Goal: Answer question/provide support: Share knowledge or assist other users

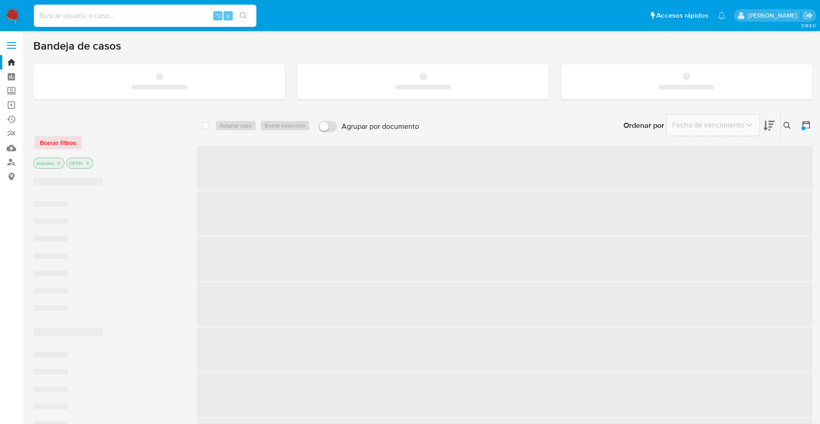
click at [136, 15] on input at bounding box center [145, 16] width 222 height 12
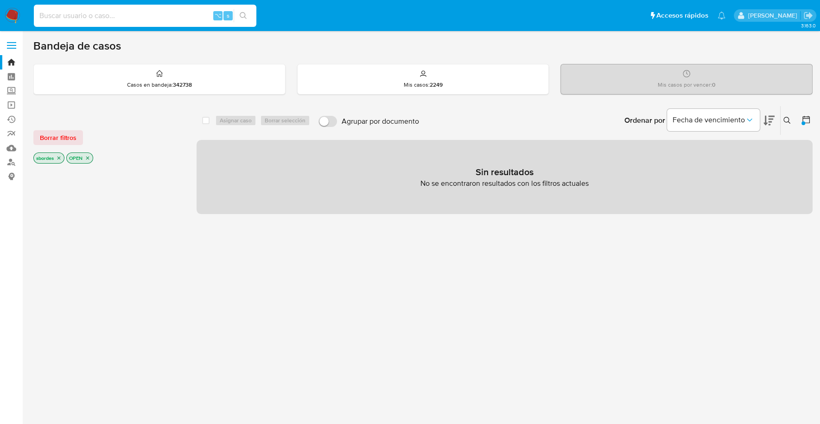
paste input "1130432811"
type input "1130432811"
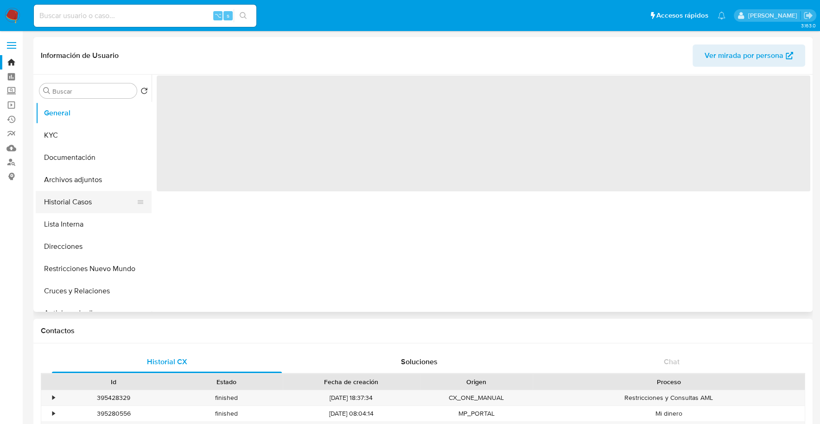
click at [81, 203] on button "Historial Casos" at bounding box center [90, 202] width 108 height 22
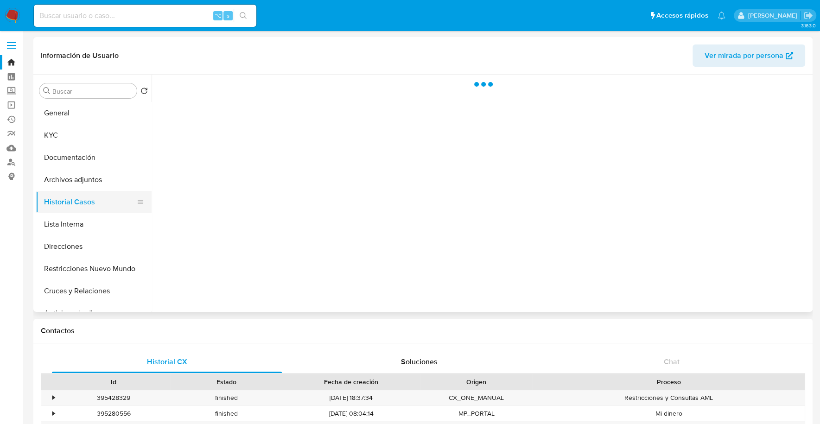
select select "10"
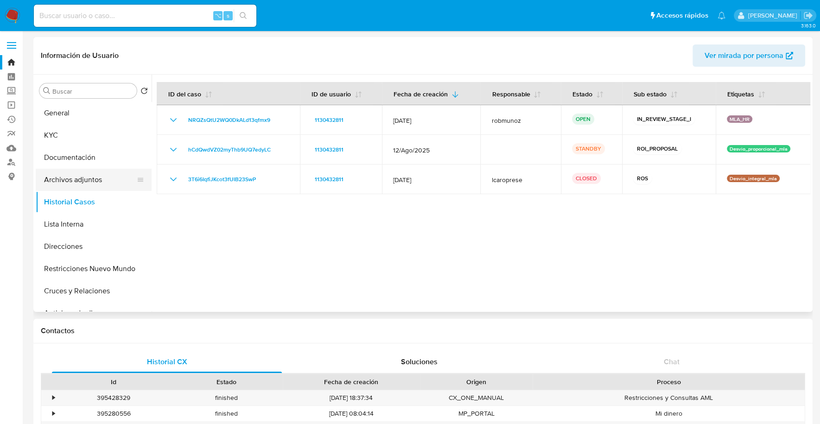
click at [81, 179] on button "Archivos adjuntos" at bounding box center [90, 180] width 108 height 22
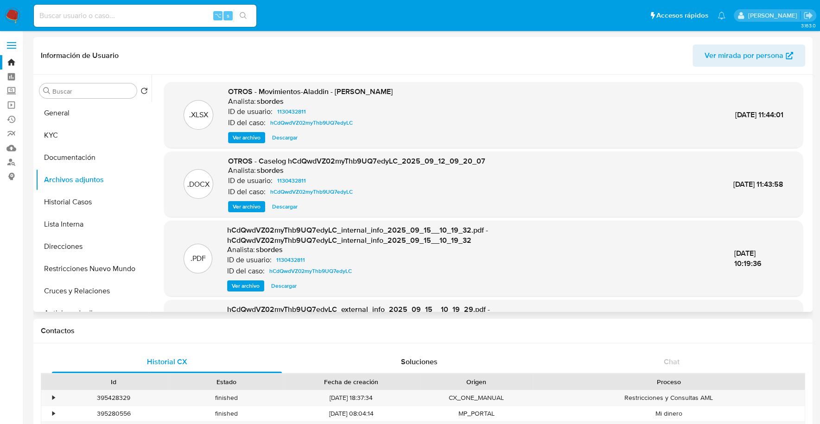
click at [281, 204] on span "Descargar" at bounding box center [284, 206] width 25 height 9
click at [241, 205] on span "Ver archivo" at bounding box center [247, 206] width 28 height 9
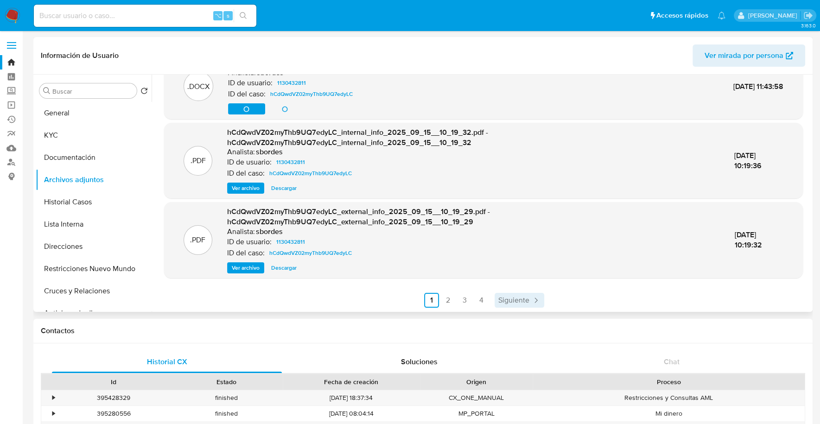
click at [521, 298] on span "Siguiente" at bounding box center [513, 300] width 31 height 7
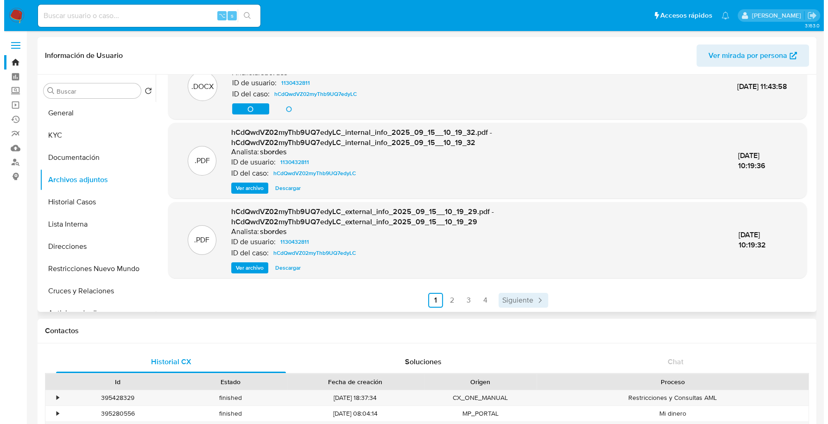
scroll to position [0, 0]
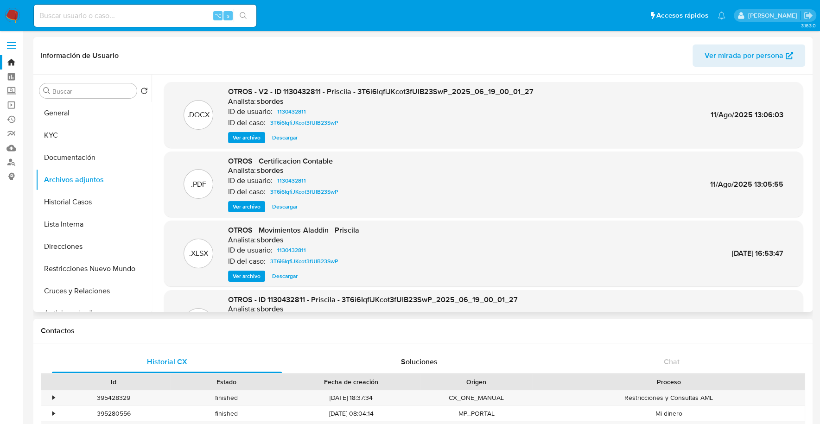
click at [236, 136] on span "Ver archivo" at bounding box center [247, 137] width 28 height 9
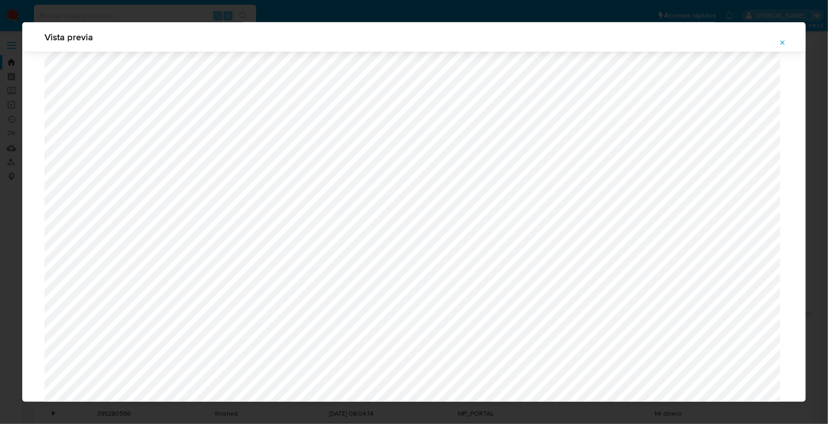
scroll to position [590, 0]
click at [783, 44] on icon "Attachment preview" at bounding box center [782, 42] width 7 height 7
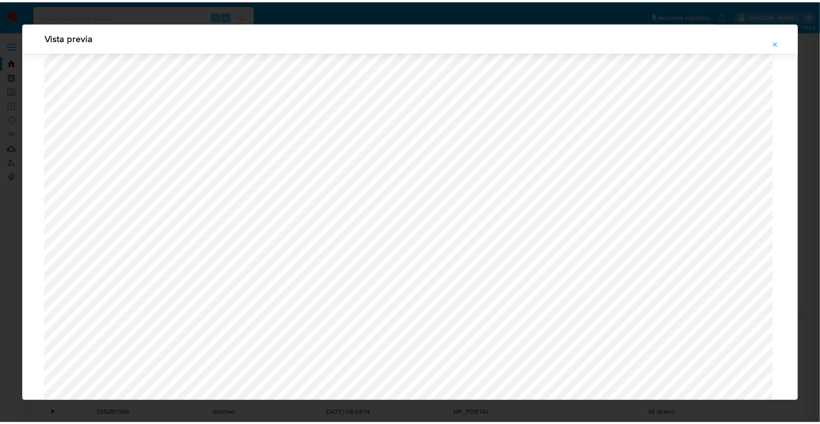
scroll to position [0, 0]
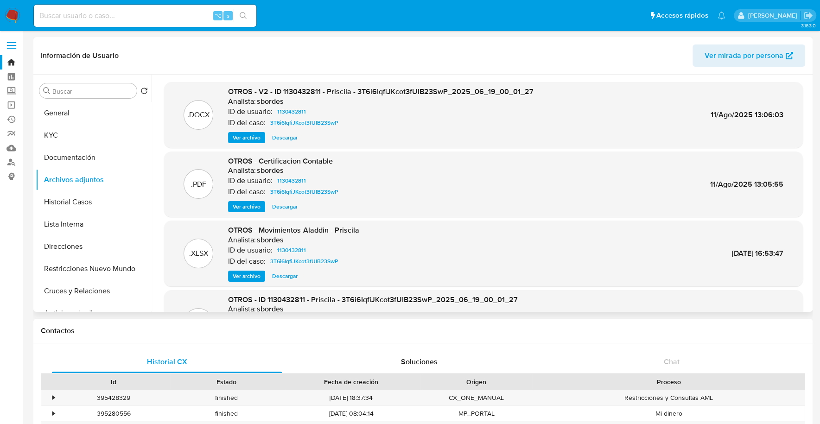
click at [145, 16] on input at bounding box center [145, 16] width 222 height 12
paste input "439507112"
type input "439507112"
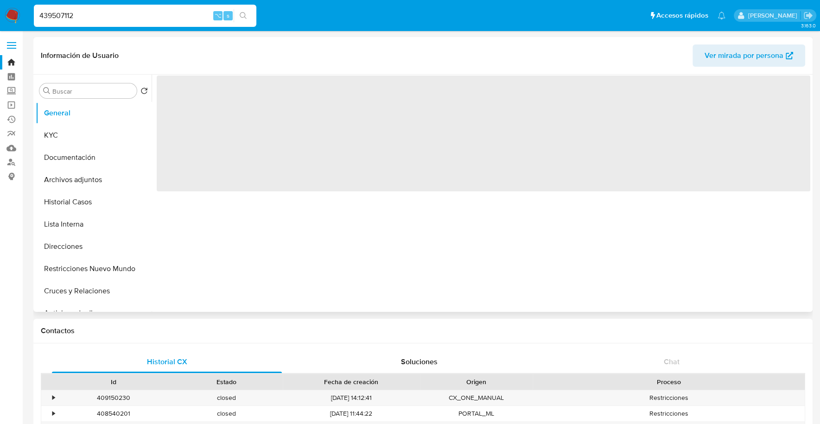
select select "10"
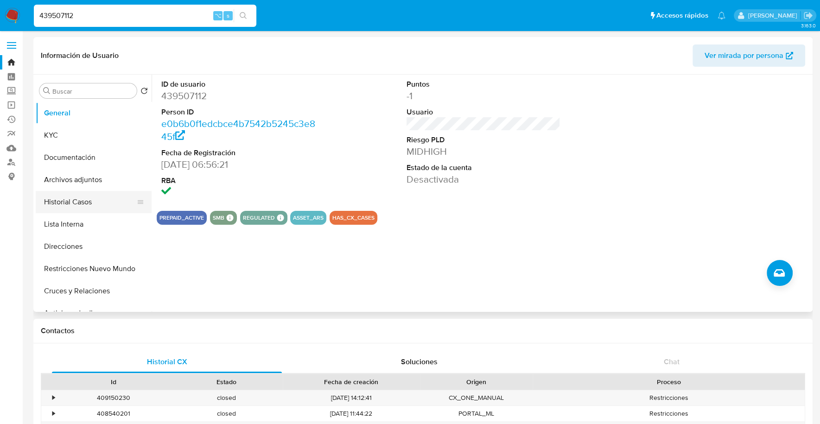
click at [69, 203] on button "Historial Casos" at bounding box center [90, 202] width 108 height 22
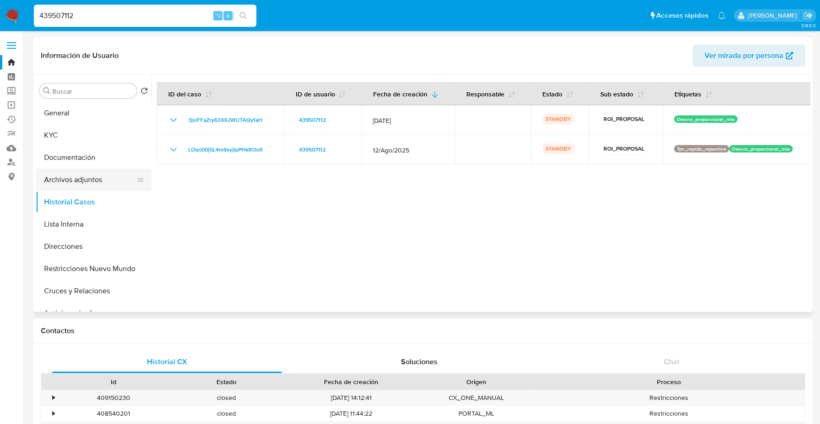
click at [74, 186] on button "Archivos adjuntos" at bounding box center [90, 180] width 108 height 22
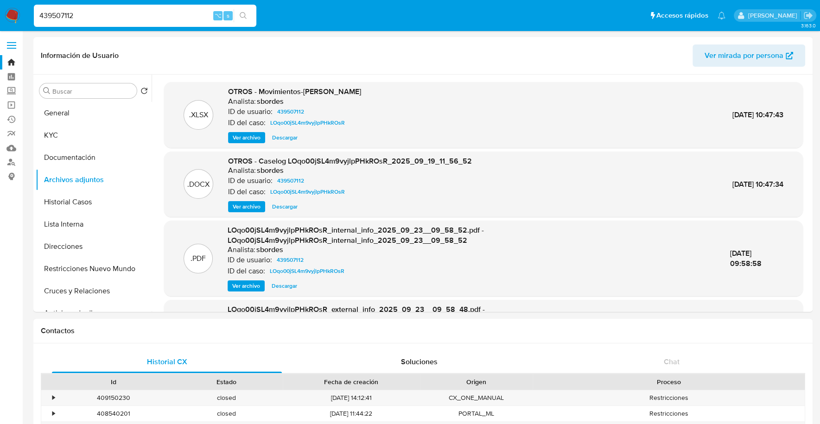
click at [286, 211] on span "Descargar" at bounding box center [284, 206] width 25 height 9
click at [278, 211] on span "Descargar" at bounding box center [284, 206] width 25 height 9
click at [73, 207] on button "Historial Casos" at bounding box center [90, 202] width 108 height 22
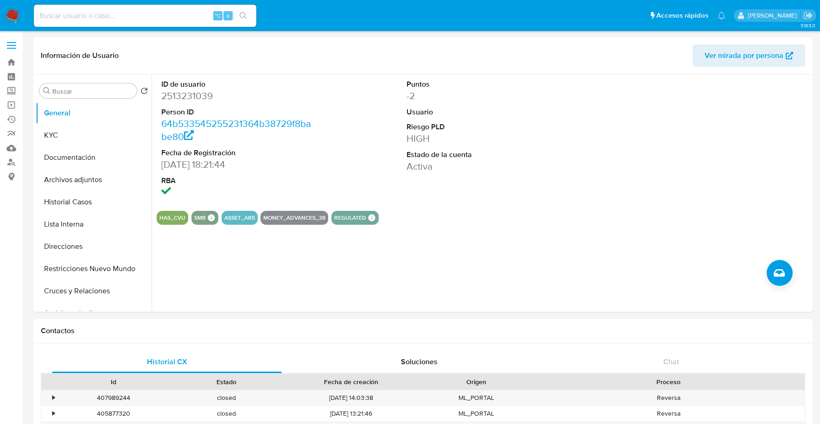
select select "10"
copy dd "2513231039"
click at [108, 16] on input at bounding box center [145, 16] width 222 height 12
paste input "2513231039"
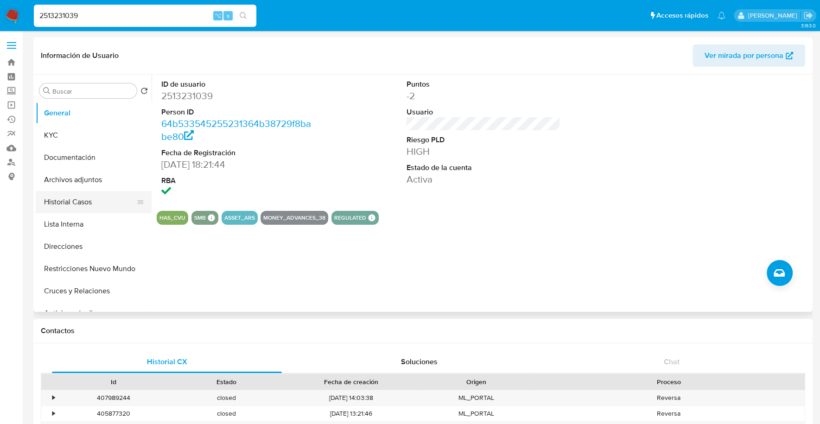
type input "2513231039"
click at [67, 192] on button "Historial Casos" at bounding box center [90, 202] width 108 height 22
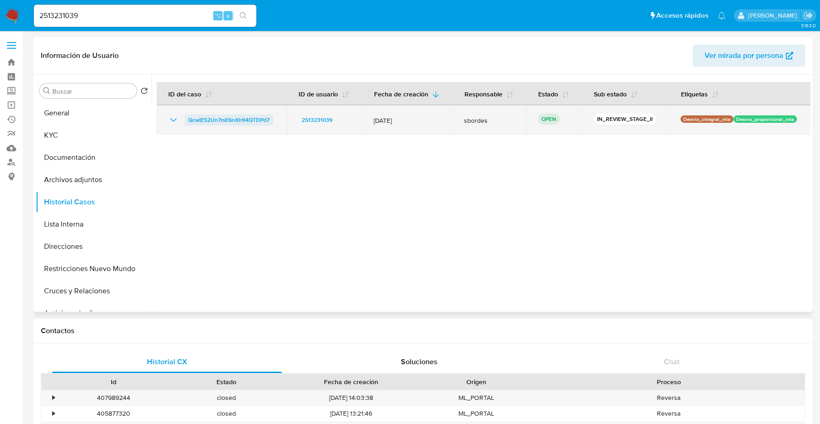
click at [218, 120] on span "QcwIE52Un7mE6nXh94QTDPd7" at bounding box center [228, 119] width 81 height 11
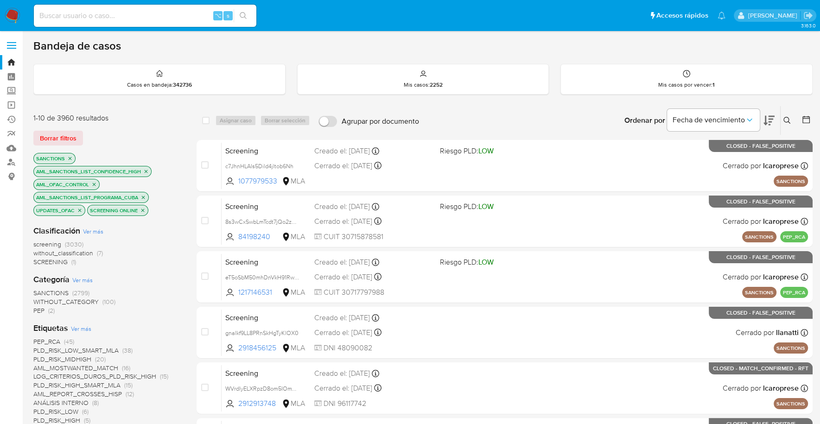
click at [13, 11] on img at bounding box center [13, 16] width 16 height 16
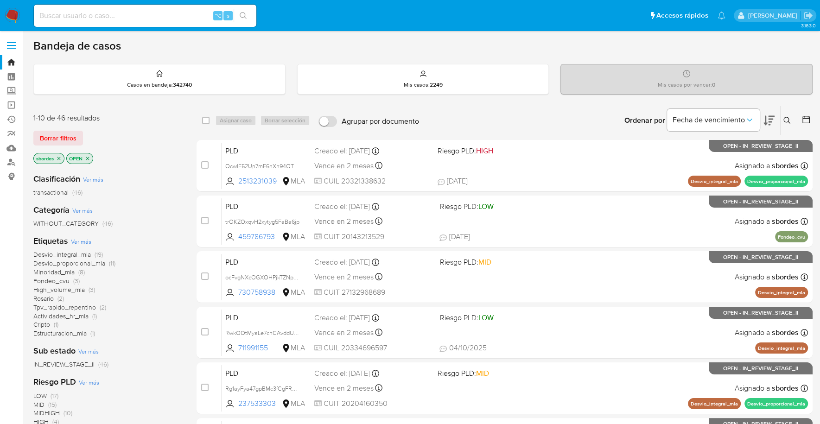
click at [59, 156] on icon "close-filter" at bounding box center [59, 159] width 6 height 6
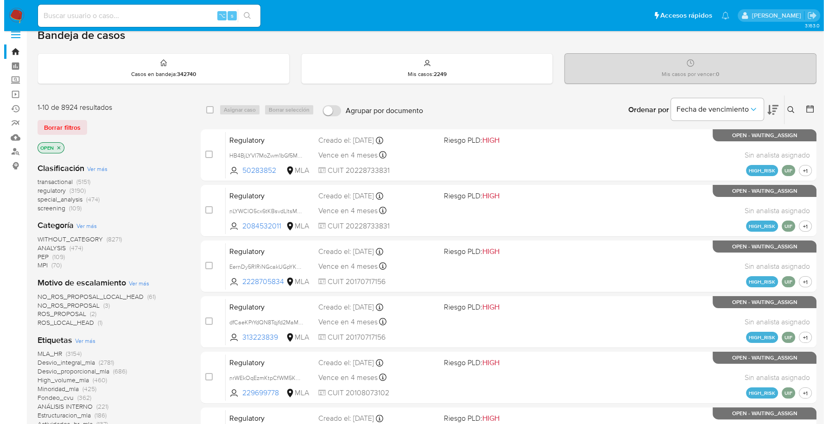
scroll to position [376, 0]
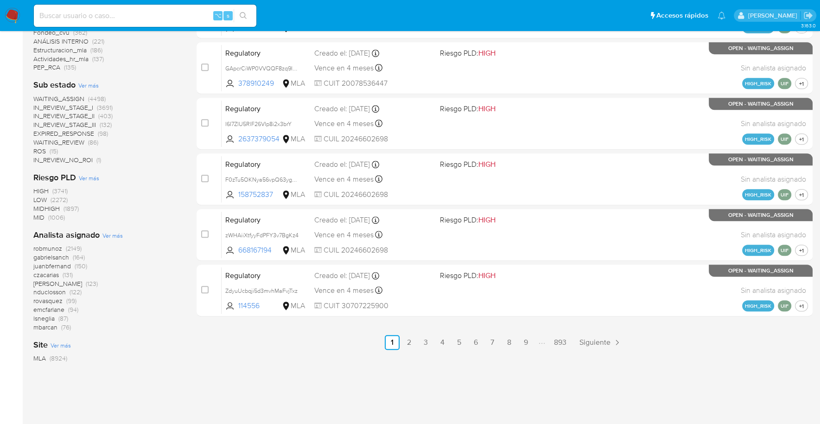
click at [111, 237] on span "Ver más" at bounding box center [112, 235] width 20 height 8
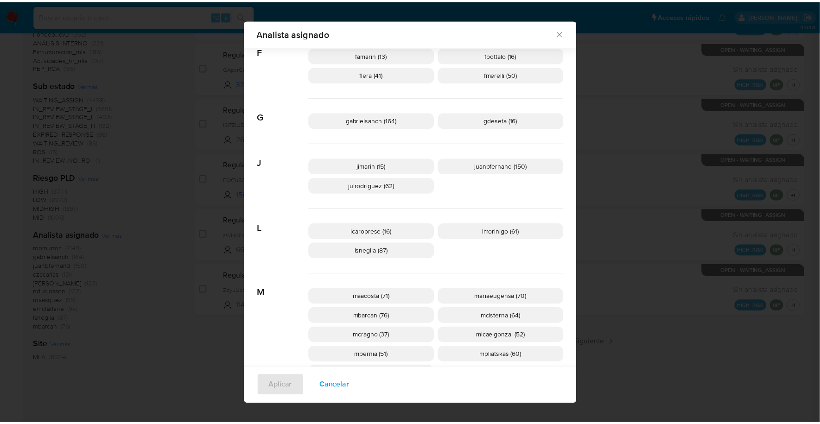
scroll to position [458, 0]
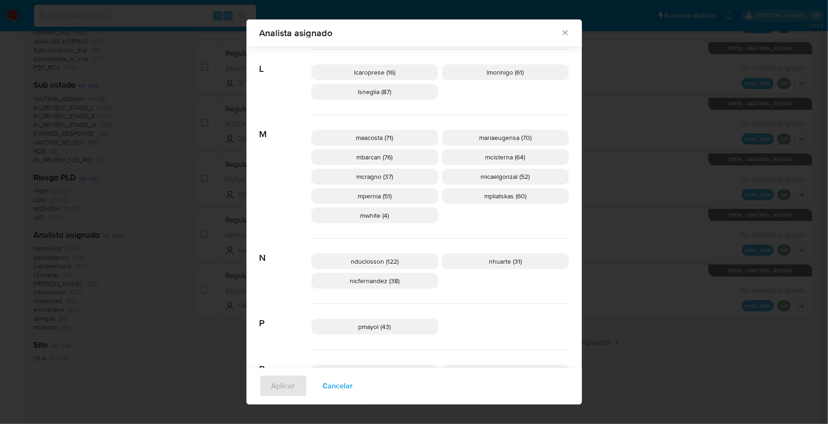
click at [563, 33] on icon "Cerrar" at bounding box center [565, 33] width 5 height 5
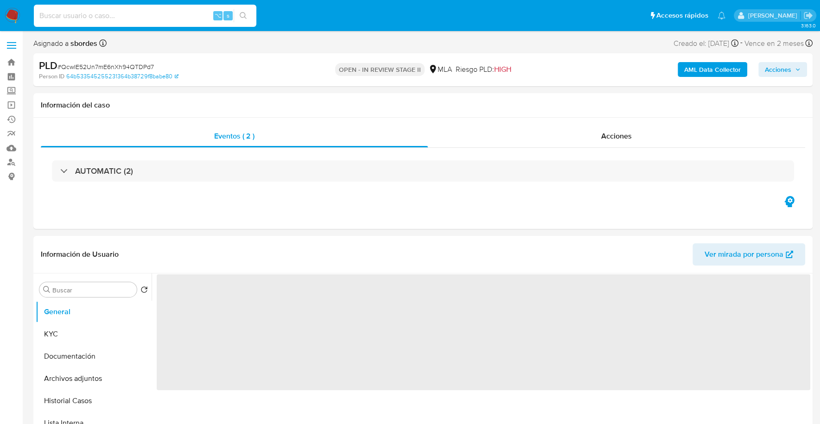
click at [153, 12] on input at bounding box center [145, 16] width 222 height 12
paste input "2513231039"
type input "2513231039"
select select "10"
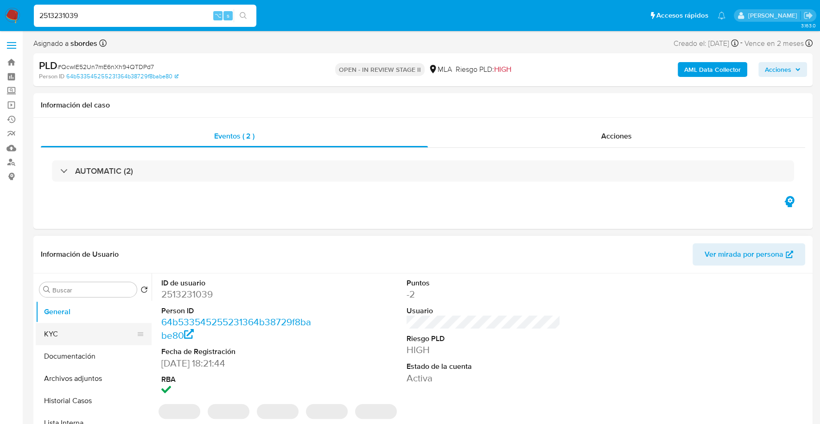
type input "2513231039"
click at [72, 339] on button "KYC" at bounding box center [90, 334] width 108 height 22
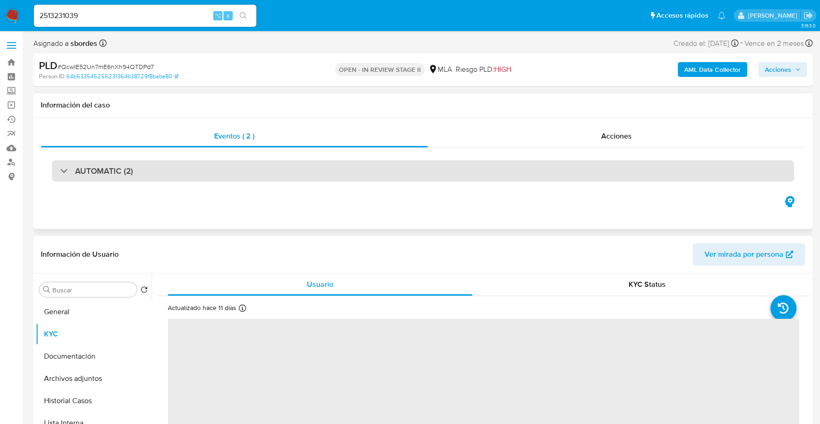
click at [95, 172] on h3 "AUTOMATIC (2)" at bounding box center [104, 171] width 58 height 10
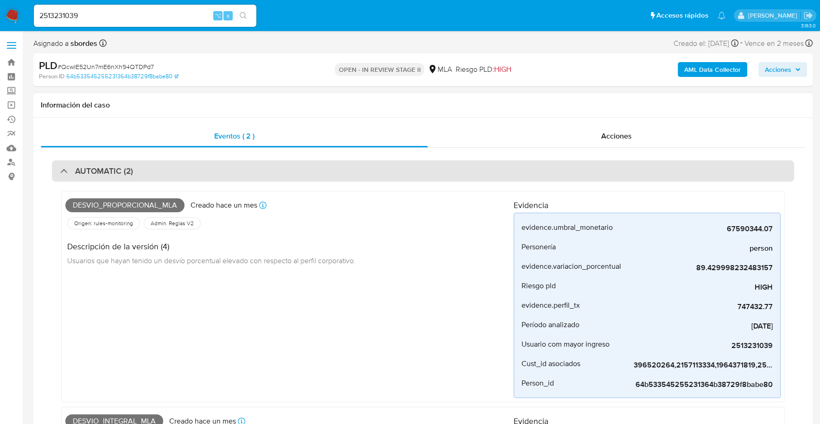
click at [155, 166] on div "AUTOMATIC (2)" at bounding box center [423, 170] width 742 height 21
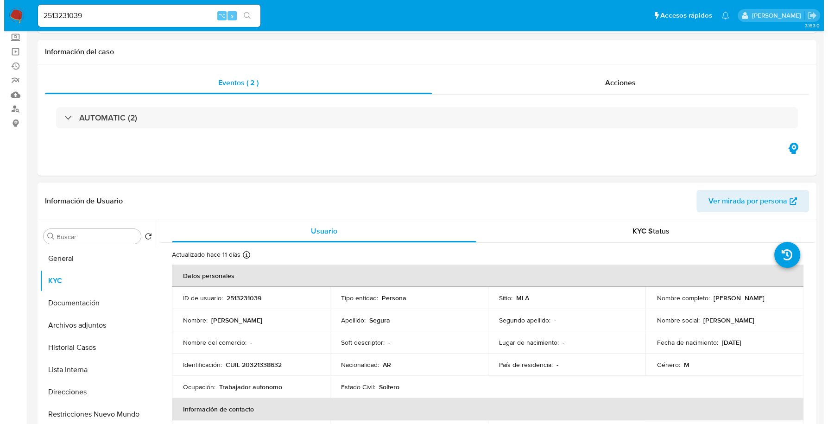
scroll to position [102, 0]
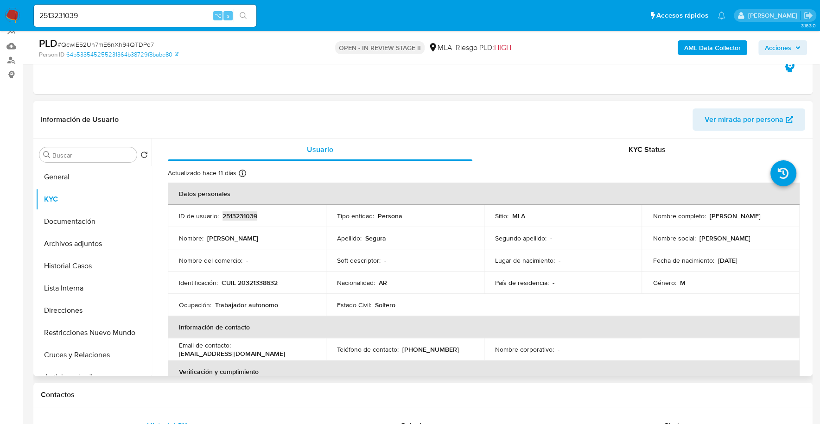
copy p "2513231039"
click at [704, 45] on b "AML Data Collector" at bounding box center [712, 47] width 57 height 15
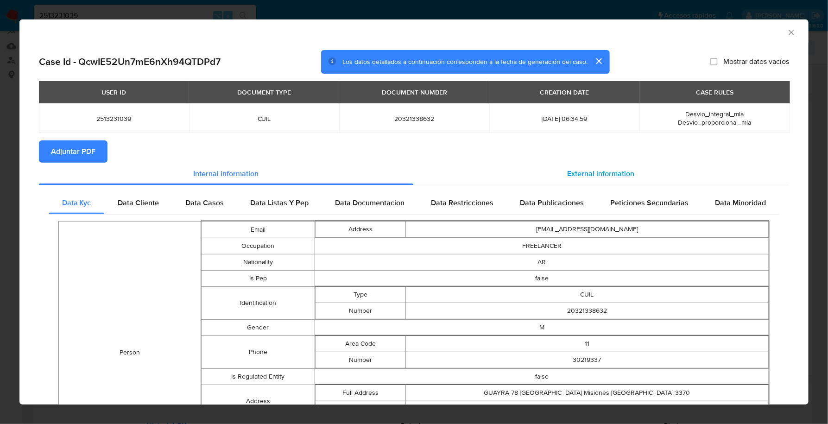
click at [601, 173] on span "External information" at bounding box center [601, 173] width 67 height 11
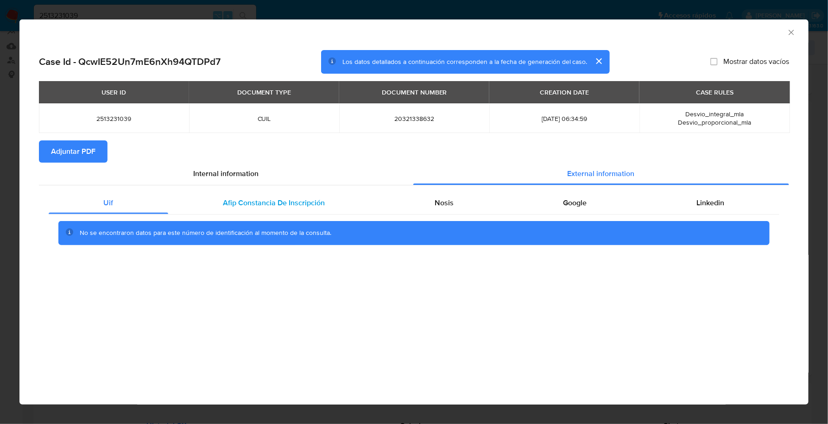
click at [237, 203] on span "Afip Constancia De Inscripción" at bounding box center [274, 202] width 102 height 11
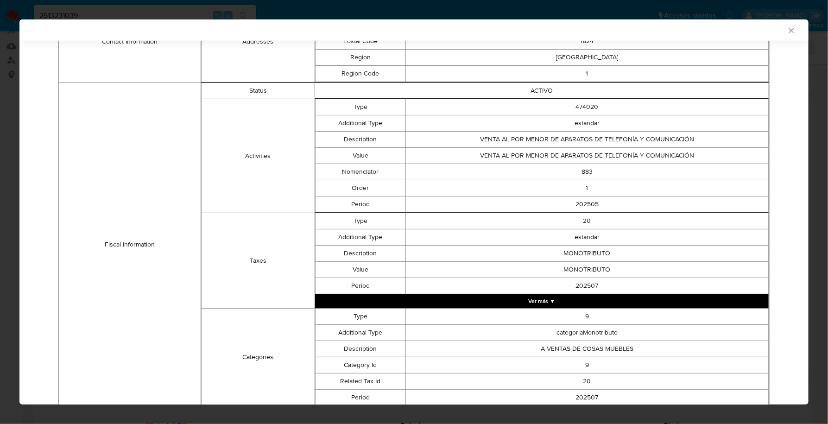
scroll to position [113, 0]
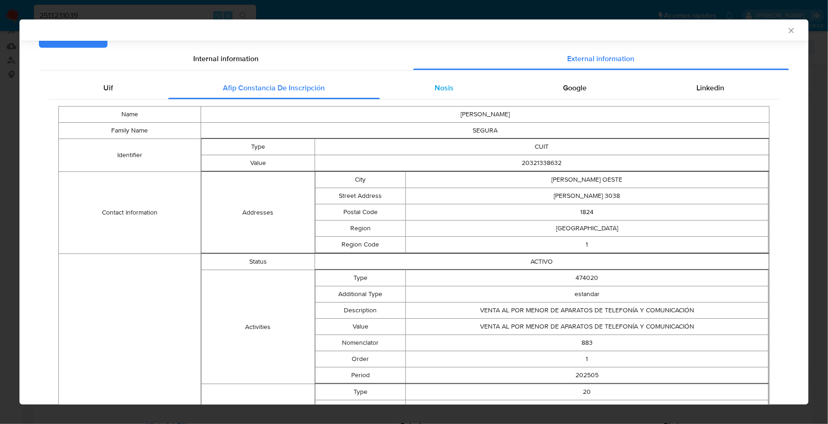
click at [441, 91] on span "Nosis" at bounding box center [444, 88] width 19 height 11
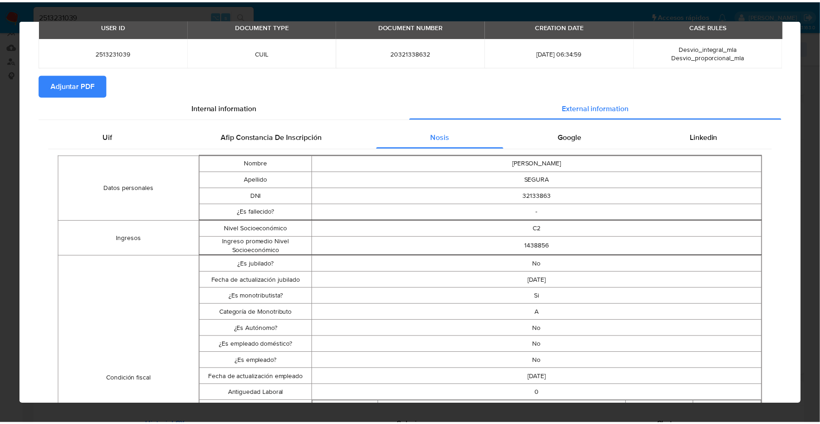
scroll to position [0, 0]
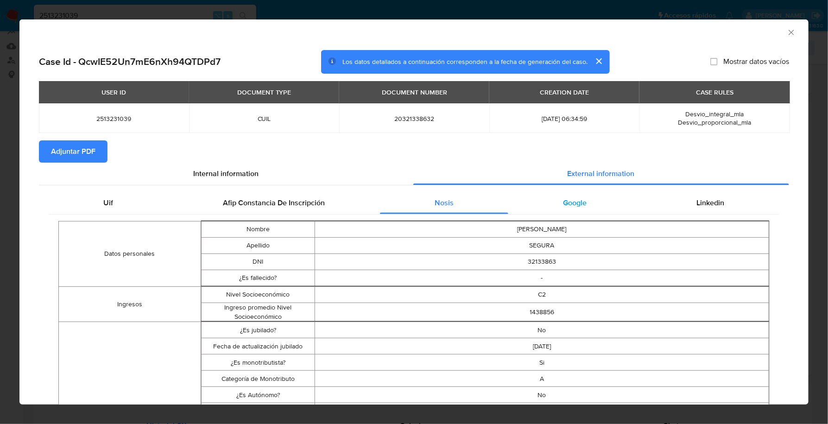
click at [564, 198] on span "Google" at bounding box center [576, 202] width 24 height 11
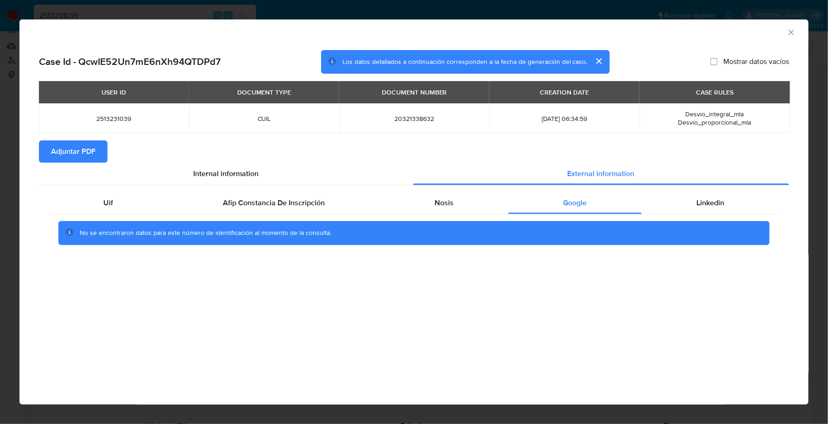
click at [67, 154] on span "Adjuntar PDF" at bounding box center [73, 151] width 44 height 20
click at [791, 32] on icon "Cerrar ventana" at bounding box center [791, 32] width 9 height 9
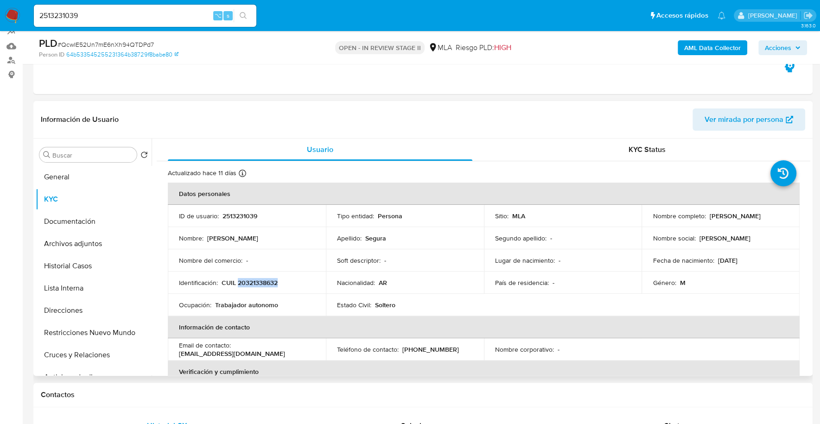
copy p "20321338632"
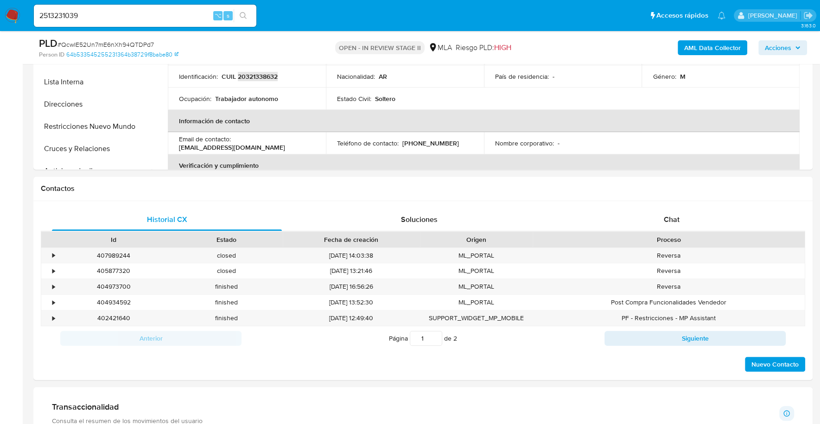
scroll to position [263, 0]
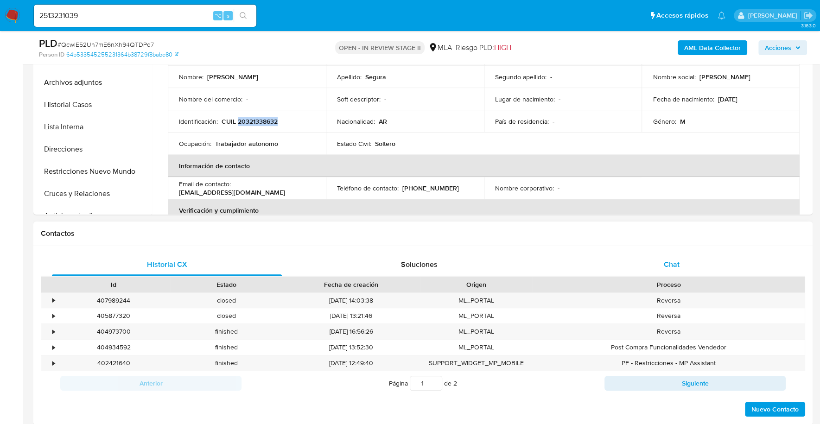
click at [662, 265] on div "Chat" at bounding box center [671, 265] width 230 height 22
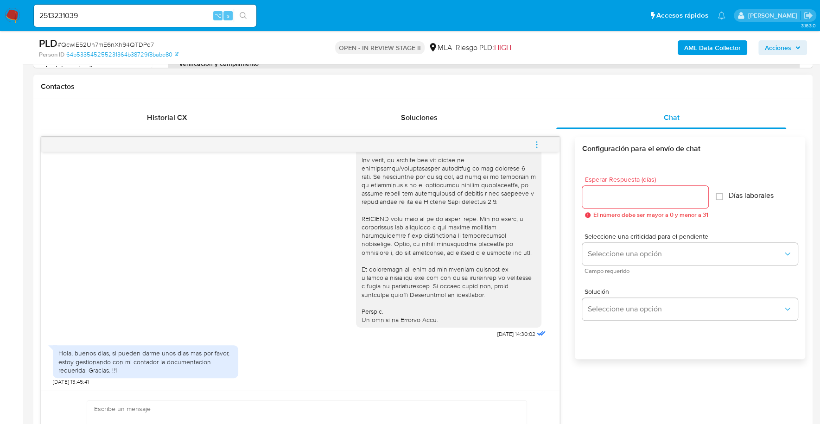
scroll to position [654, 0]
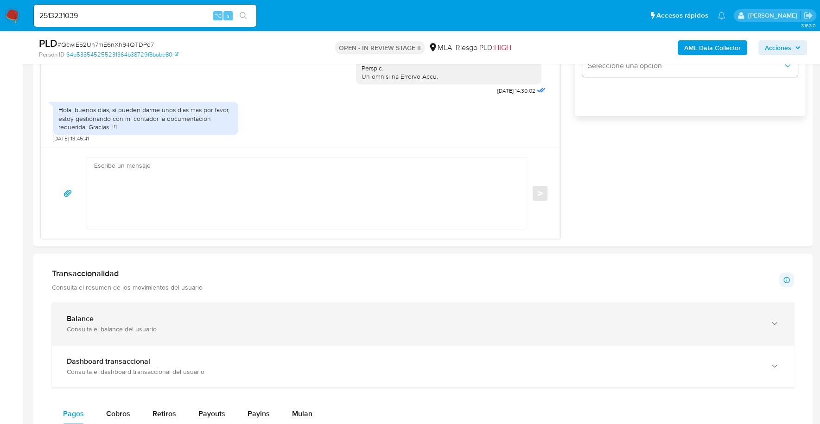
drag, startPoint x: 139, startPoint y: 272, endPoint x: 143, endPoint y: 311, distance: 39.7
click at [139, 277] on div "Transaccionalidad Consulta el resumen de los movimientos del usuario" at bounding box center [127, 279] width 151 height 23
click at [143, 314] on div "Balance" at bounding box center [414, 318] width 694 height 9
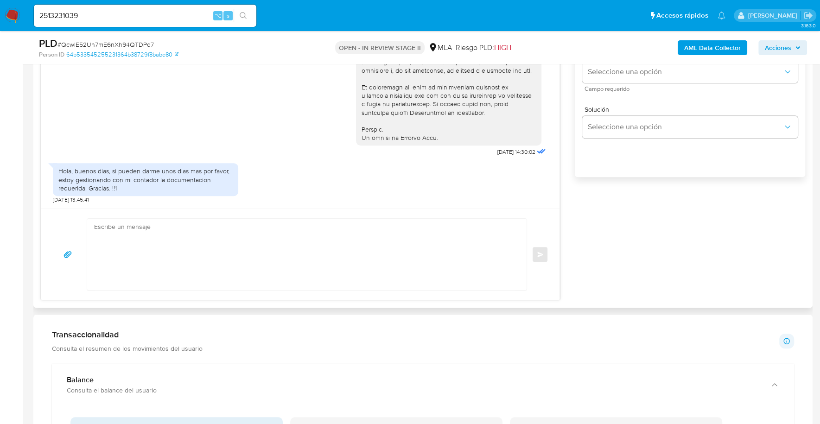
scroll to position [592, 0]
click at [214, 228] on textarea at bounding box center [304, 254] width 421 height 71
click at [204, 241] on textarea at bounding box center [304, 254] width 421 height 71
paste textarea "Hola XXX, Muchas gracias por la respuesta. Analizamos tu caso y verificamos que…"
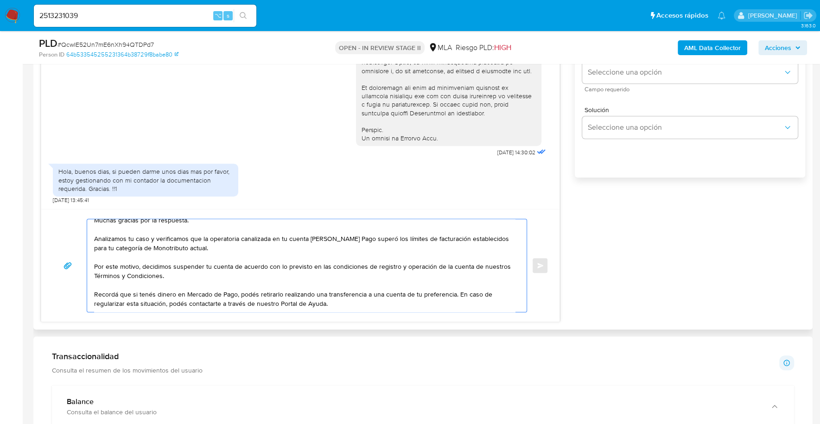
scroll to position [0, 0]
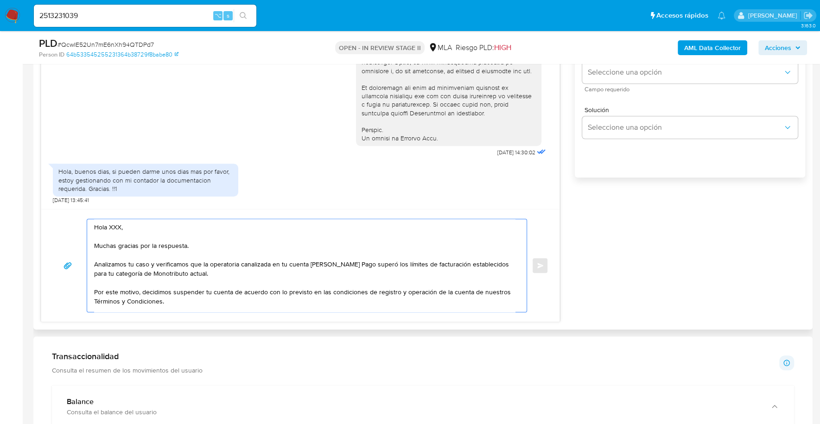
drag, startPoint x: 131, startPoint y: 224, endPoint x: 59, endPoint y: 219, distance: 72.0
click at [59, 219] on div "Hola XXX, Muchas gracias por la respuesta. Analizamos tu caso y verificamos que…" at bounding box center [300, 266] width 496 height 94
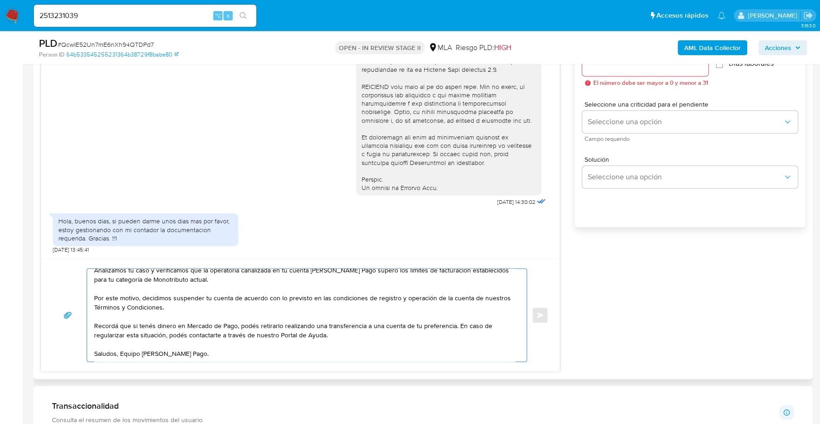
scroll to position [362, 0]
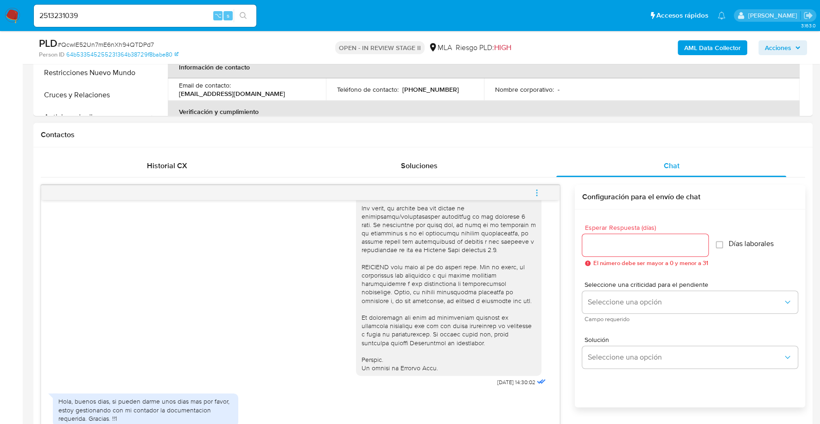
type textarea "Estimado, Muchas gracias por la respuesta. Analizamos tu caso y verificamos que…"
click at [611, 246] on input "Esperar Respuesta (días)" at bounding box center [645, 245] width 126 height 12
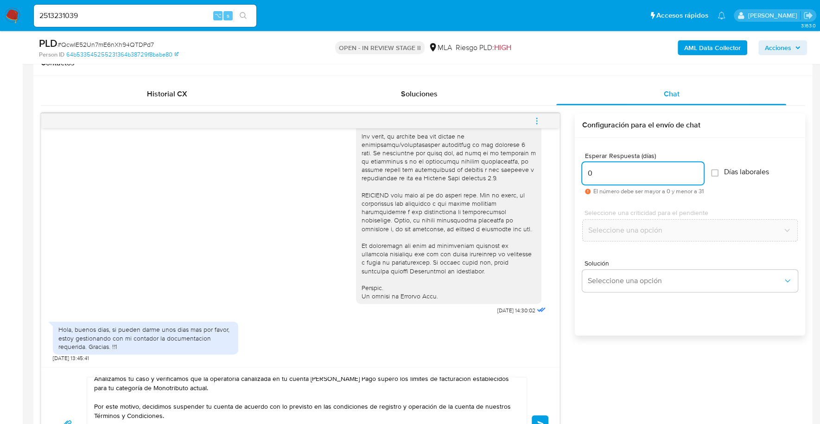
scroll to position [467, 0]
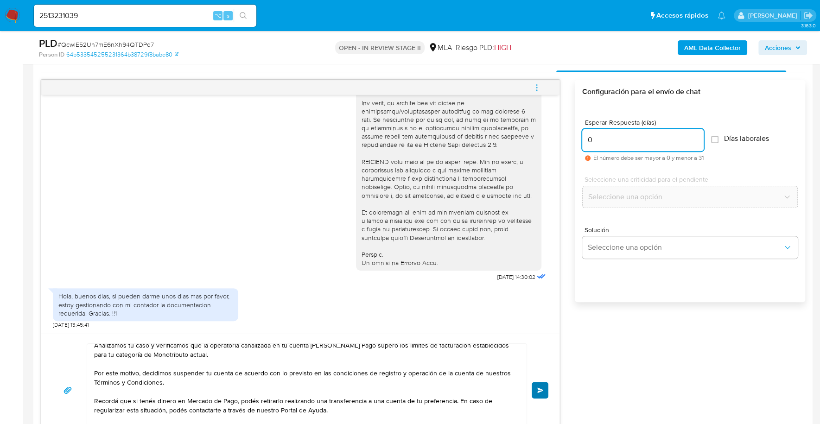
type input "0"
click at [534, 389] on button "Enviar" at bounding box center [540, 390] width 17 height 17
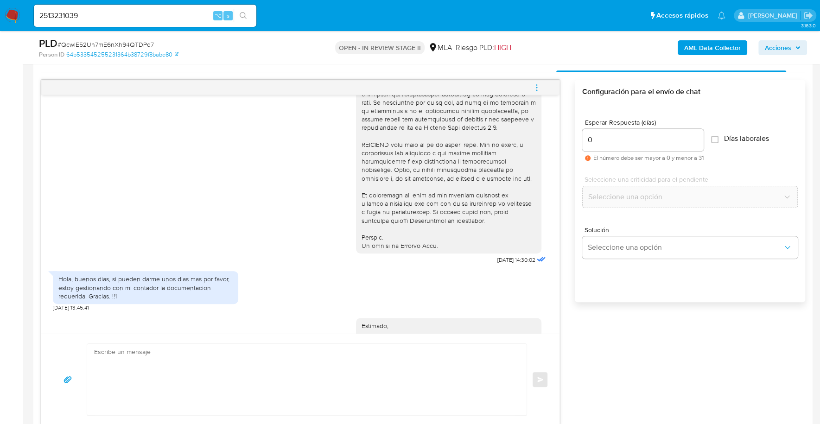
scroll to position [527, 0]
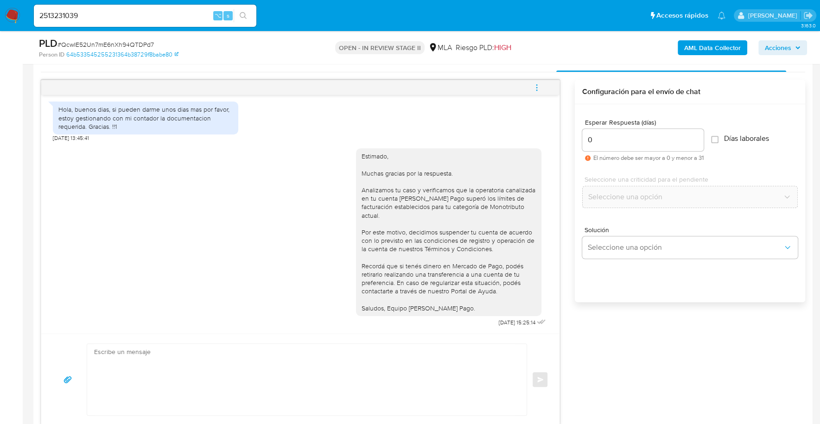
click at [540, 83] on icon "menu-action" at bounding box center [537, 87] width 8 height 8
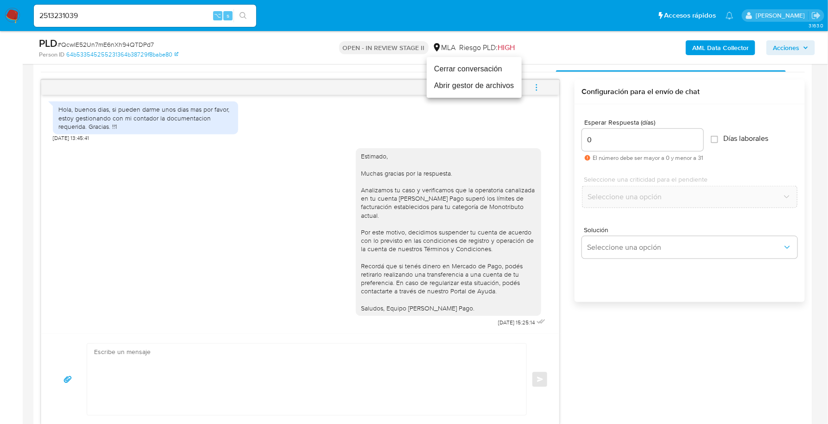
click at [495, 71] on li "Cerrar conversación" at bounding box center [474, 69] width 95 height 17
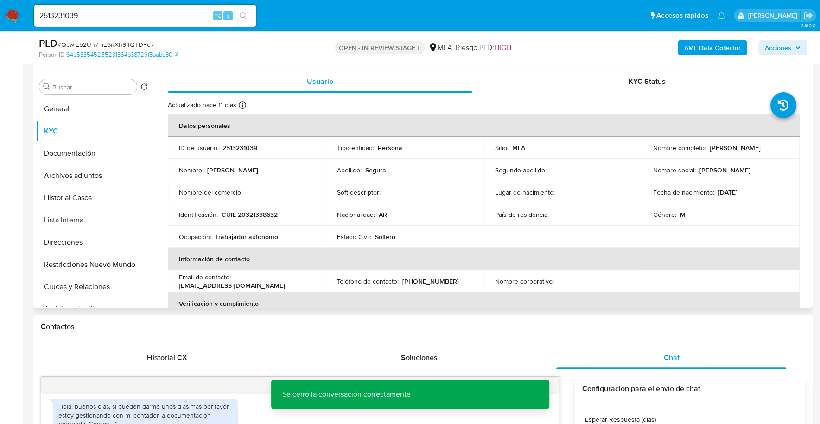
scroll to position [72, 0]
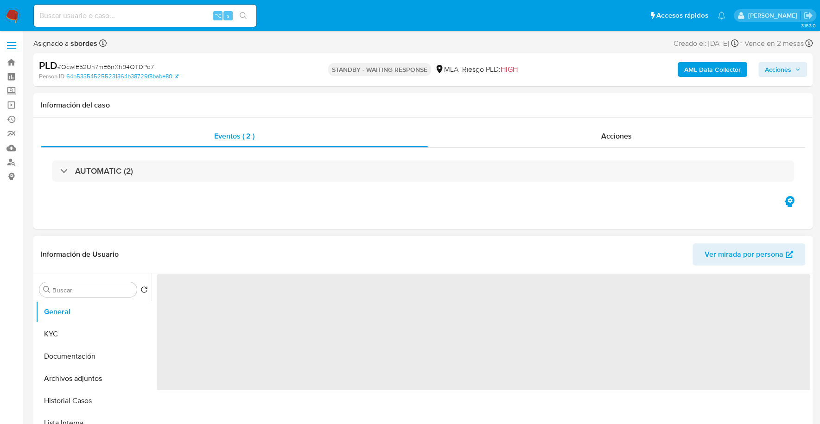
select select "10"
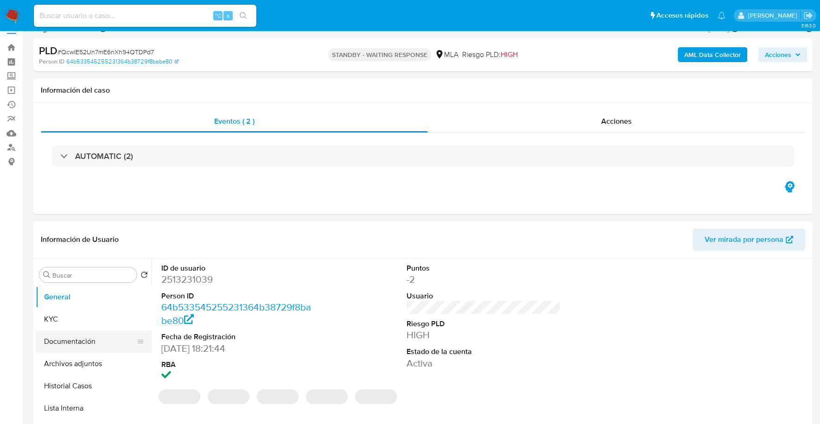
click at [59, 344] on button "Documentación" at bounding box center [90, 341] width 108 height 22
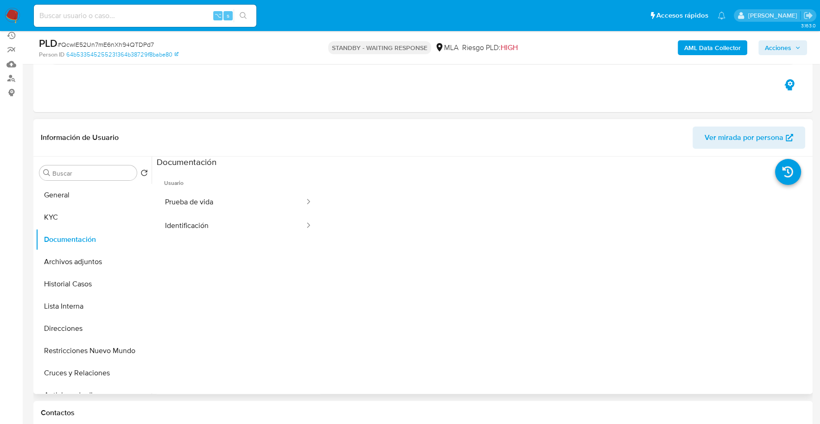
scroll to position [89, 0]
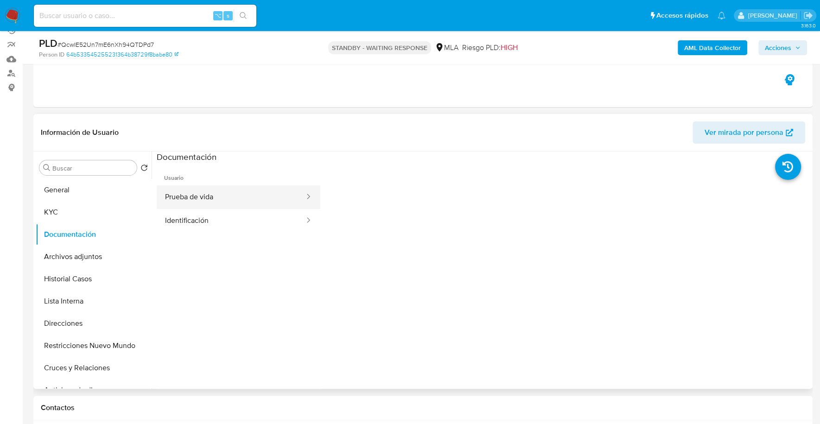
click at [217, 202] on button "Prueba de vida" at bounding box center [231, 197] width 149 height 24
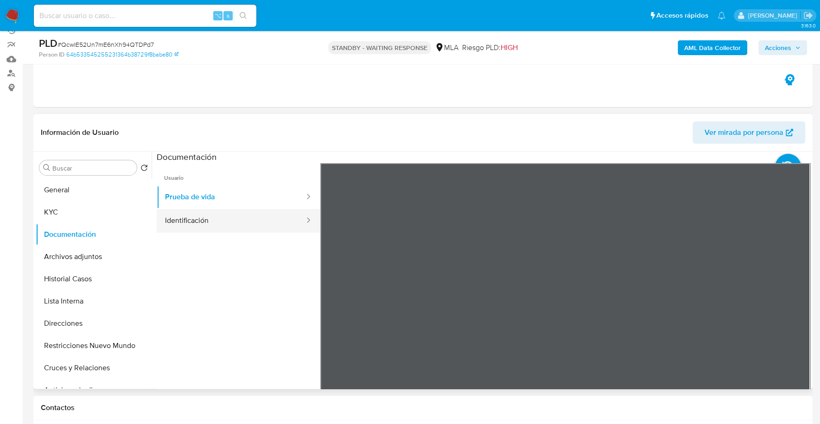
click at [270, 223] on button "Identificación" at bounding box center [231, 221] width 149 height 24
click at [797, 308] on icon at bounding box center [798, 314] width 19 height 19
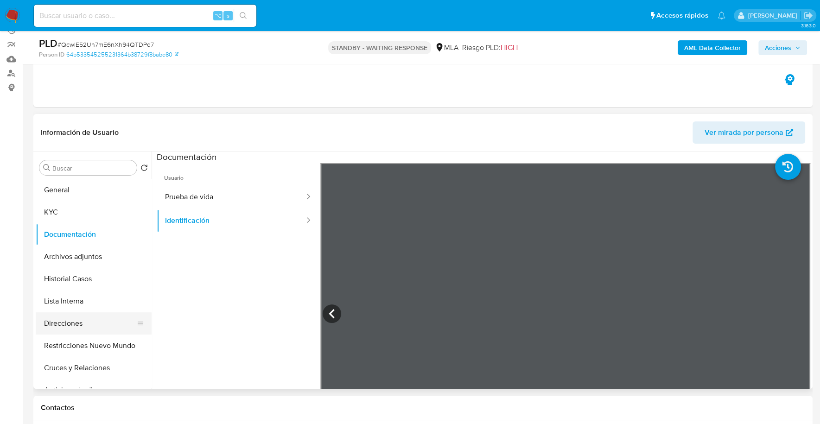
click at [89, 318] on button "Direcciones" at bounding box center [90, 323] width 108 height 22
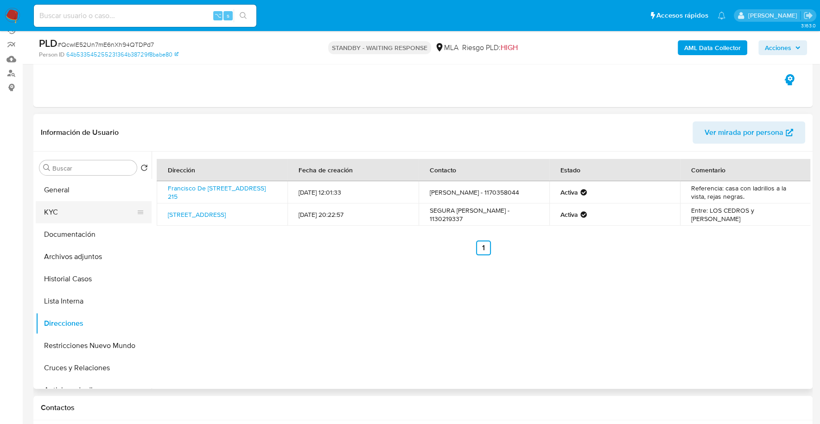
click at [72, 209] on button "KYC" at bounding box center [90, 212] width 108 height 22
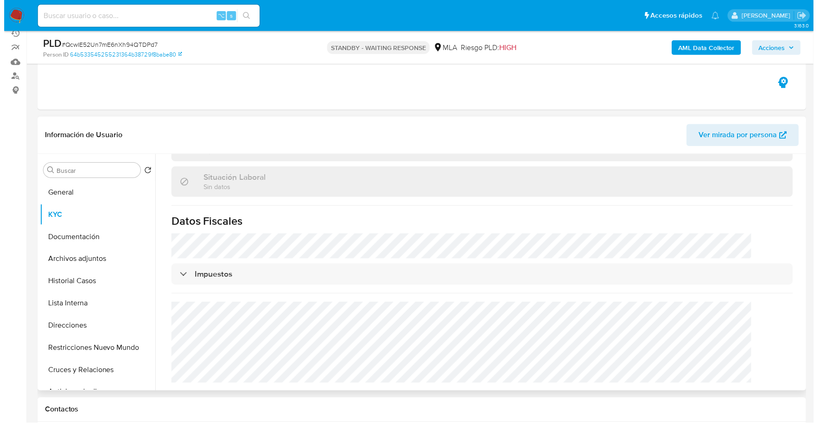
scroll to position [478, 0]
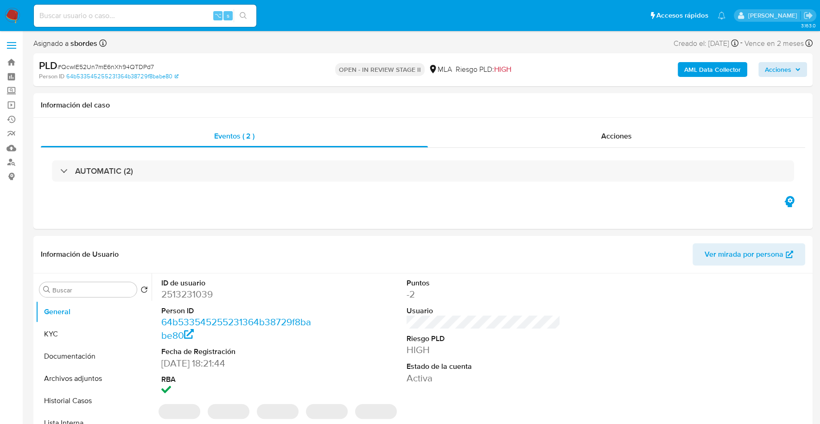
select select "10"
click at [781, 64] on span "Acciones" at bounding box center [778, 69] width 26 height 15
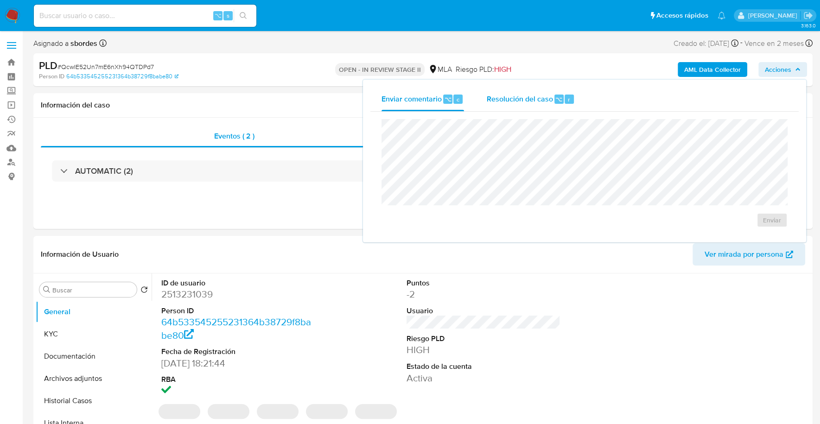
click at [545, 89] on div "Resolución del caso ⌥ r" at bounding box center [530, 99] width 89 height 24
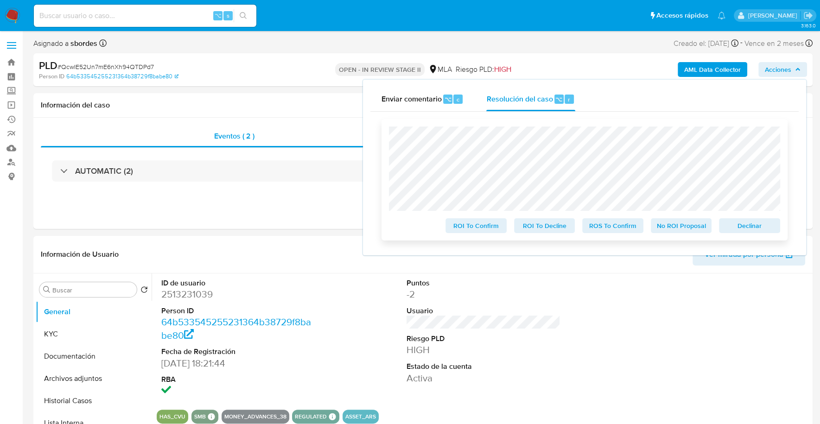
click at [760, 229] on span "Declinar" at bounding box center [749, 225] width 48 height 13
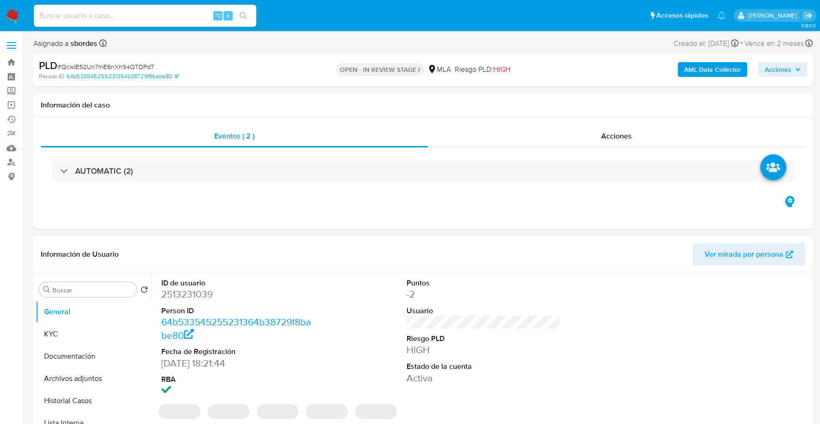
select select "10"
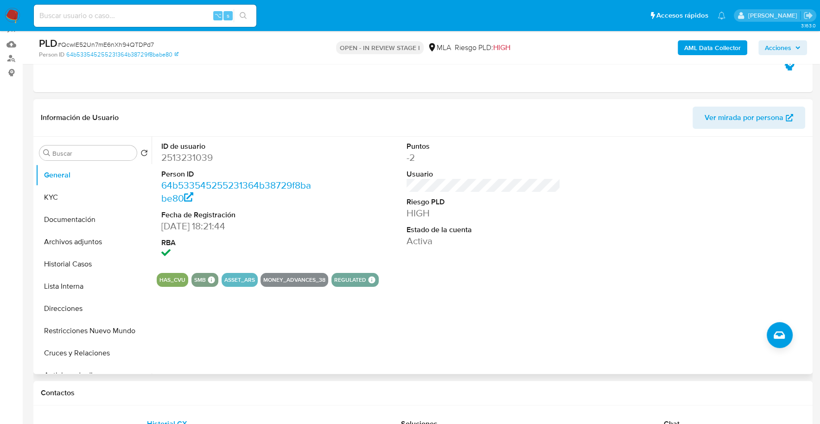
scroll to position [323, 0]
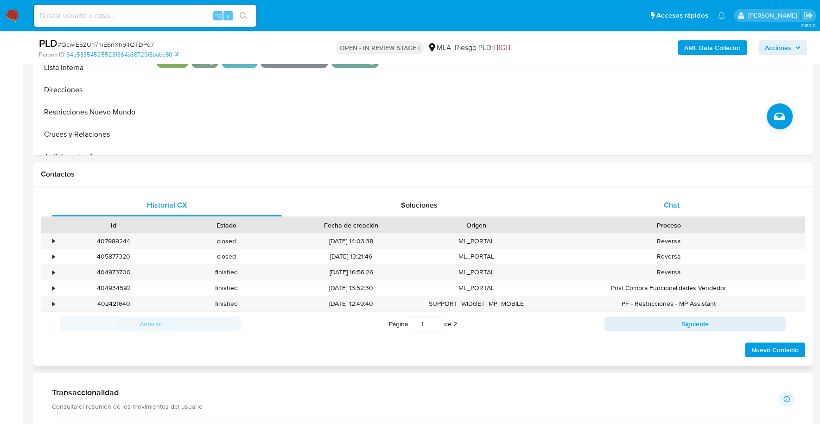
click at [686, 207] on div "Chat" at bounding box center [671, 205] width 230 height 22
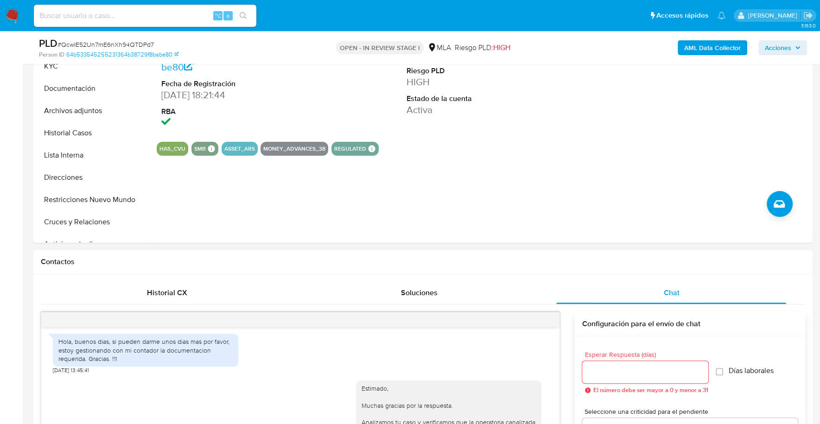
scroll to position [68, 0]
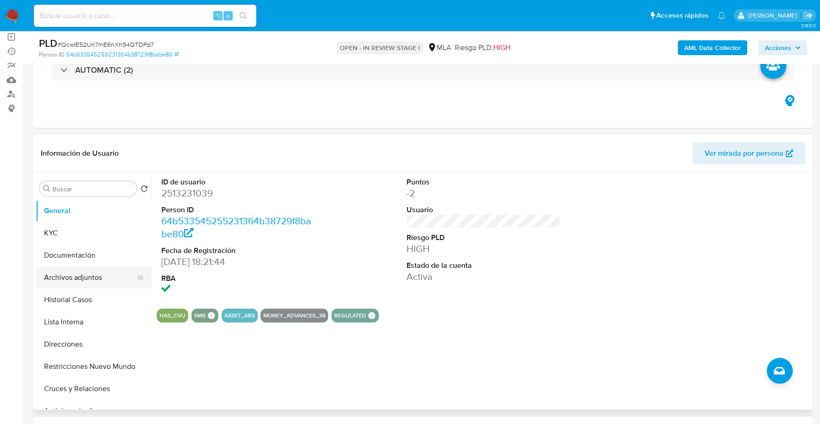
click at [80, 274] on button "Archivos adjuntos" at bounding box center [90, 278] width 108 height 22
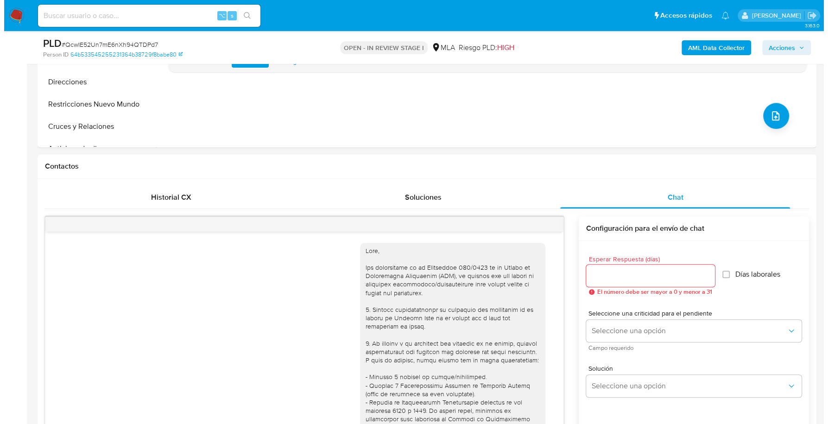
scroll to position [210, 0]
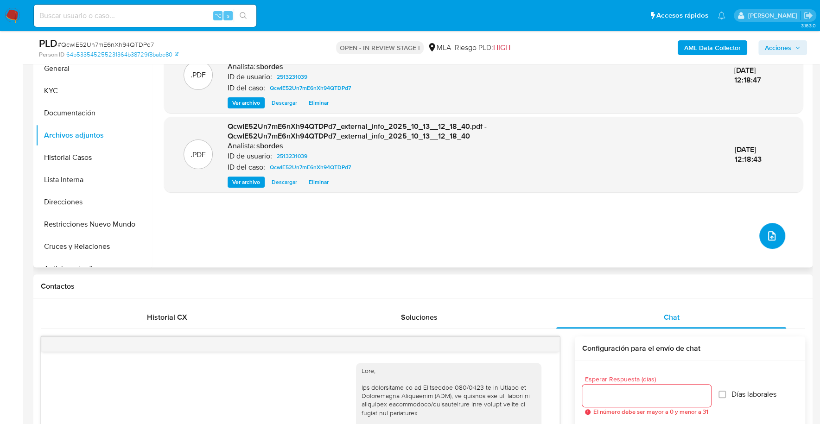
click at [768, 235] on icon "upload-file" at bounding box center [771, 235] width 11 height 11
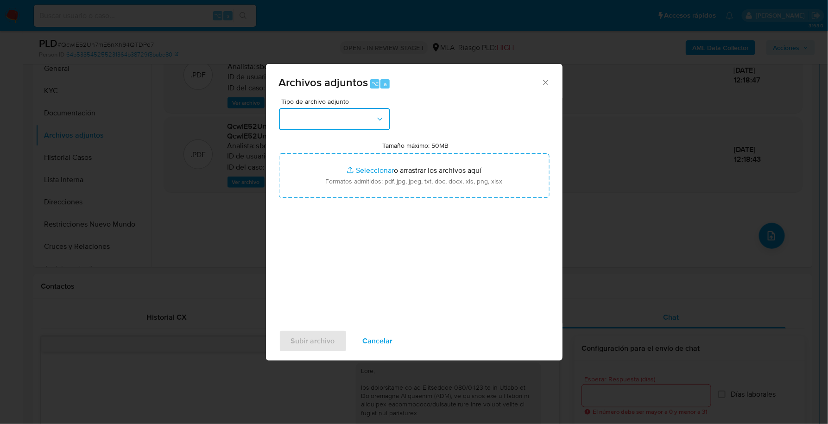
click at [310, 121] on button "button" at bounding box center [334, 119] width 111 height 22
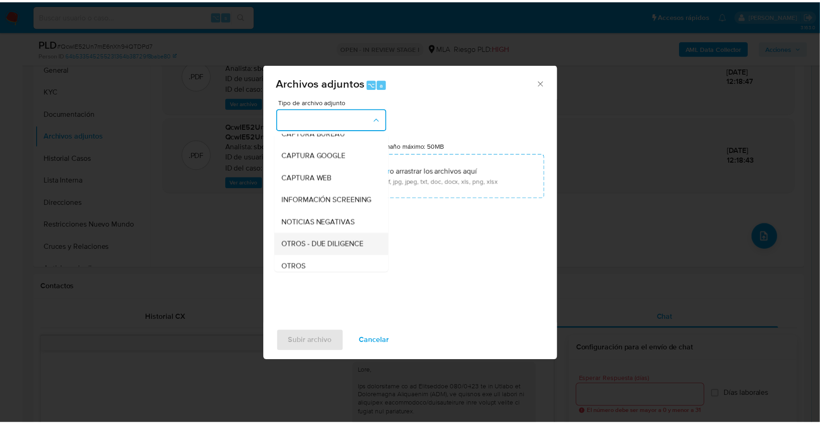
scroll to position [66, 0]
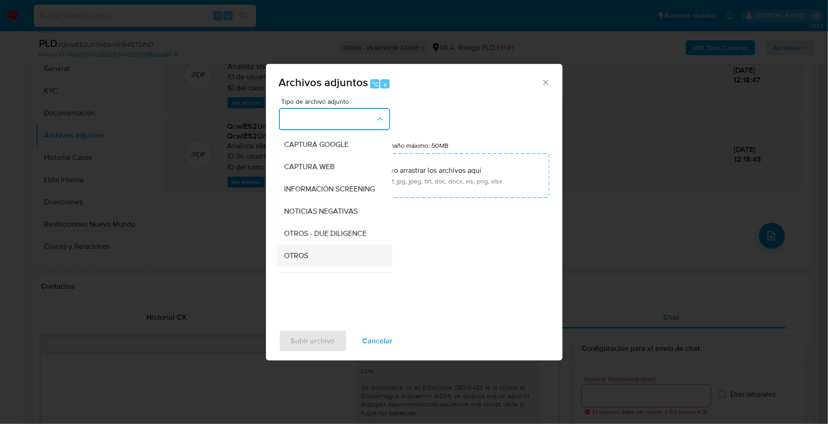
click at [327, 263] on div "OTROS" at bounding box center [332, 256] width 95 height 22
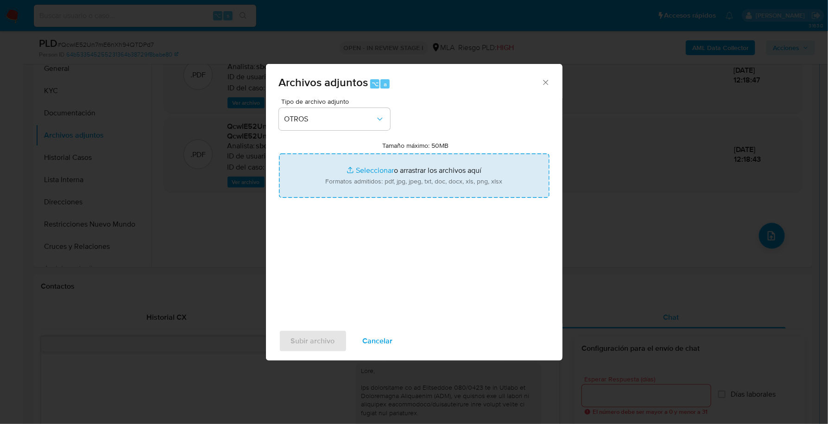
click at [370, 173] on input "Tamaño máximo: 50MB Seleccionar archivos" at bounding box center [414, 175] width 271 height 44
type input "C:\fakepath\Caselog QcwIE52Un7mE6nXh94QTDPd7_2025_09_17_14_39_38.docx"
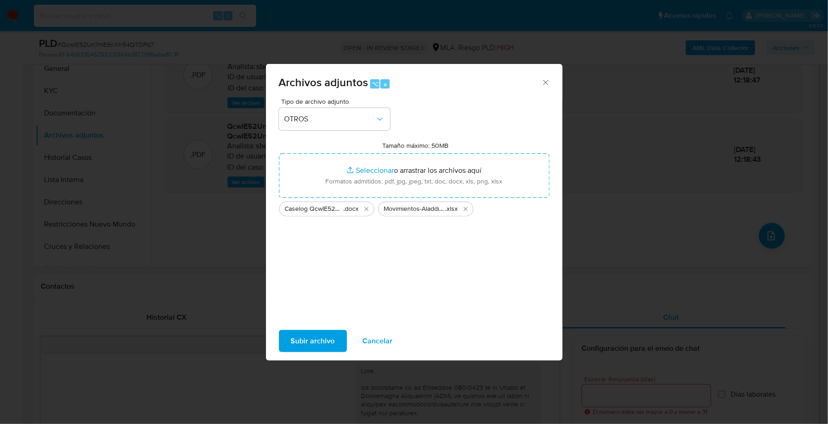
click at [316, 339] on span "Subir archivo" at bounding box center [313, 341] width 44 height 20
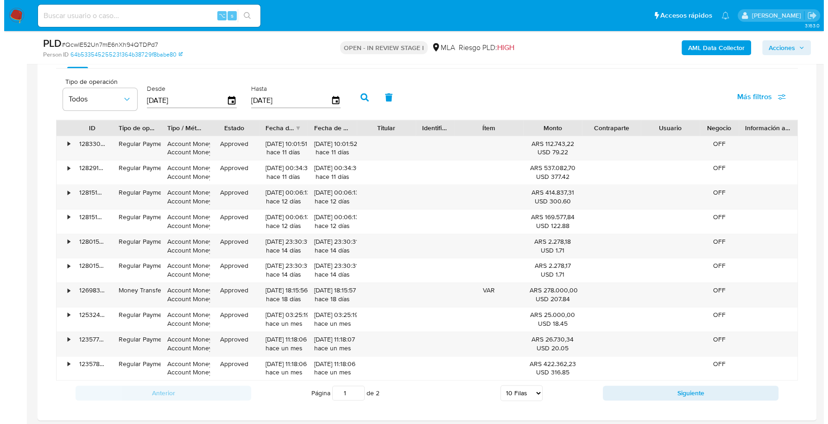
scroll to position [1502, 0]
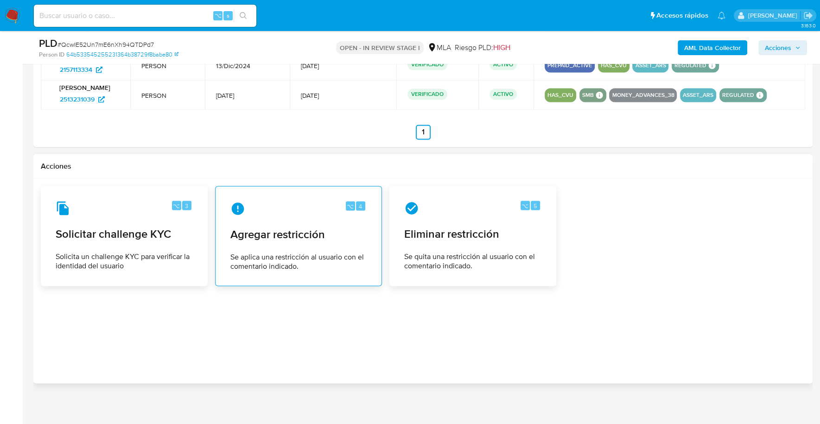
click at [305, 244] on div "⌥ 4 Agregar restricción Se aplica una restricción al usuario con el comentario …" at bounding box center [298, 236] width 151 height 84
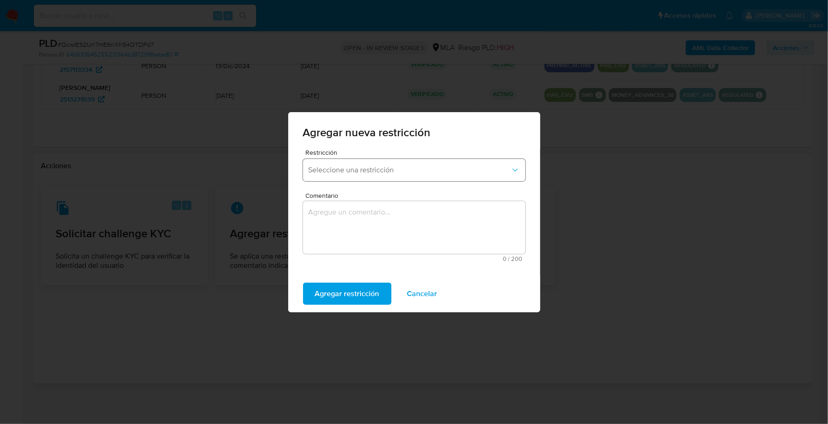
click at [403, 171] on span "Seleccione una restricción" at bounding box center [410, 169] width 202 height 9
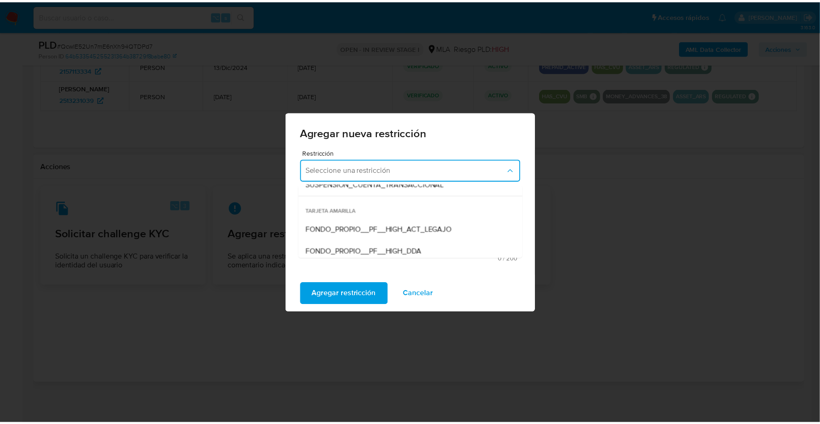
scroll to position [144, 0]
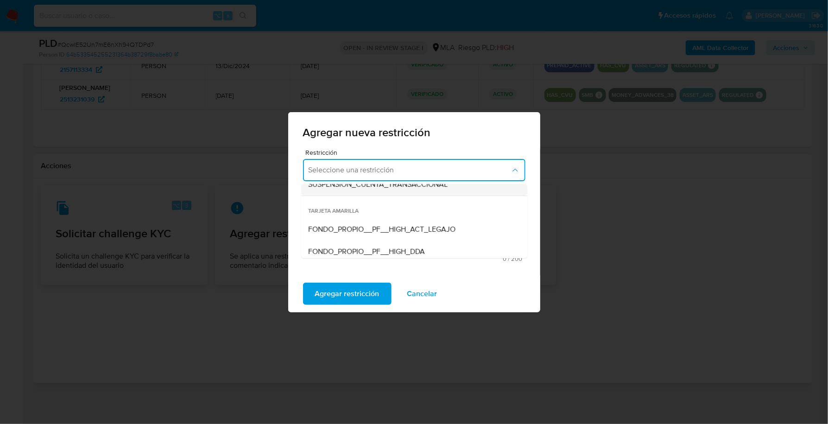
click at [404, 193] on div "SUSPENSION_CUENTA_TRANSACCIONAL" at bounding box center [412, 184] width 206 height 22
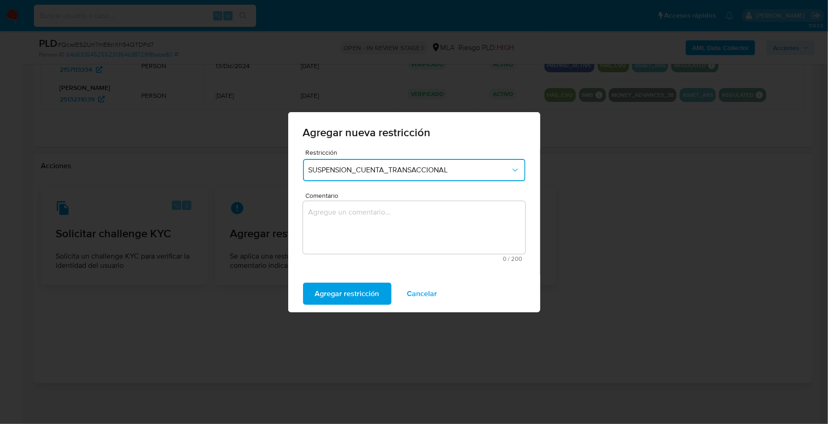
click at [389, 208] on textarea "Comentario" at bounding box center [414, 227] width 222 height 53
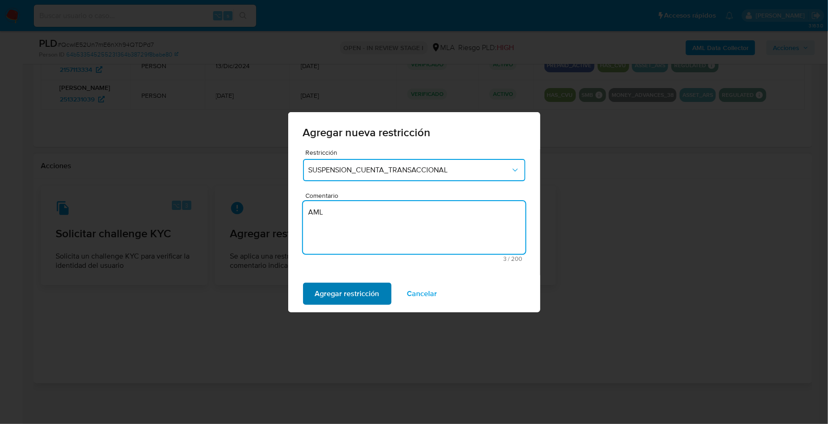
type textarea "AML"
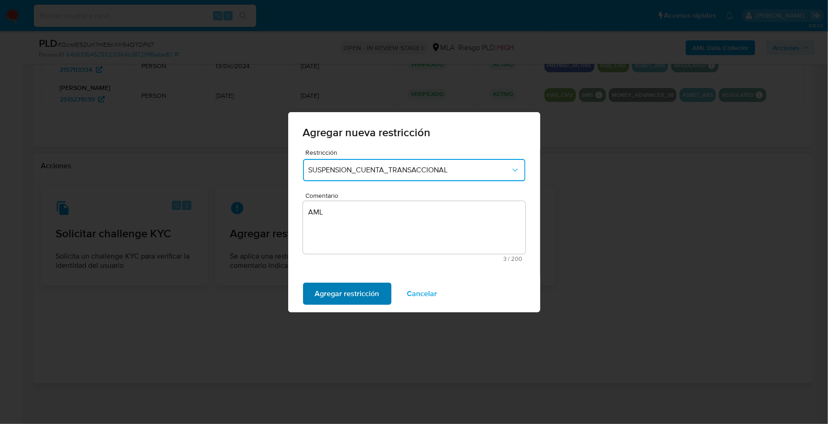
click at [370, 302] on span "Agregar restricción" at bounding box center [347, 294] width 64 height 20
click at [322, 291] on span "Confirmar" at bounding box center [331, 294] width 33 height 20
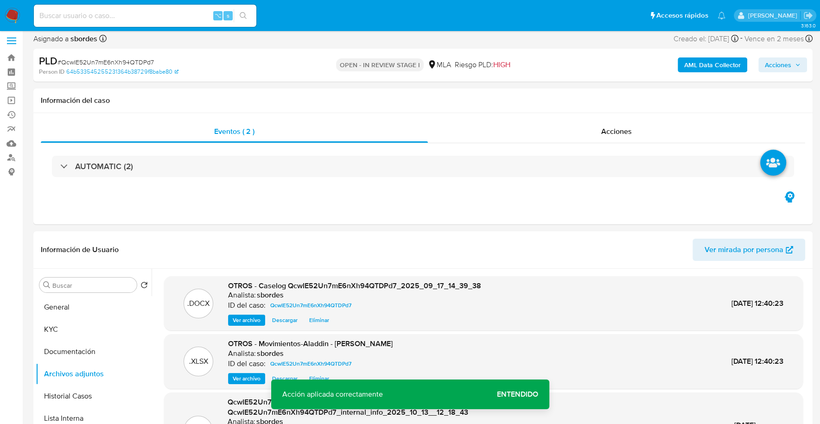
scroll to position [0, 0]
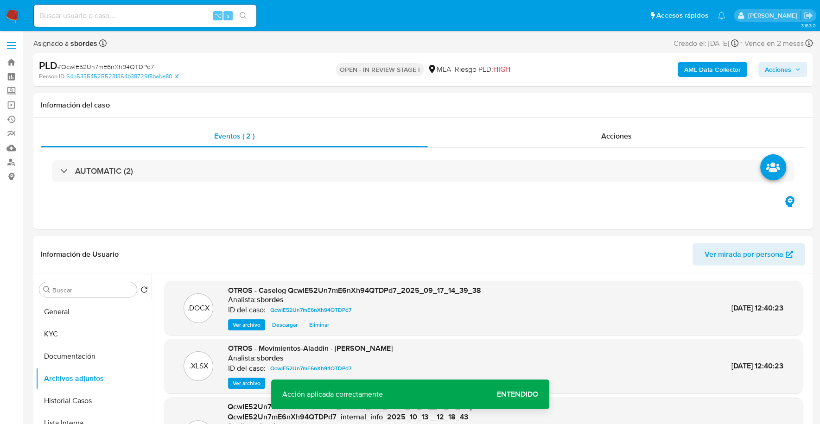
click at [799, 70] on icon "button" at bounding box center [798, 70] width 6 height 6
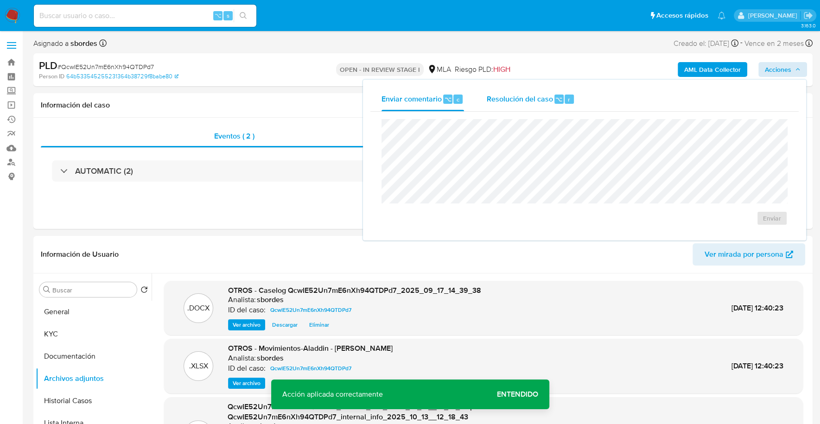
click at [528, 100] on span "Resolución del caso" at bounding box center [519, 99] width 66 height 11
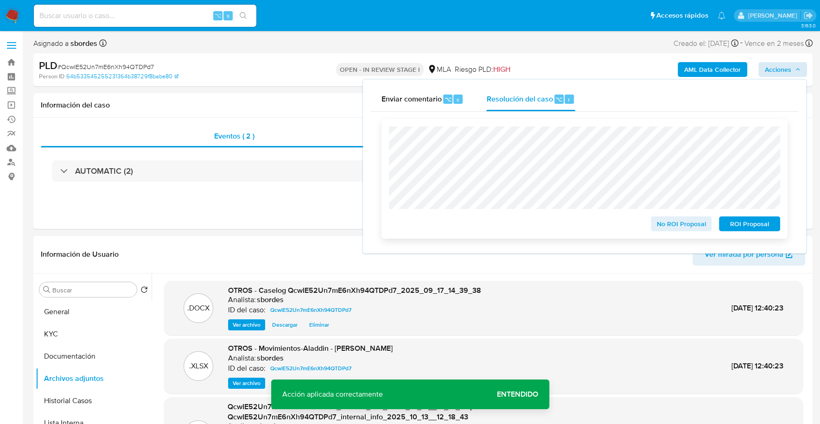
click at [765, 224] on span "ROI Proposal" at bounding box center [749, 223] width 48 height 13
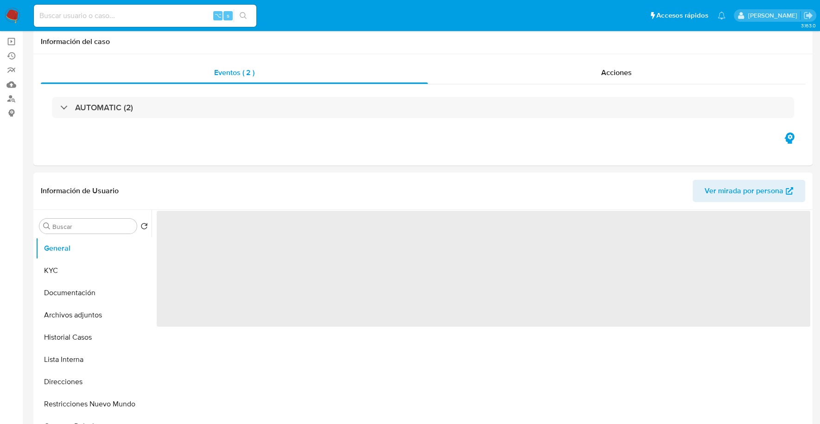
select select "10"
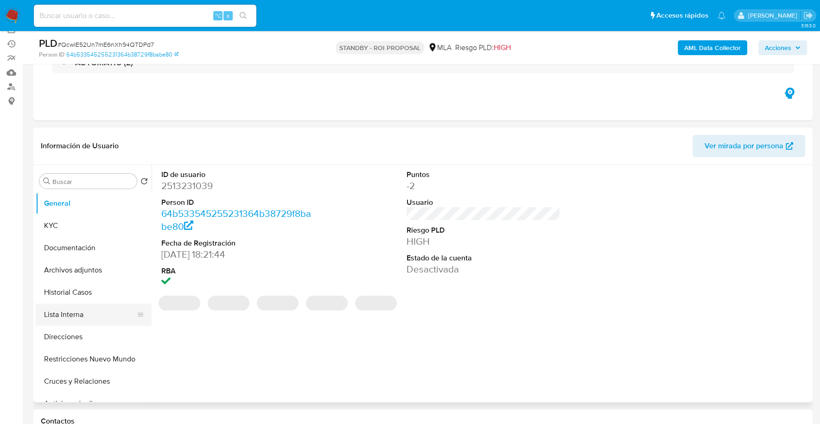
scroll to position [153, 0]
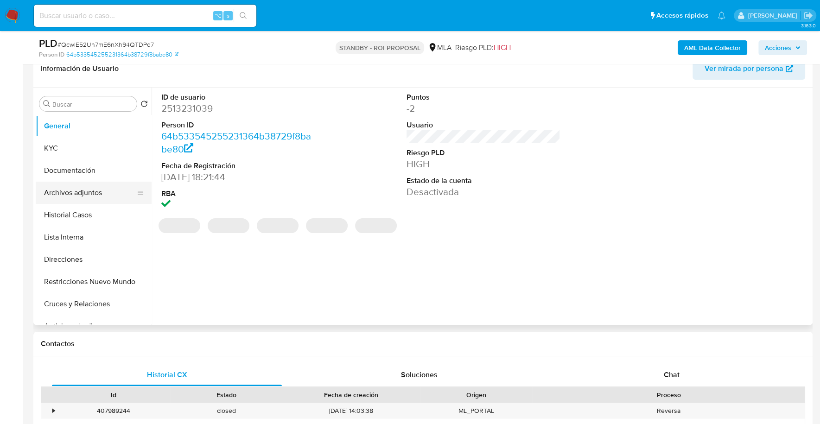
click at [58, 192] on button "Archivos adjuntos" at bounding box center [90, 193] width 108 height 22
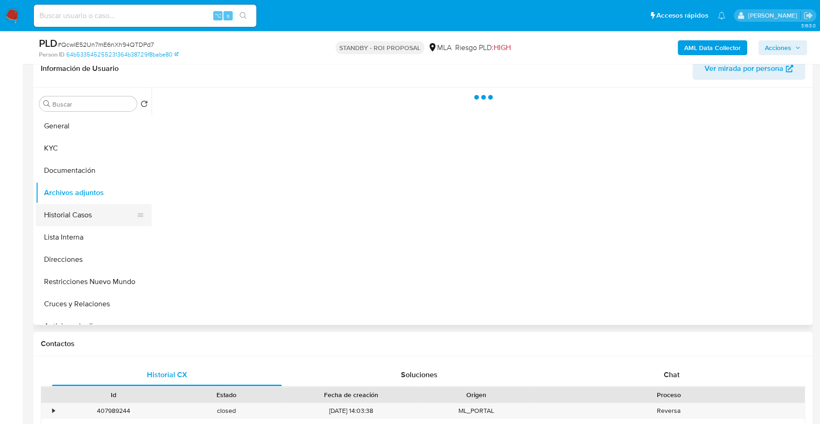
click at [72, 214] on button "Historial Casos" at bounding box center [90, 215] width 108 height 22
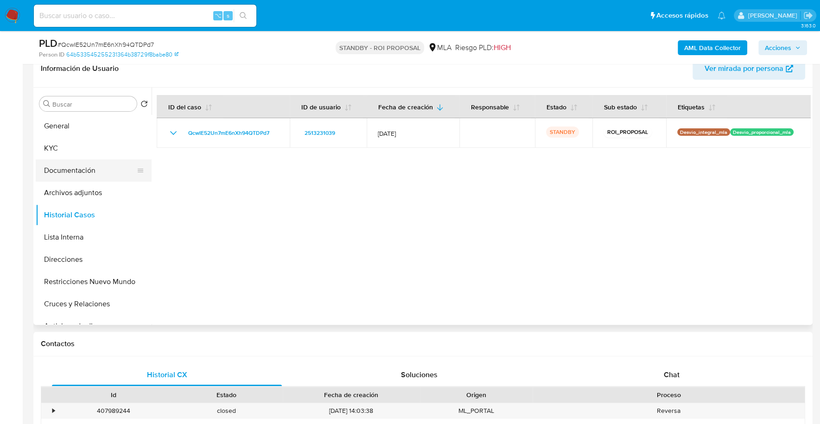
click at [103, 160] on button "Documentación" at bounding box center [90, 170] width 108 height 22
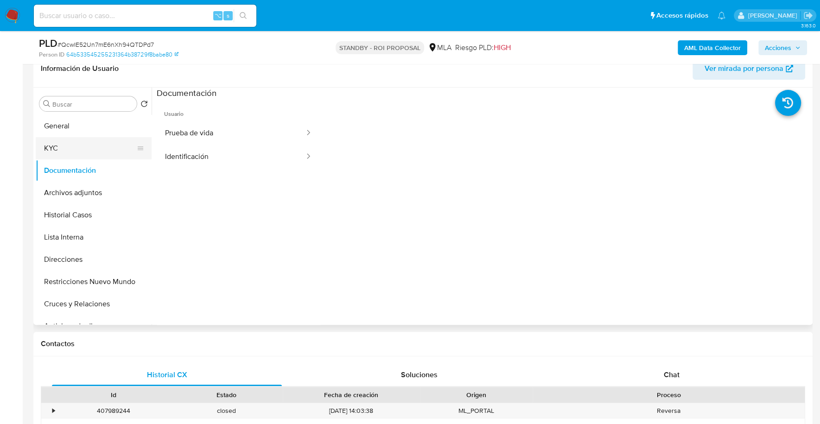
click at [92, 147] on button "KYC" at bounding box center [90, 148] width 108 height 22
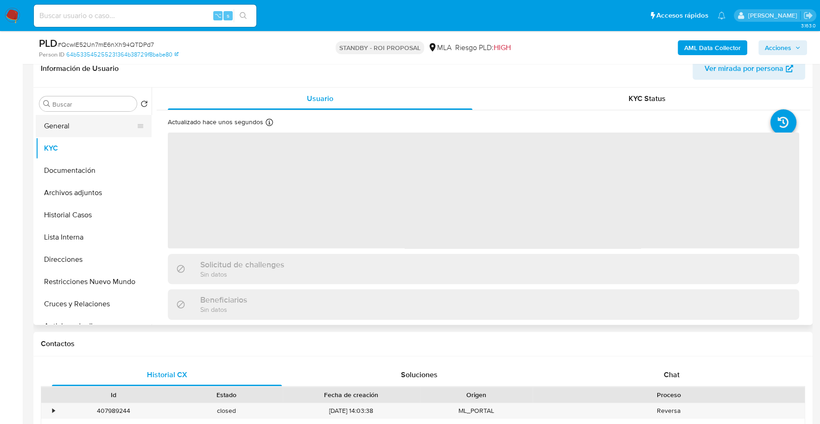
click at [81, 123] on button "General" at bounding box center [90, 126] width 108 height 22
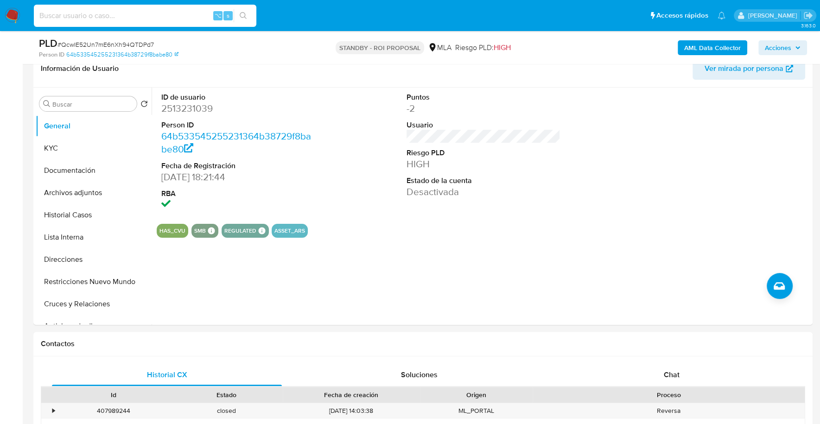
click at [124, 18] on input at bounding box center [145, 16] width 222 height 12
paste input "239143292"
type input "239143292"
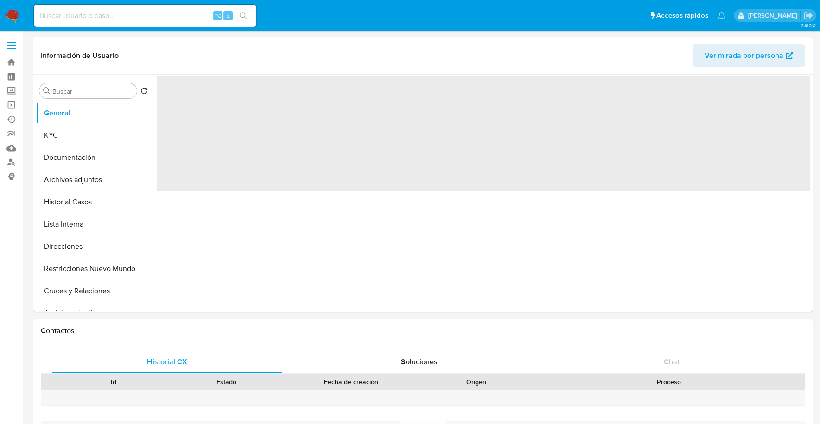
select select "10"
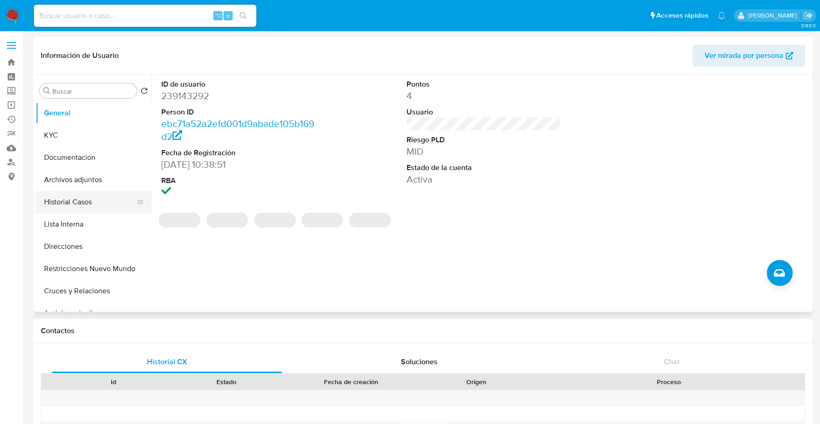
click at [53, 205] on button "Historial Casos" at bounding box center [90, 202] width 108 height 22
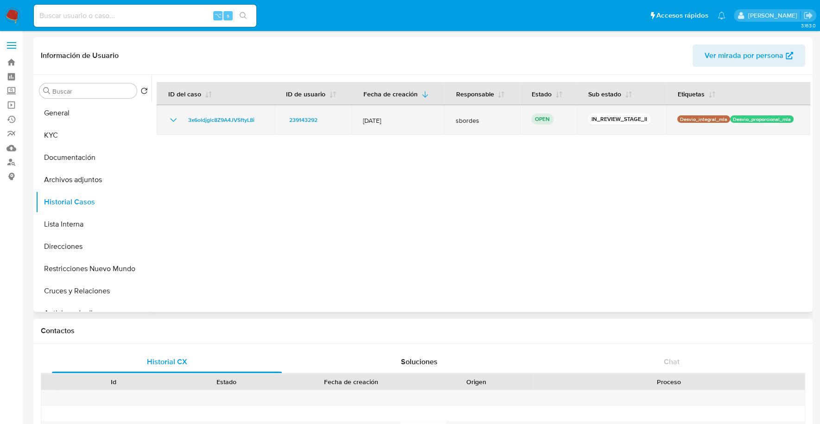
click at [197, 112] on td "3x6oldjglc8Z9A4JVSftyL8i" at bounding box center [216, 120] width 118 height 30
click at [206, 121] on span "3x6oldjglc8Z9A4JVSftyL8i" at bounding box center [221, 119] width 66 height 11
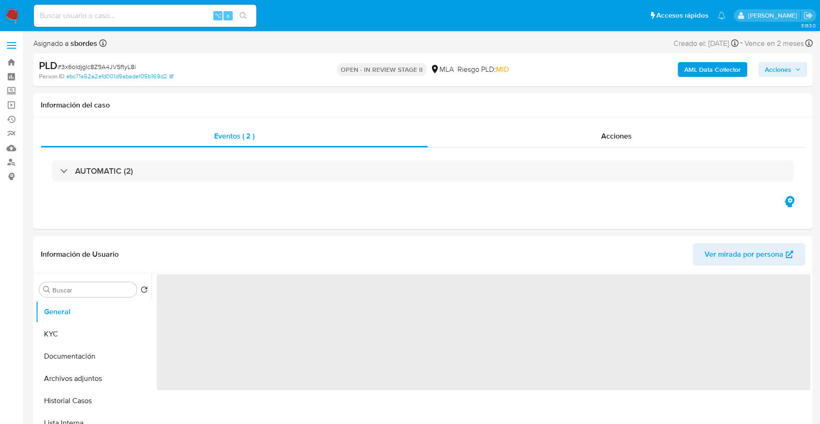
select select "10"
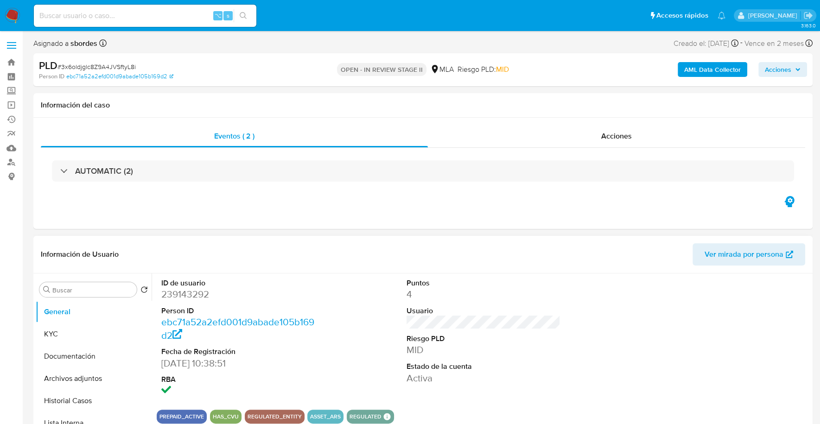
click at [183, 298] on dd "239143292" at bounding box center [238, 294] width 154 height 13
click at [103, 9] on div "⌥ s" at bounding box center [145, 16] width 222 height 22
click at [107, 13] on input at bounding box center [145, 16] width 222 height 12
paste input "239143292"
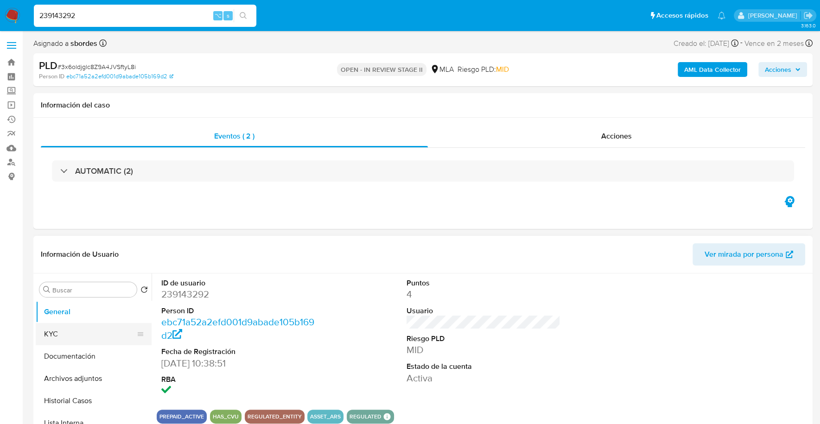
type input "239143292"
click at [61, 339] on button "KYC" at bounding box center [90, 334] width 108 height 22
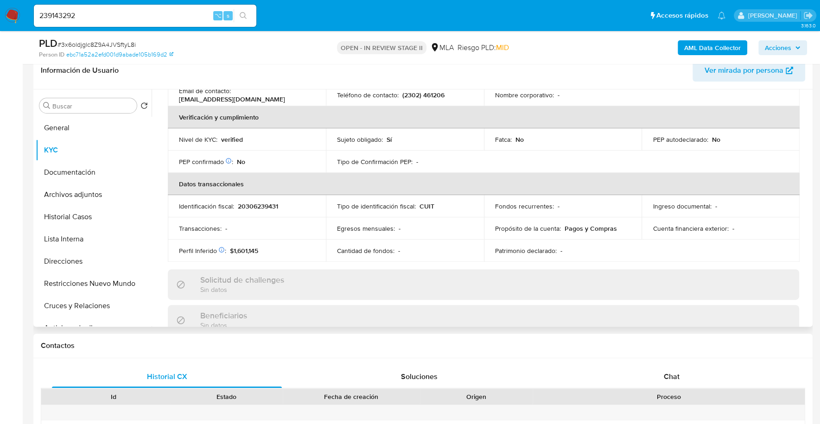
scroll to position [362, 0]
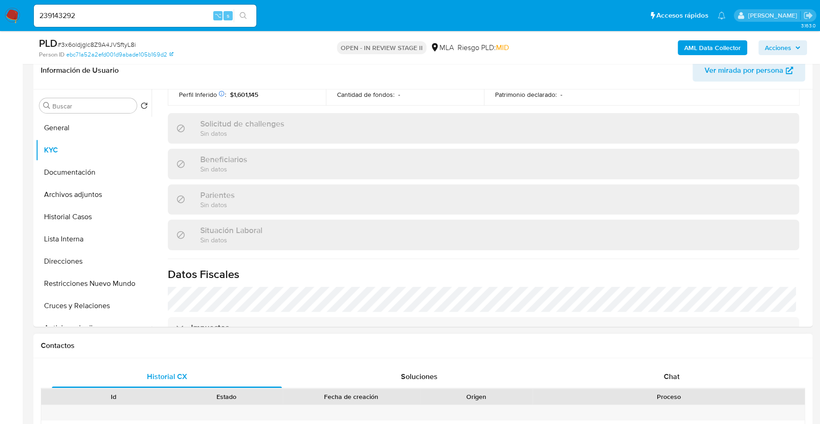
click at [666, 375] on span "Chat" at bounding box center [671, 376] width 16 height 11
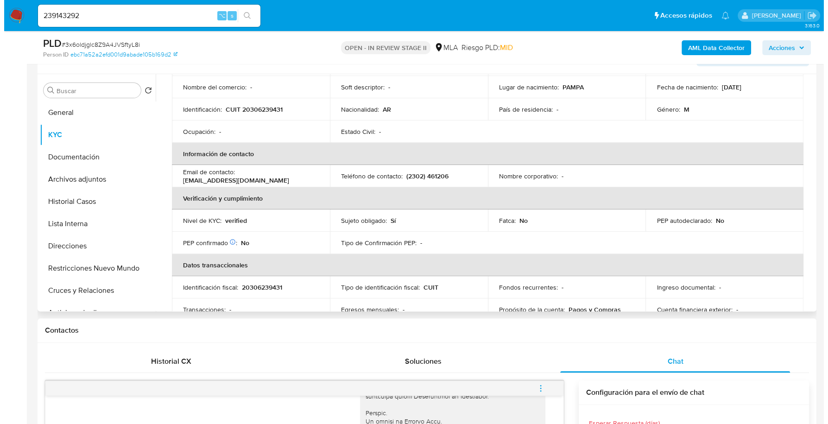
scroll to position [0, 0]
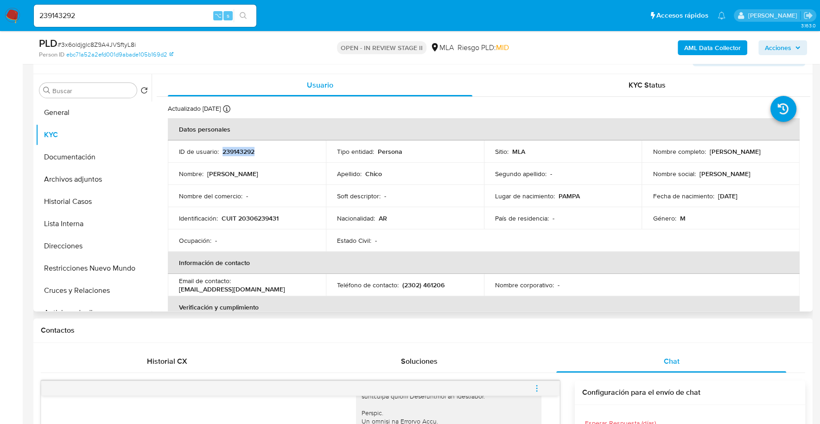
copy p "239143292"
click at [727, 48] on b "AML Data Collector" at bounding box center [712, 47] width 57 height 15
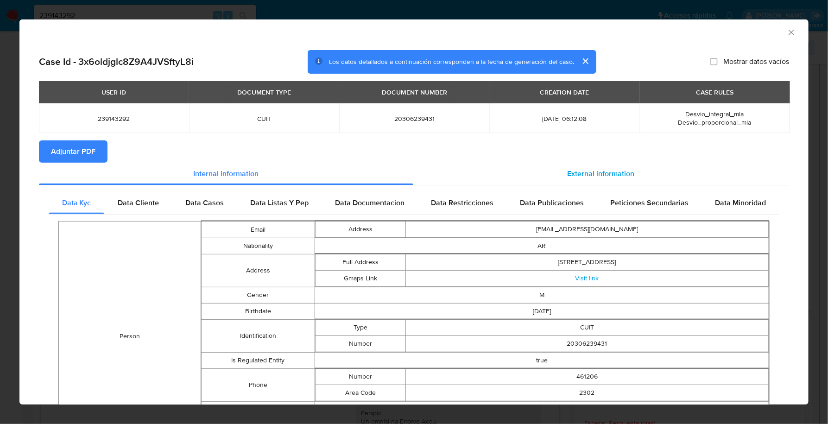
click at [578, 173] on span "External information" at bounding box center [601, 173] width 67 height 11
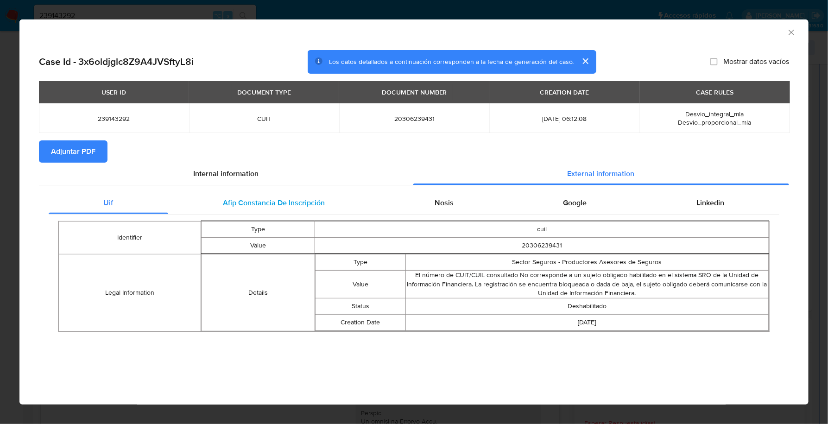
click at [253, 206] on span "Afip Constancia De Inscripción" at bounding box center [274, 202] width 102 height 11
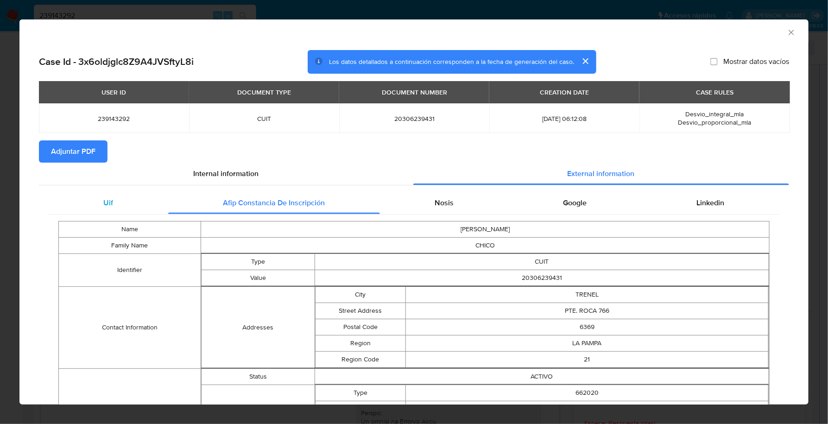
click at [133, 205] on div "Uif" at bounding box center [109, 203] width 120 height 22
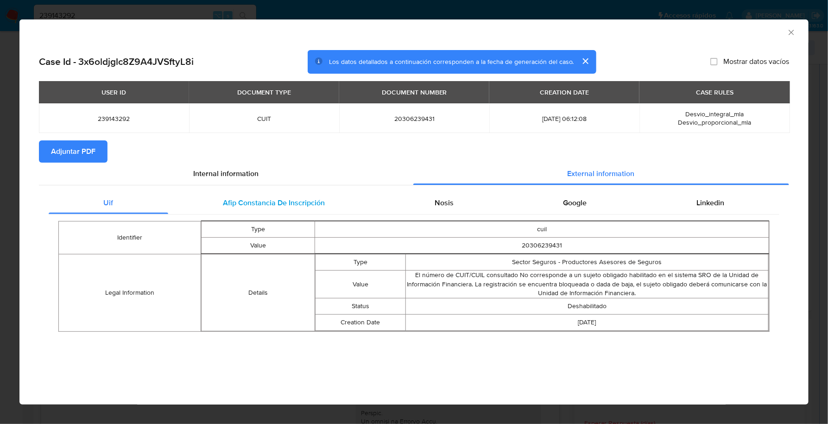
click at [209, 208] on div "Afip Constancia De Inscripción" at bounding box center [274, 203] width 212 height 22
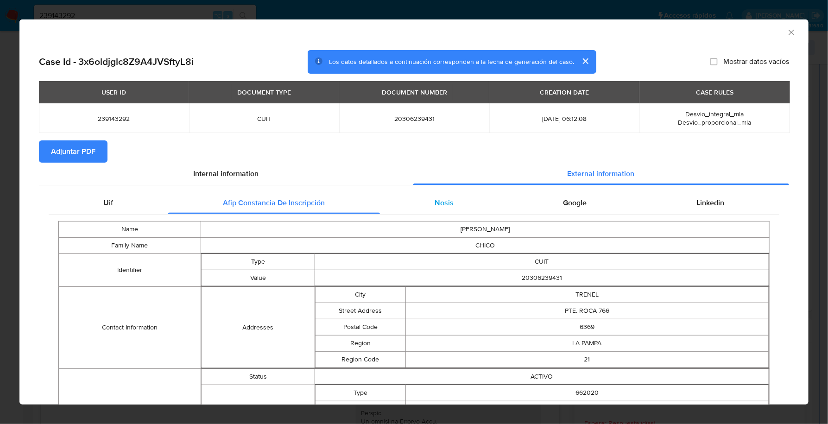
click at [450, 203] on div "Nosis" at bounding box center [444, 203] width 129 height 22
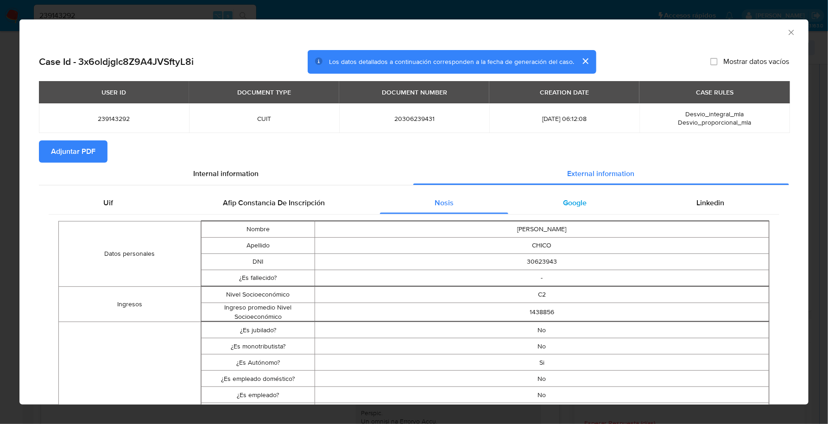
click at [564, 210] on div "Google" at bounding box center [574, 203] width 133 height 22
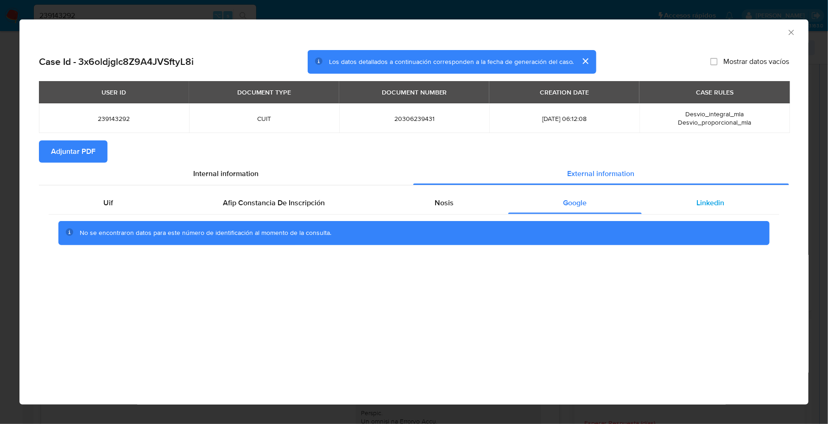
click at [684, 206] on div "Linkedin" at bounding box center [711, 203] width 138 height 22
click at [70, 147] on span "Adjuntar PDF" at bounding box center [73, 151] width 44 height 20
click at [790, 31] on icon "Cerrar ventana" at bounding box center [791, 32] width 9 height 9
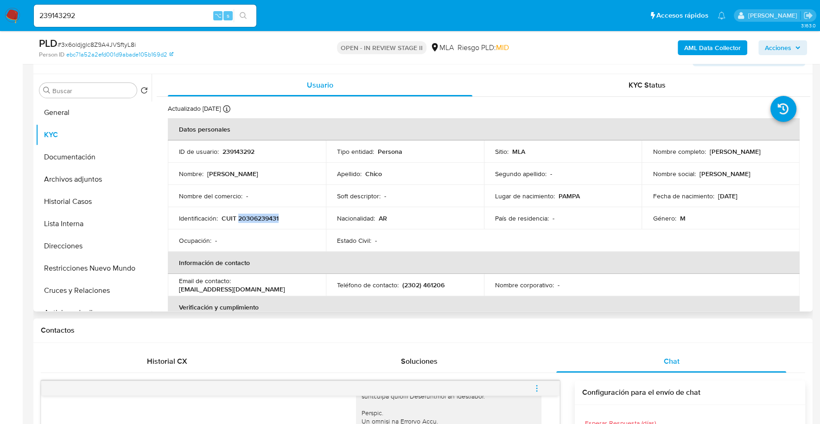
copy p "20306239431"
click at [58, 168] on button "Archivos adjuntos" at bounding box center [90, 179] width 108 height 22
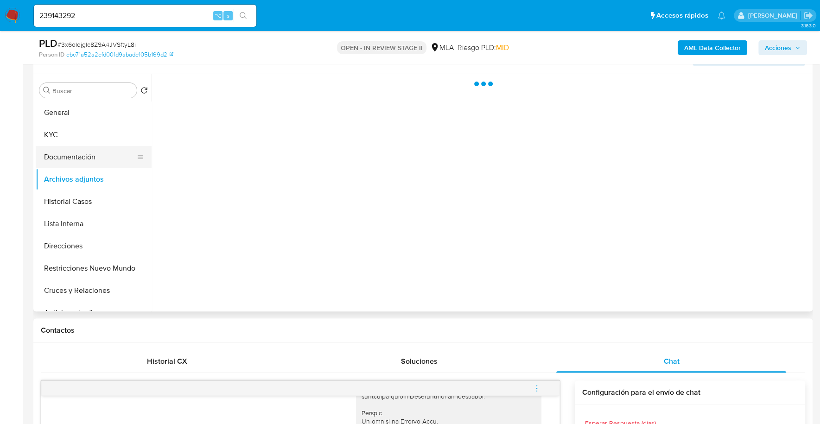
click at [60, 164] on button "Documentación" at bounding box center [90, 157] width 108 height 22
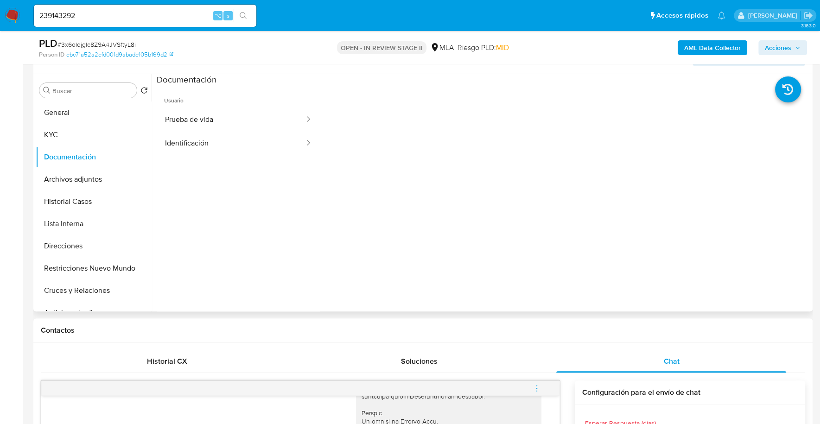
click at [241, 106] on span "Usuario" at bounding box center [239, 97] width 164 height 22
click at [240, 114] on button "Prueba de vida" at bounding box center [231, 120] width 149 height 24
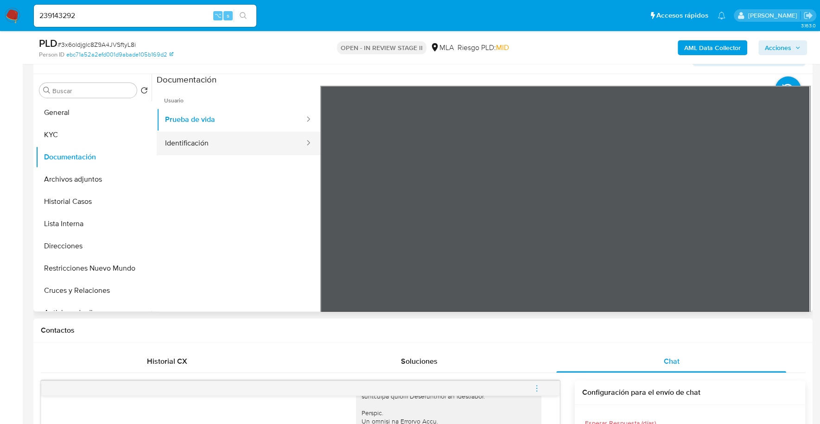
click at [227, 141] on button "Identificación" at bounding box center [231, 144] width 149 height 24
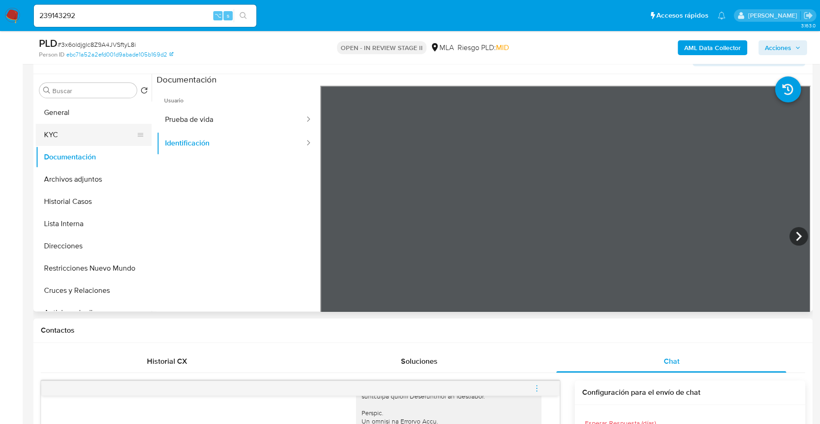
click at [73, 138] on button "KYC" at bounding box center [90, 135] width 108 height 22
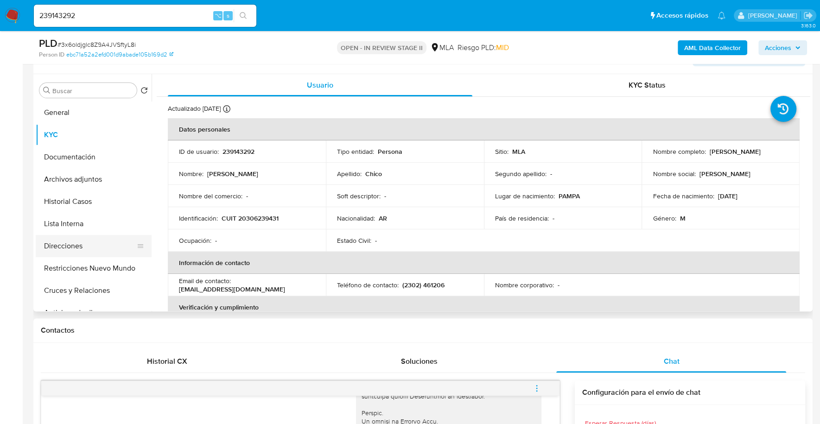
click at [63, 248] on button "Direcciones" at bounding box center [90, 246] width 108 height 22
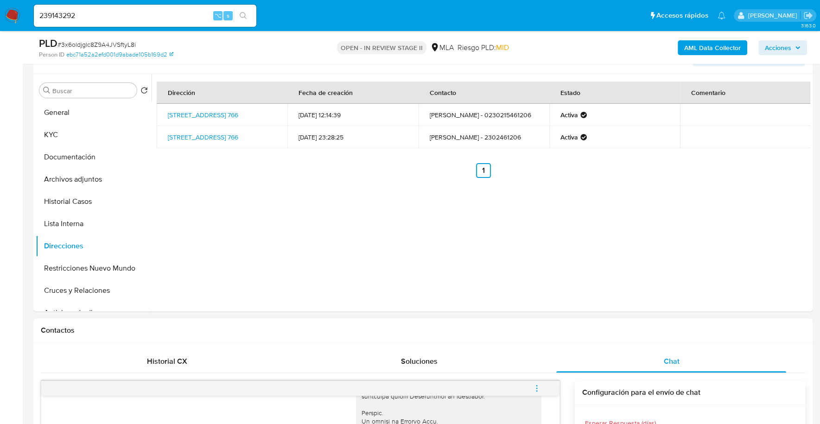
click at [767, 44] on span "Acciones" at bounding box center [778, 47] width 26 height 15
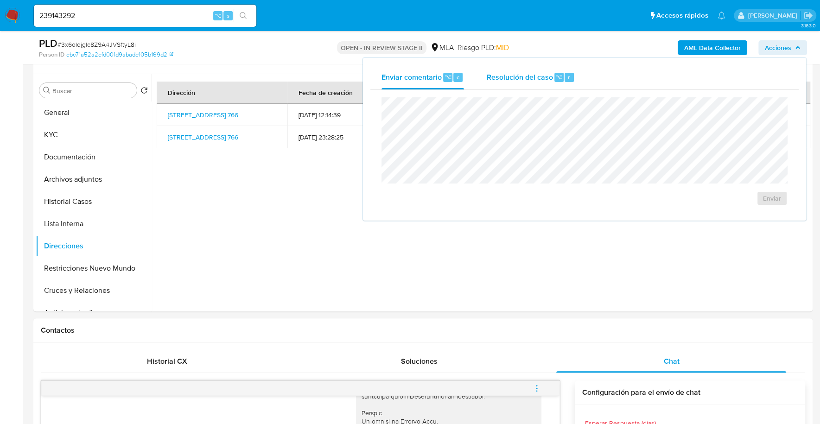
click at [556, 78] on span "⌥" at bounding box center [558, 77] width 7 height 9
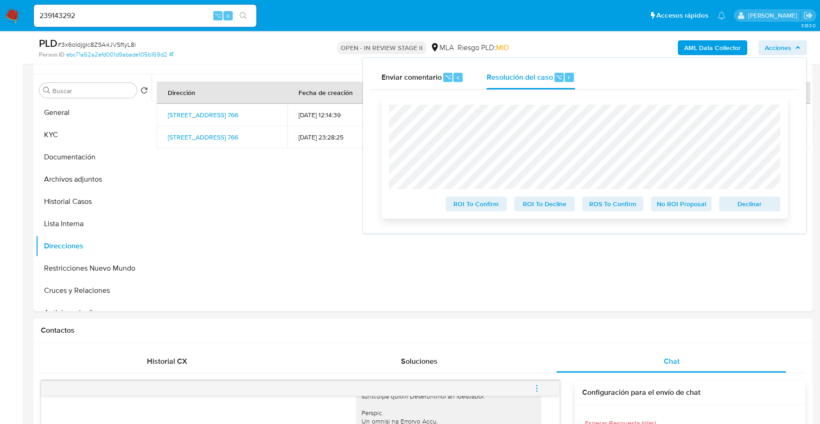
click at [762, 210] on span "Declinar" at bounding box center [749, 203] width 48 height 13
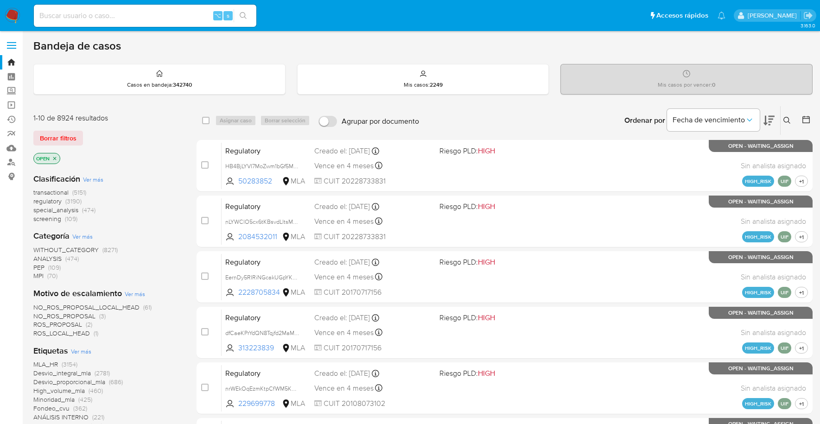
scroll to position [376, 0]
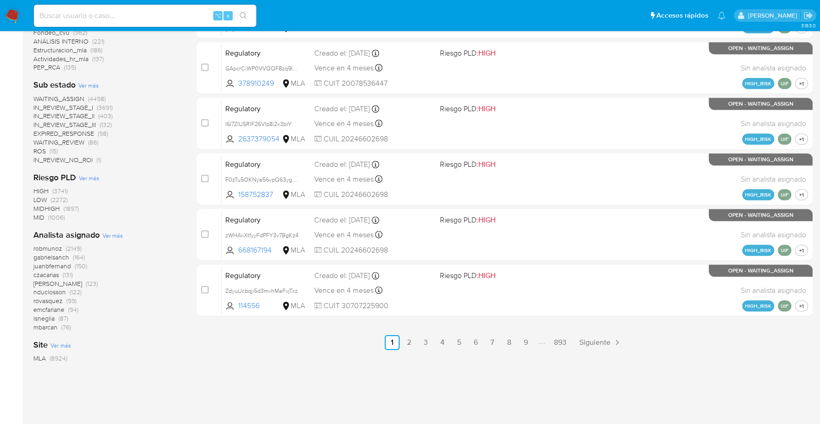
click at [15, 14] on img at bounding box center [13, 16] width 16 height 16
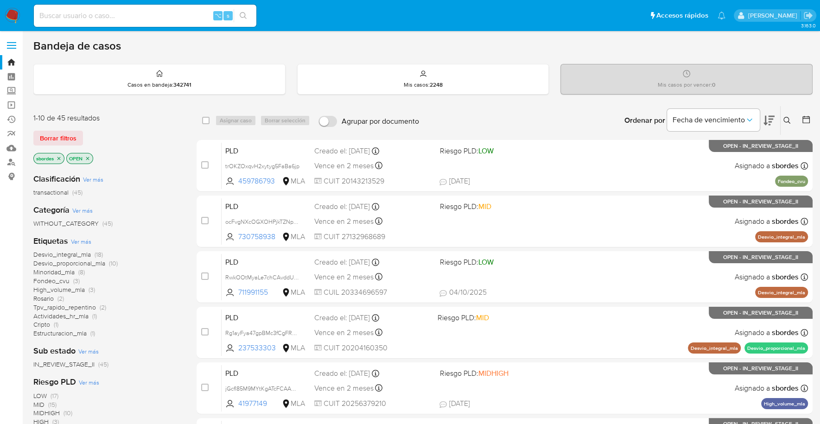
click at [11, 19] on img at bounding box center [13, 16] width 16 height 16
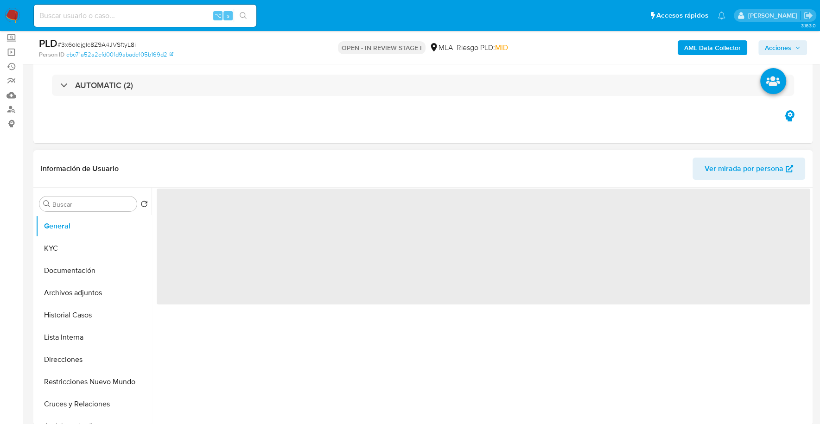
scroll to position [183, 0]
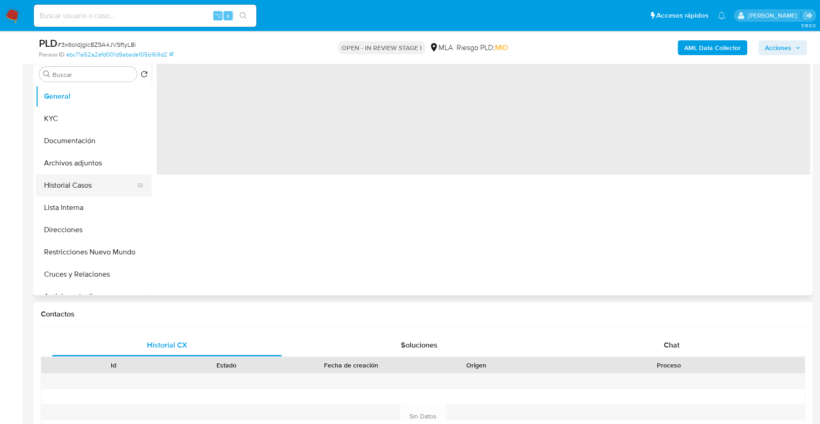
select select "10"
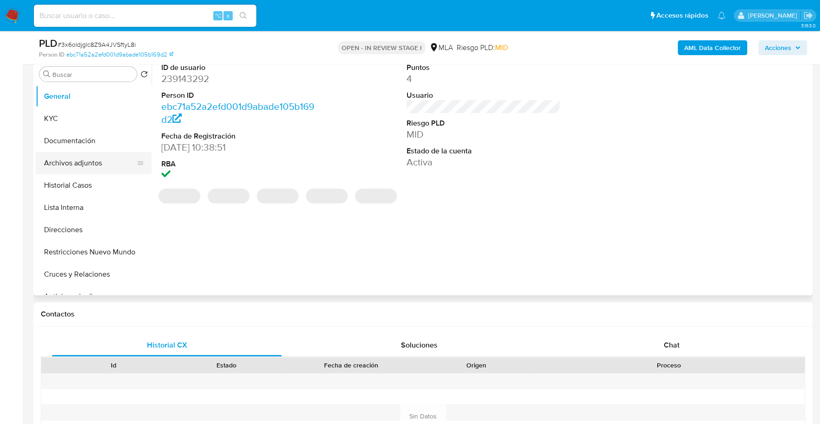
click at [95, 165] on button "Archivos adjuntos" at bounding box center [90, 163] width 108 height 22
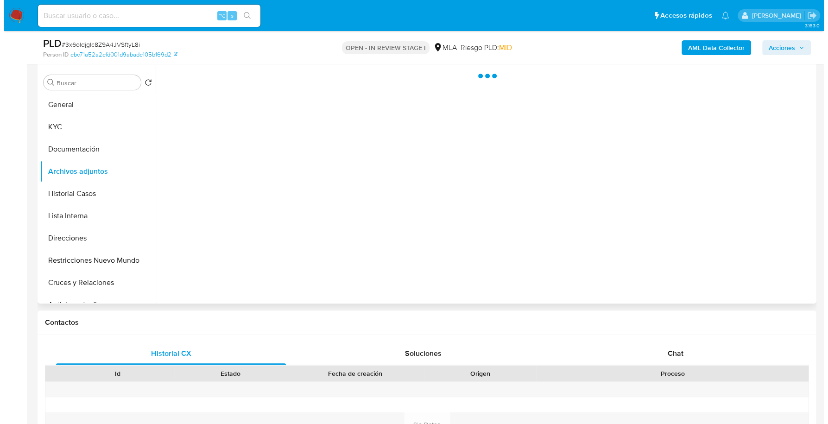
scroll to position [166, 0]
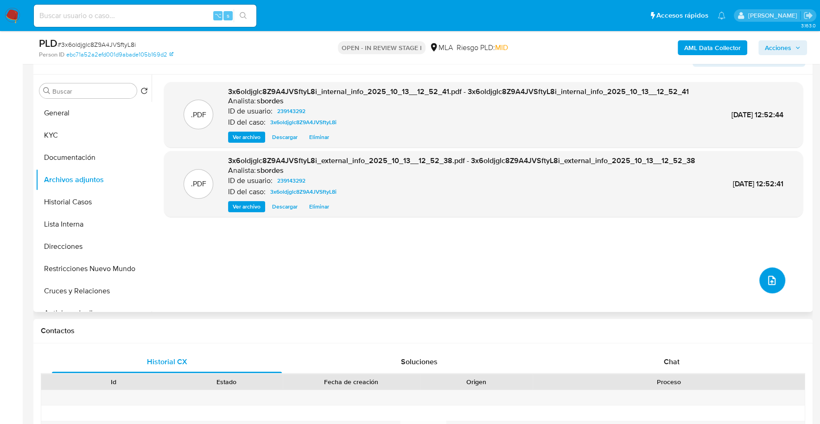
click at [780, 275] on button "upload-file" at bounding box center [772, 280] width 26 height 26
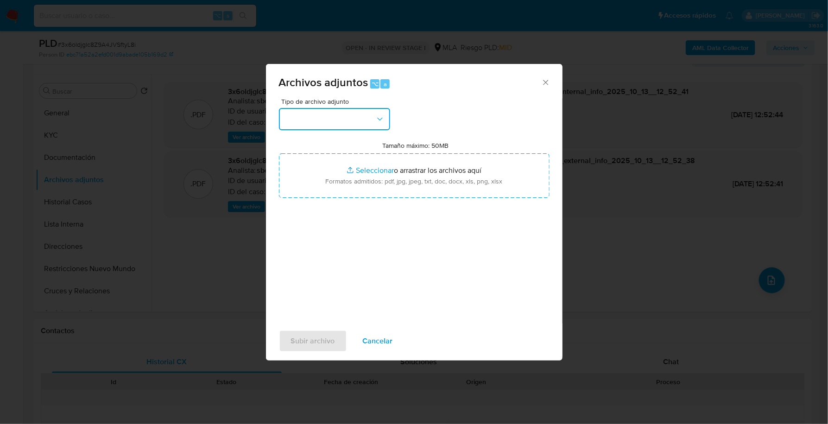
click at [337, 115] on button "button" at bounding box center [334, 119] width 111 height 22
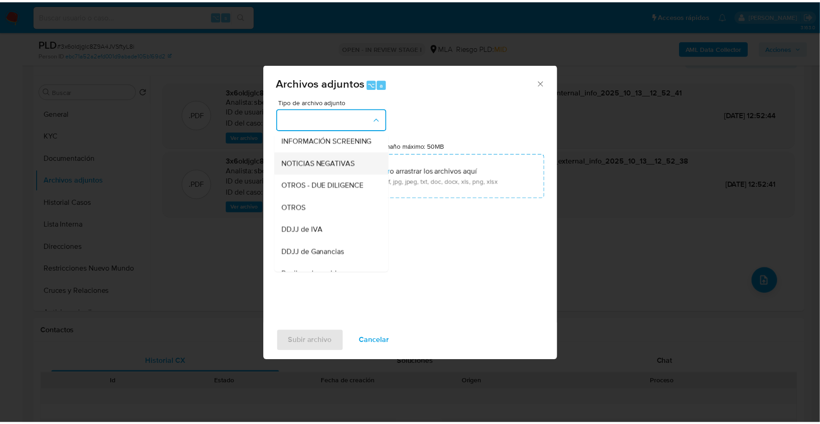
scroll to position [124, 0]
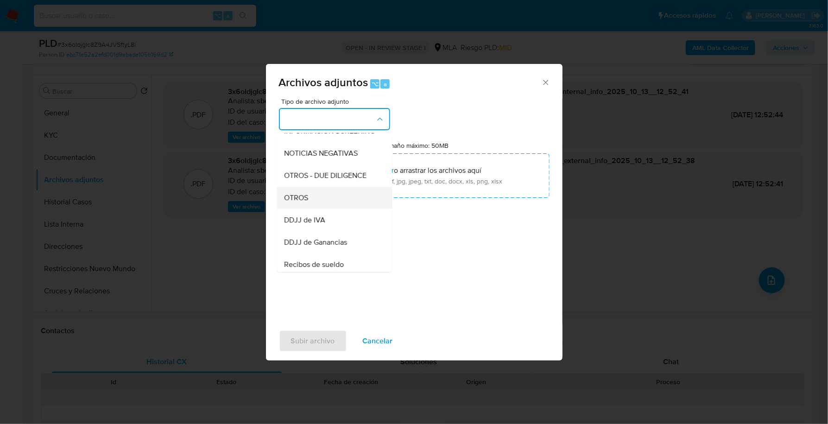
click at [311, 207] on div "OTROS" at bounding box center [332, 198] width 95 height 22
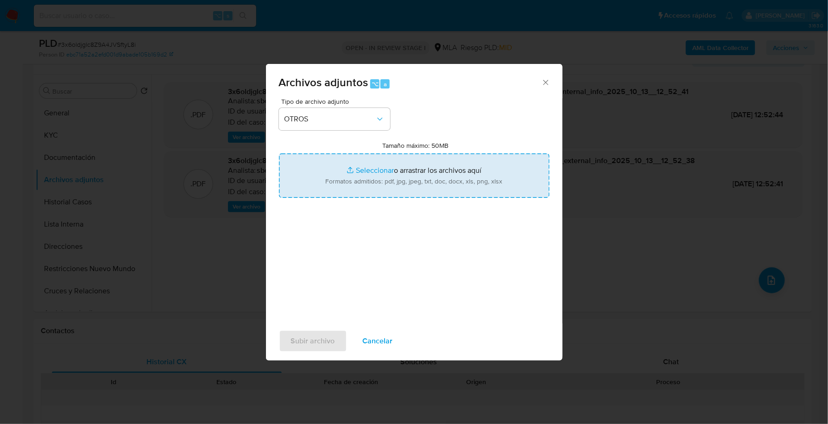
click at [376, 169] on input "Tamaño máximo: 50MB Seleccionar archivos" at bounding box center [414, 175] width 271 height 44
type input "C:\fakepath\Caselog 3x6oldjglc8Z9A4JVSftyL8i_2025_09_17_10_42_39.docx"
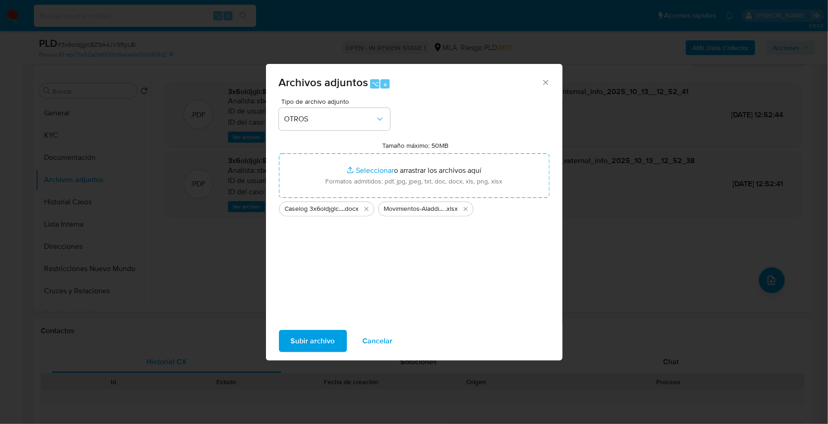
click at [292, 337] on span "Subir archivo" at bounding box center [313, 341] width 44 height 20
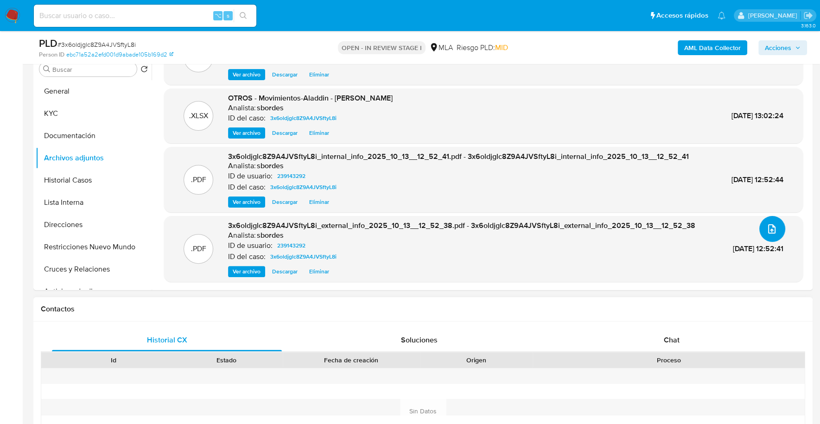
scroll to position [257, 0]
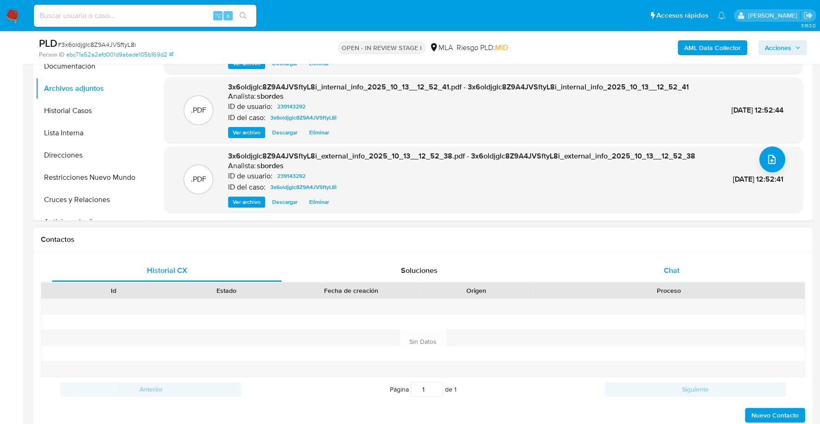
click at [660, 273] on div "Chat" at bounding box center [671, 271] width 230 height 22
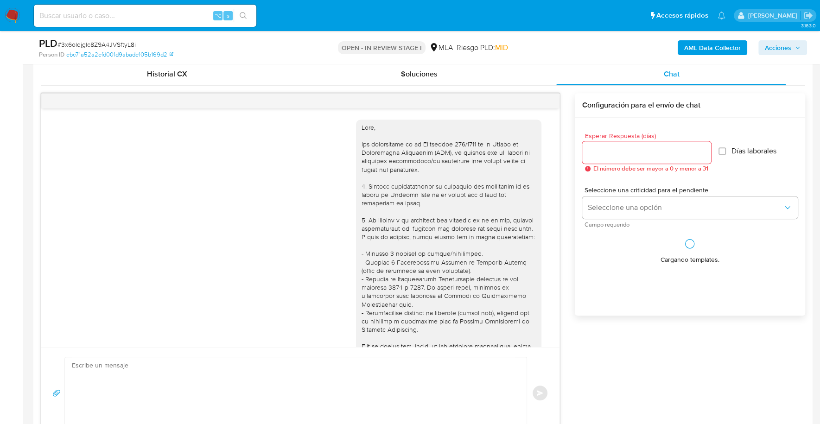
scroll to position [491, 0]
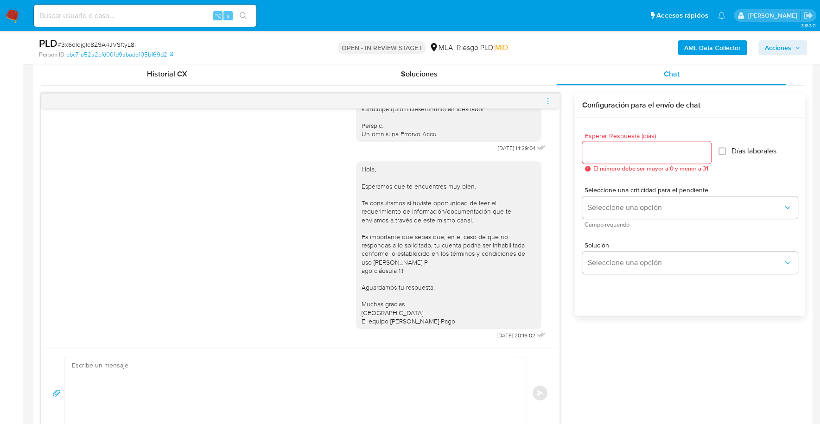
click at [550, 102] on icon "menu-action" at bounding box center [548, 101] width 8 height 8
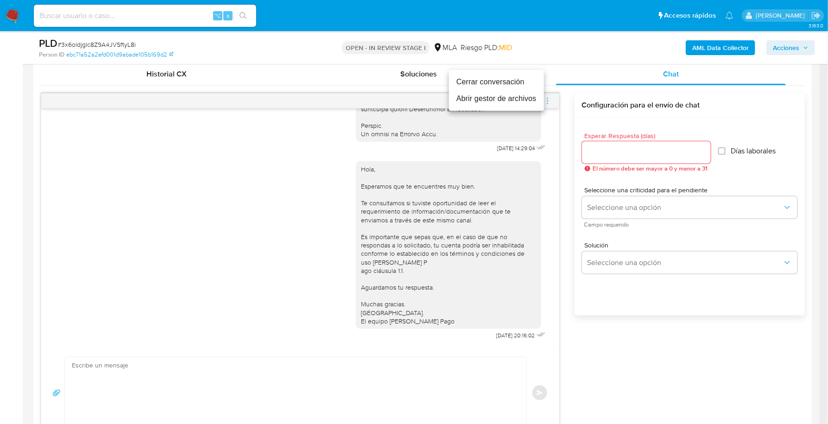
click at [481, 83] on li "Cerrar conversación" at bounding box center [496, 82] width 95 height 17
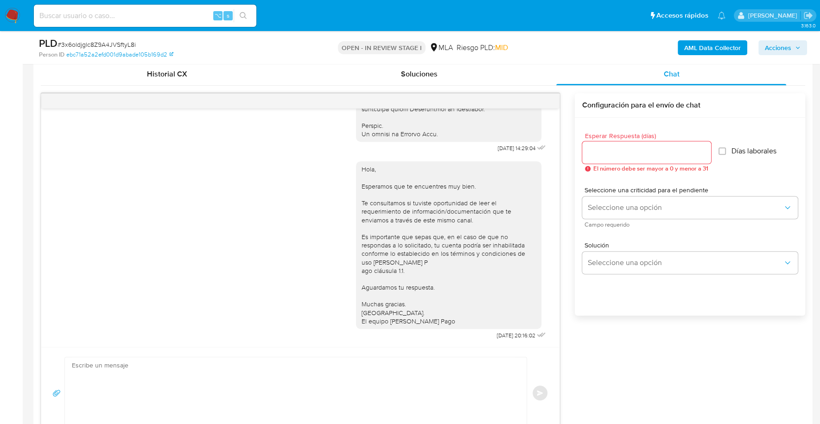
click at [787, 49] on span "Acciones" at bounding box center [778, 47] width 26 height 15
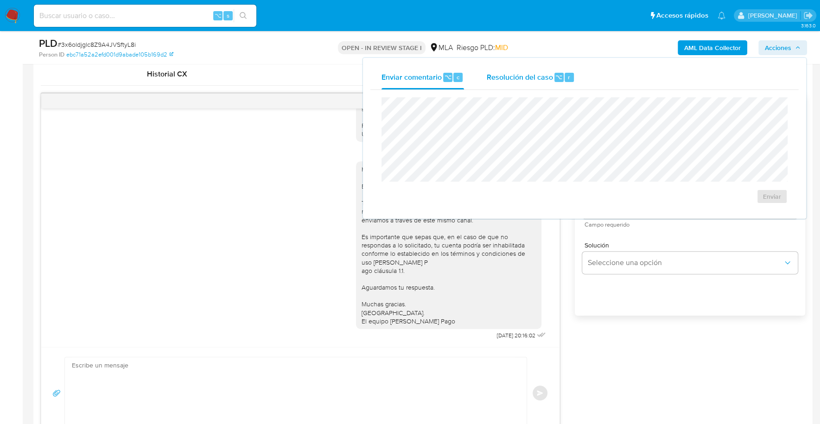
click at [542, 68] on div "Resolución del caso ⌥ r" at bounding box center [530, 77] width 89 height 24
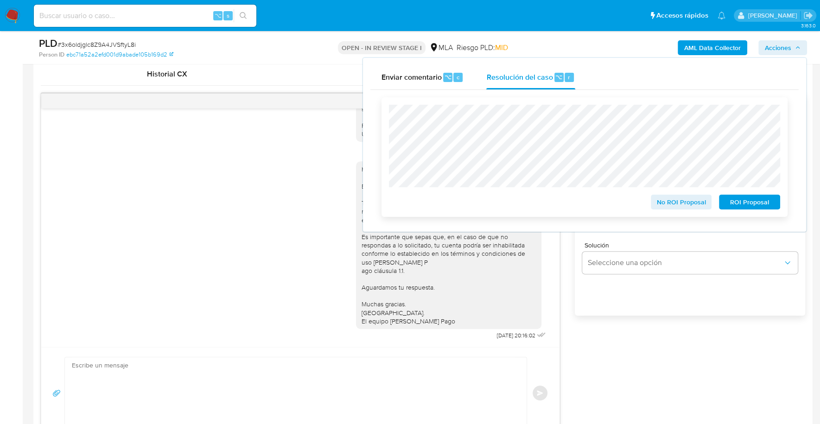
click at [659, 203] on span "No ROI Proposal" at bounding box center [681, 202] width 48 height 13
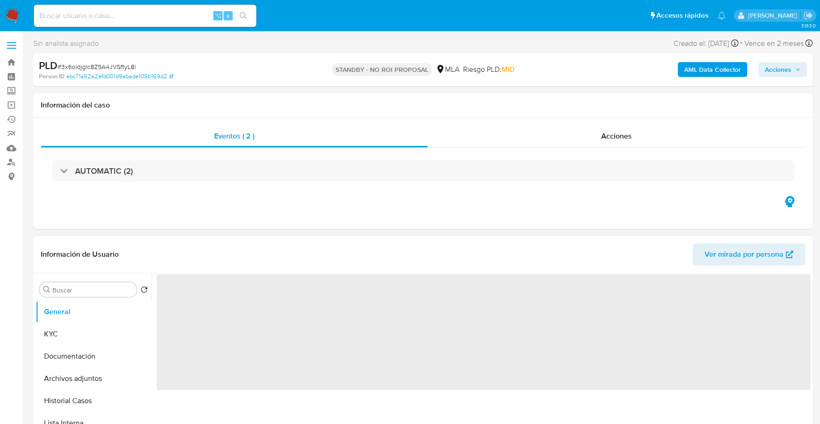
select select "10"
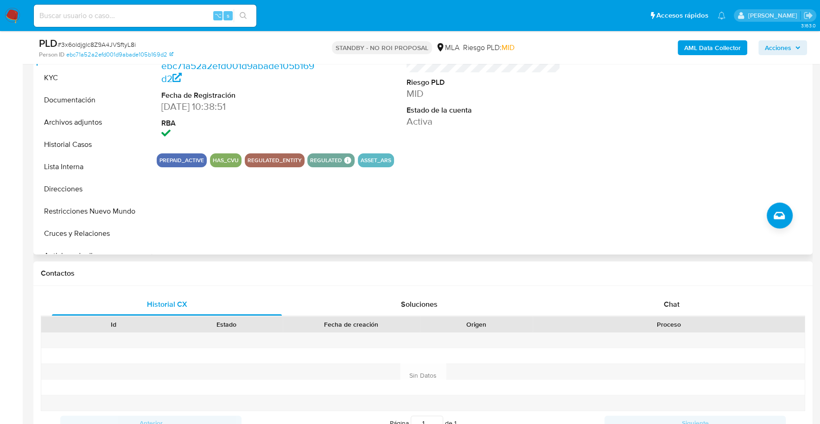
scroll to position [240, 0]
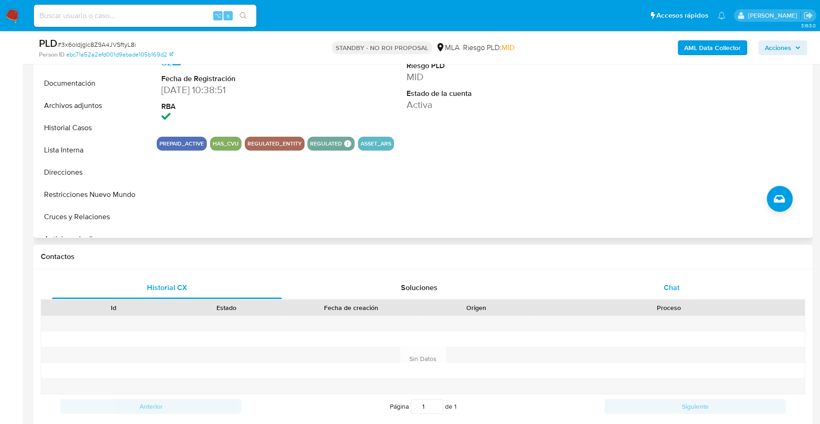
click at [674, 287] on span "Chat" at bounding box center [671, 287] width 16 height 11
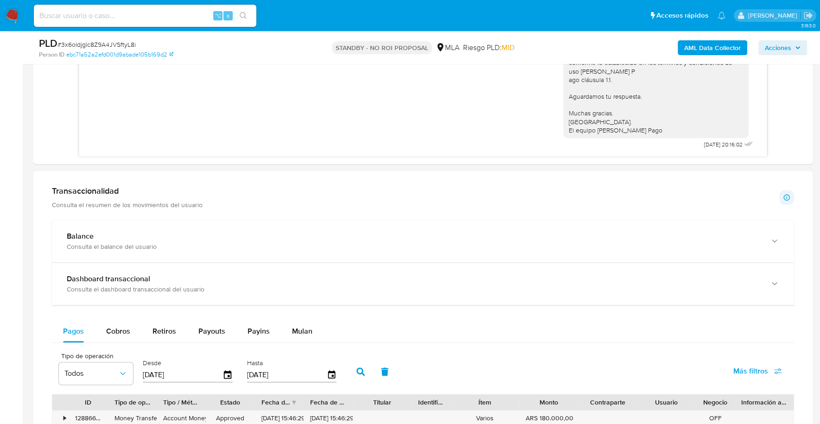
scroll to position [646, 0]
click at [266, 207] on div "Transaccionalidad Consulta el resumen de los movimientos del usuario Informació…" at bounding box center [423, 432] width 764 height 509
click at [266, 211] on div "Transaccionalidad Consulta el resumen de los movimientos del usuario Informació…" at bounding box center [423, 432] width 764 height 509
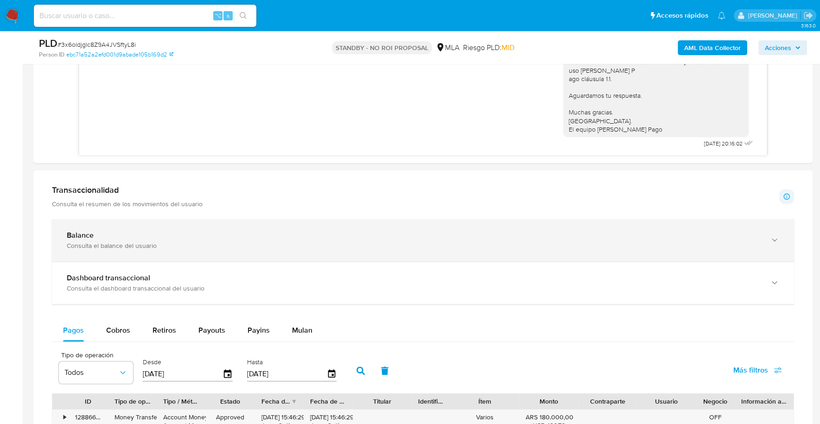
click at [268, 228] on div "Balance Consulta el balance del usuario" at bounding box center [423, 240] width 742 height 42
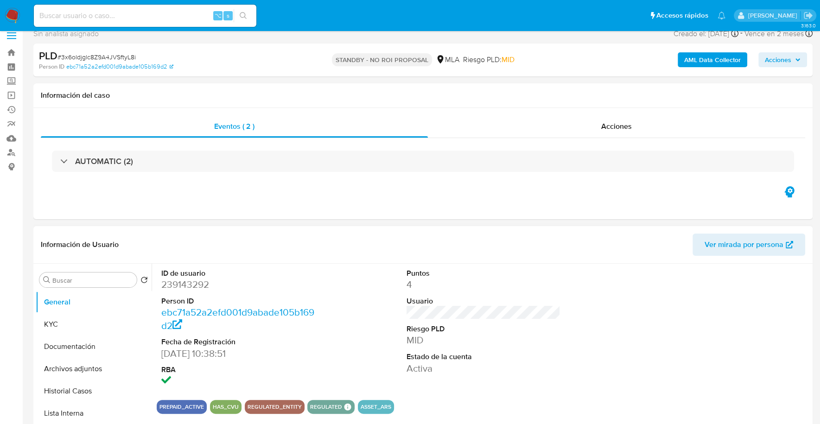
scroll to position [0, 0]
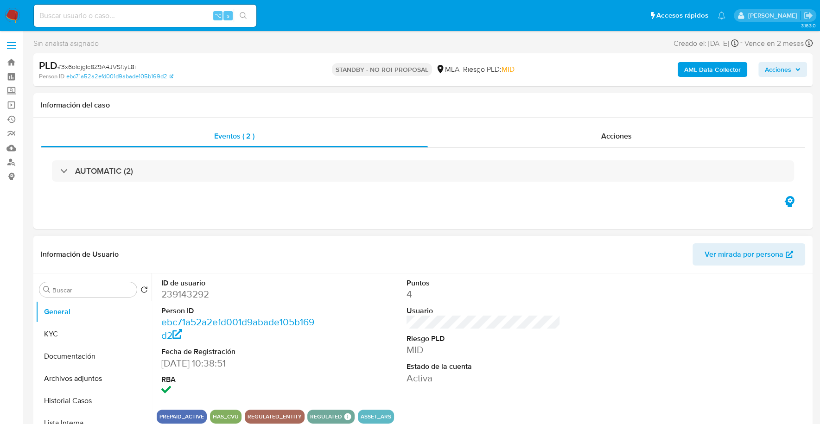
click at [150, 19] on input at bounding box center [145, 16] width 222 height 12
paste input "53688584"
type input "53688584"
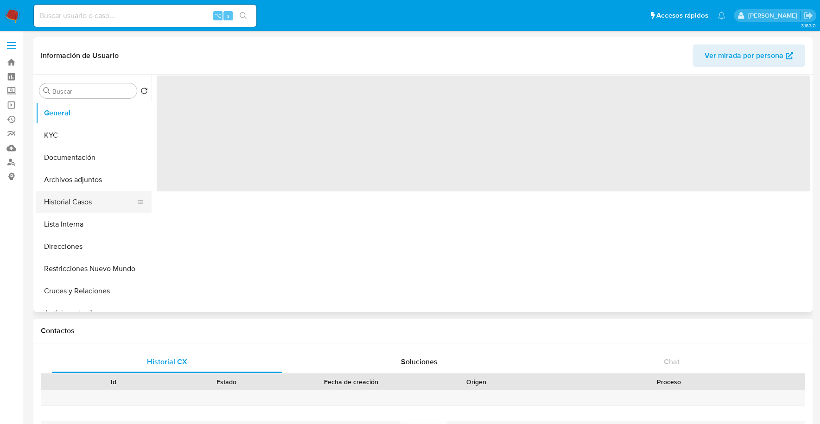
select select "10"
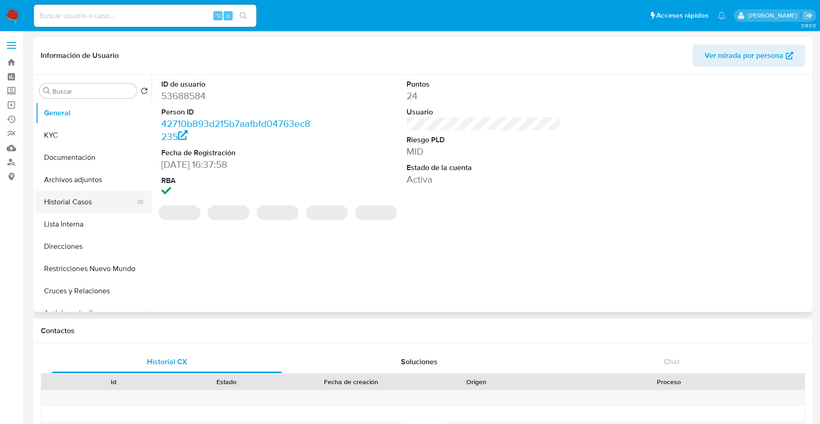
click at [82, 203] on button "Historial Casos" at bounding box center [90, 202] width 108 height 22
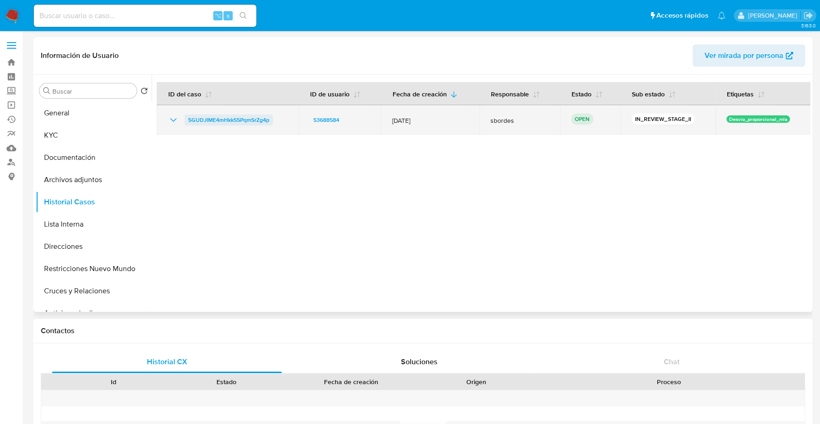
click at [210, 119] on span "5GUDJIME4mHkk55PqmSrZg4p" at bounding box center [228, 119] width 81 height 11
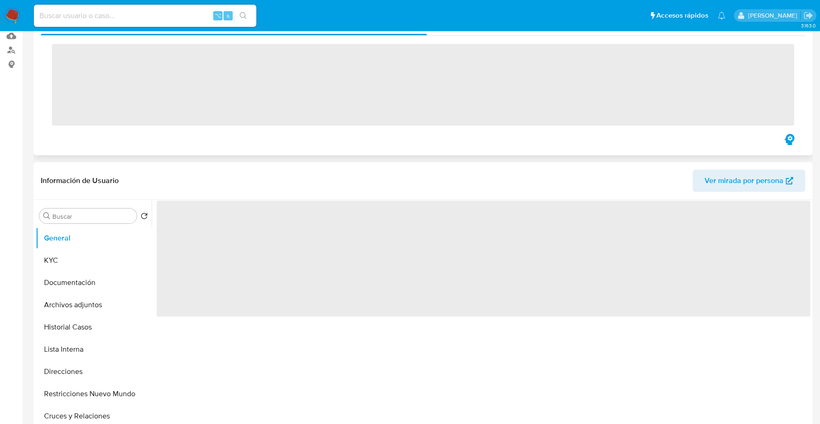
scroll to position [326, 0]
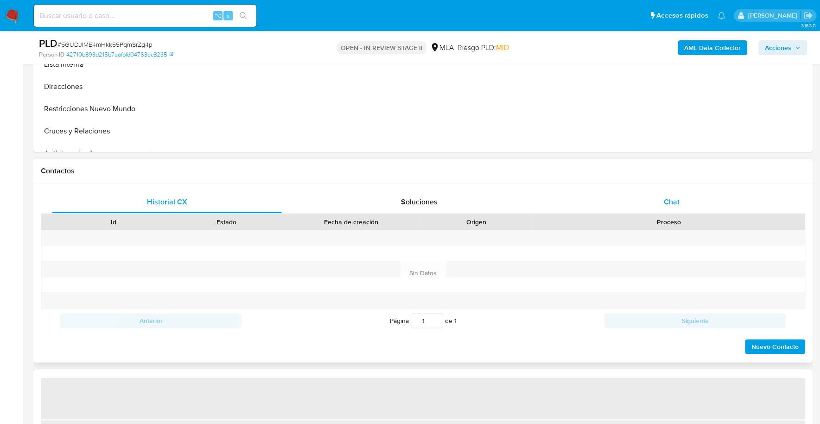
select select "10"
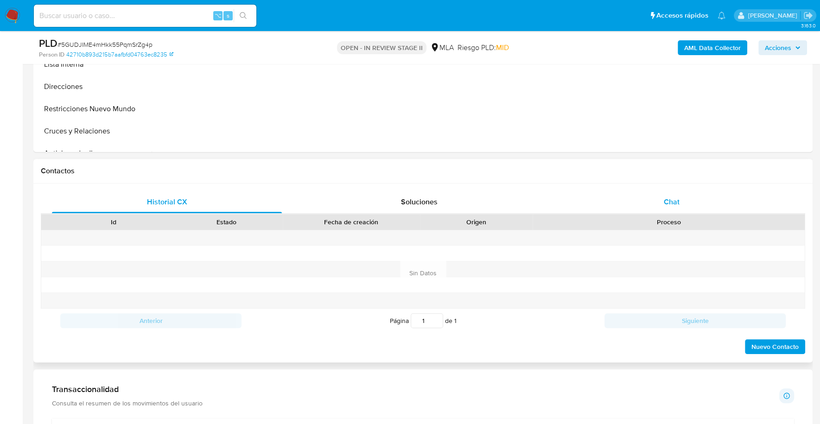
click at [663, 197] on span "Chat" at bounding box center [671, 202] width 16 height 11
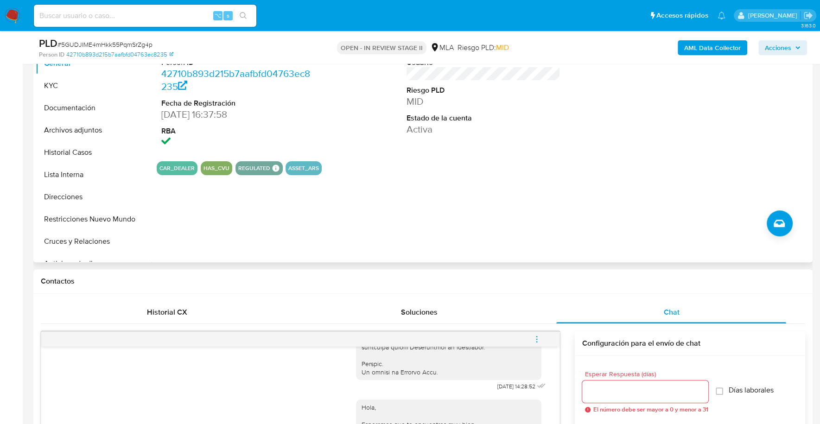
scroll to position [167, 0]
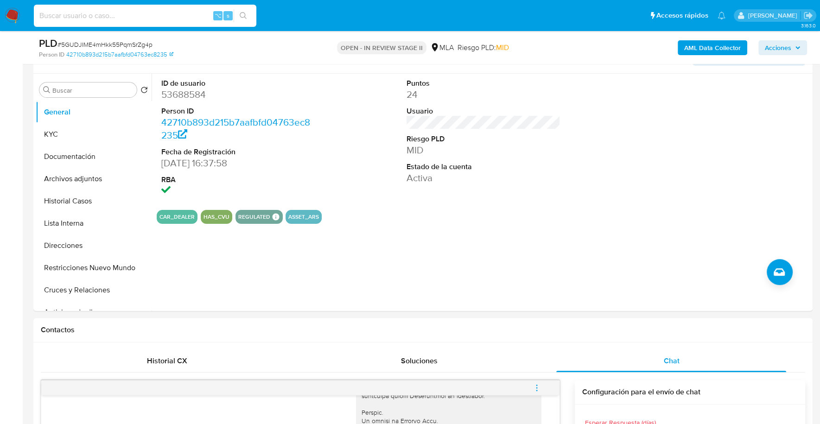
click at [121, 20] on input at bounding box center [145, 16] width 222 height 12
paste input "53688584"
type input "53688584"
click at [81, 136] on button "KYC" at bounding box center [90, 134] width 108 height 22
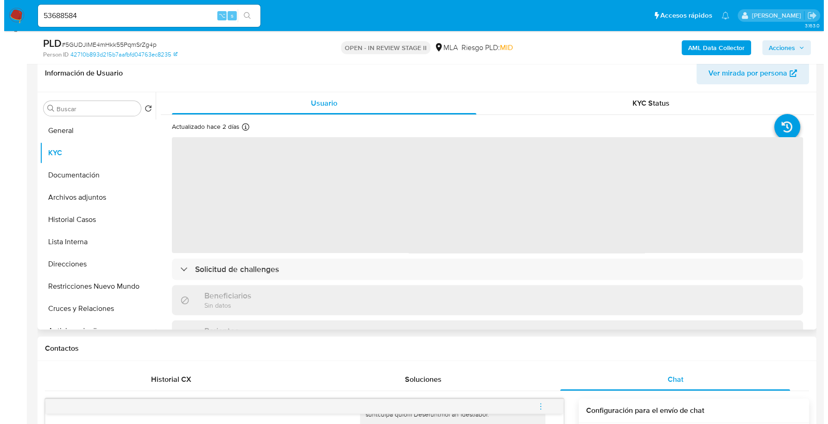
scroll to position [138, 0]
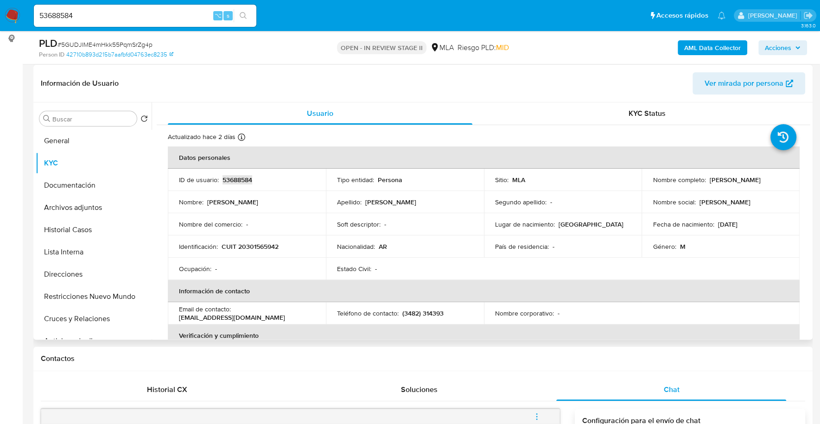
copy p "53688584"
click at [718, 47] on b "AML Data Collector" at bounding box center [712, 47] width 57 height 15
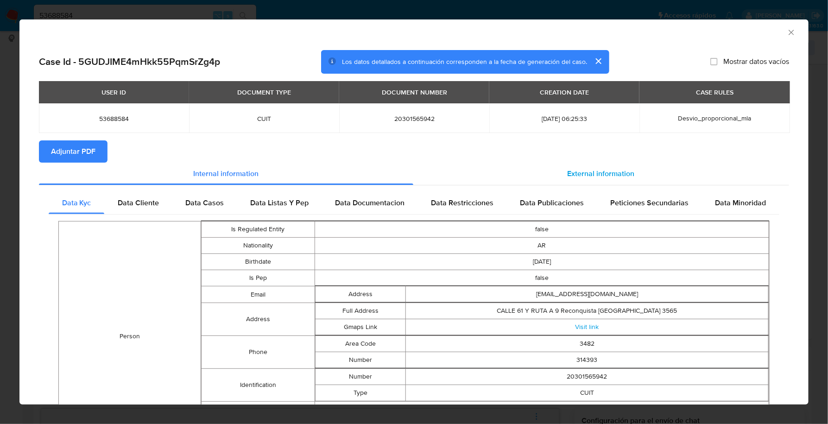
click at [598, 175] on span "External information" at bounding box center [601, 173] width 67 height 11
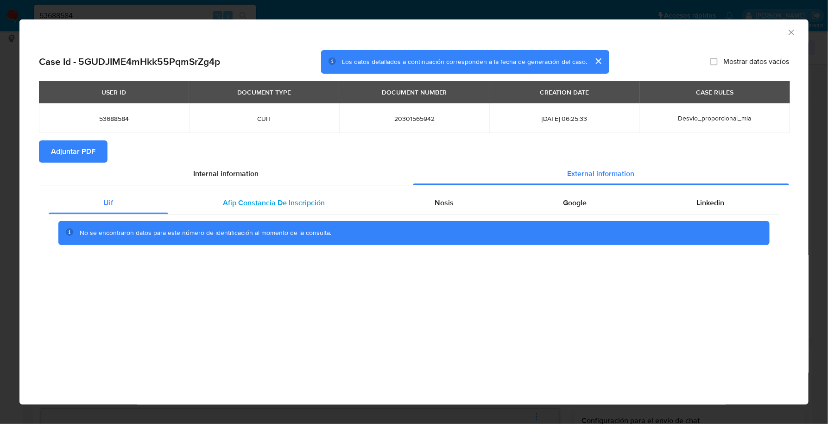
click at [285, 203] on span "Afip Constancia De Inscripción" at bounding box center [274, 202] width 102 height 11
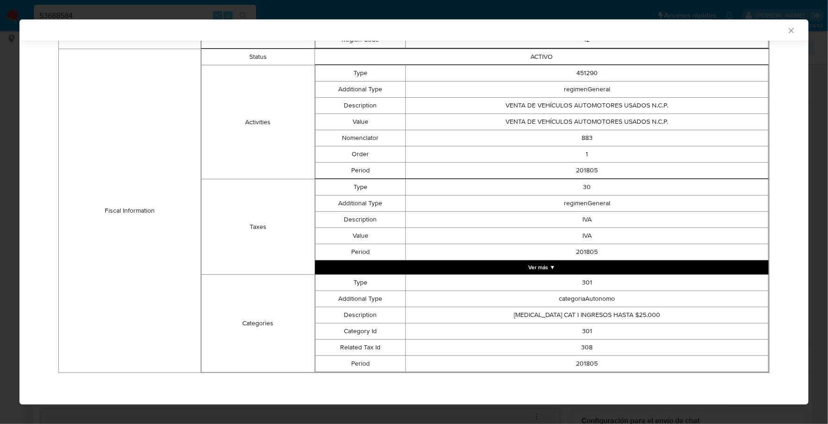
scroll to position [83, 0]
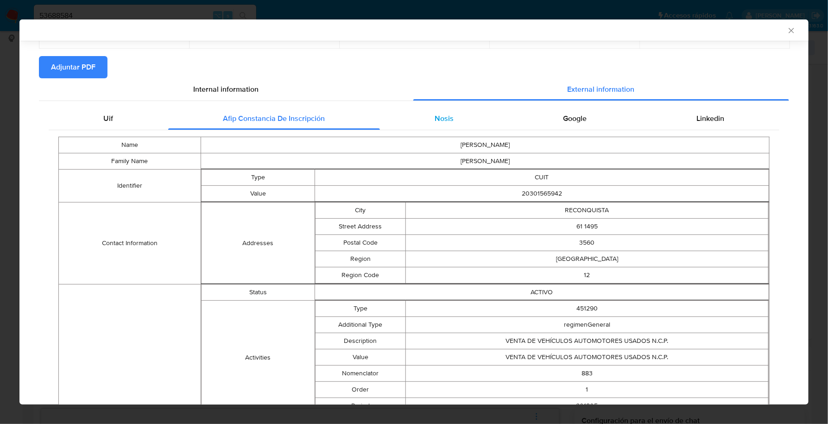
click at [457, 123] on div "Nosis" at bounding box center [444, 119] width 129 height 22
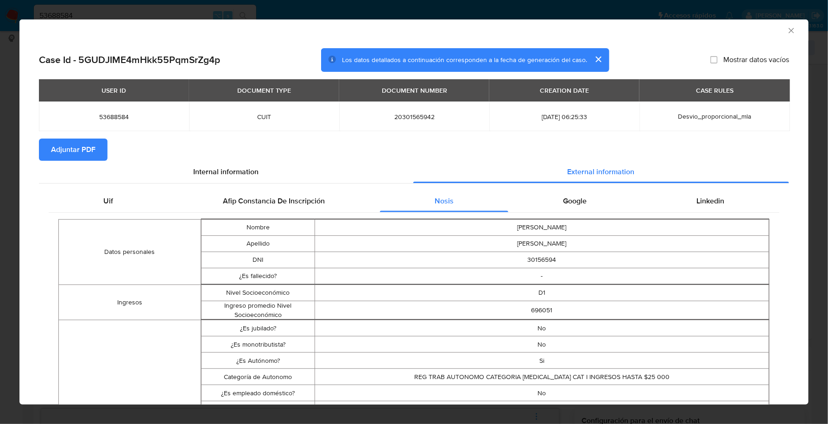
scroll to position [2, 0]
click at [591, 207] on div "Google" at bounding box center [574, 201] width 133 height 22
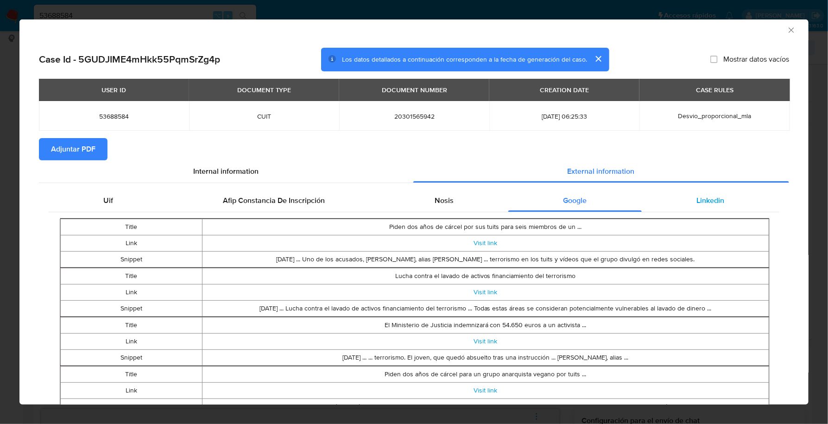
click at [706, 201] on span "Linkedin" at bounding box center [711, 200] width 28 height 11
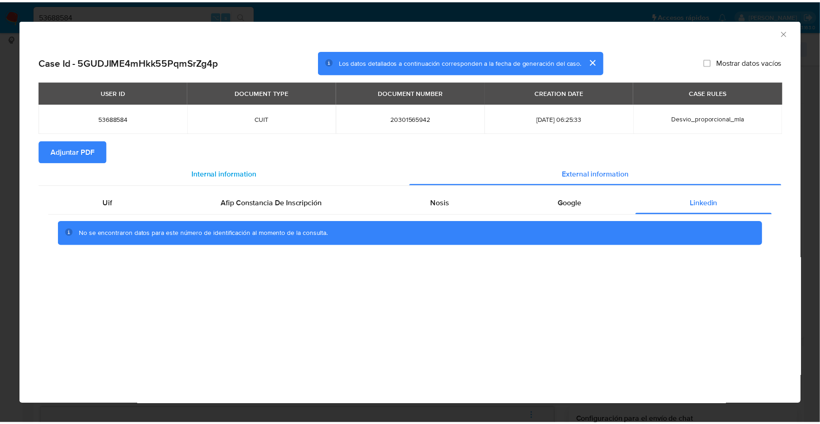
scroll to position [0, 0]
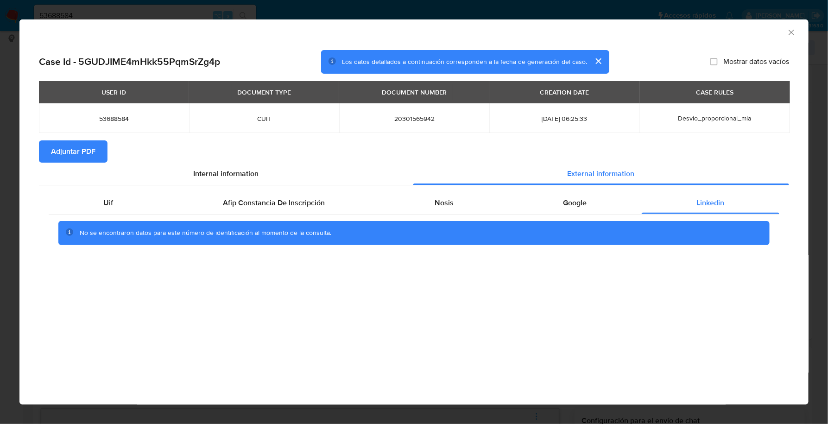
click at [67, 153] on span "Adjuntar PDF" at bounding box center [73, 151] width 44 height 20
click at [792, 32] on icon "Cerrar ventana" at bounding box center [791, 32] width 5 height 5
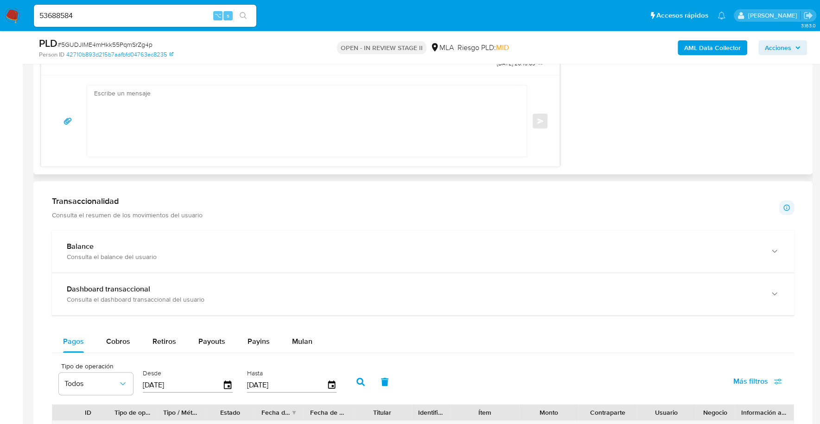
scroll to position [591, 0]
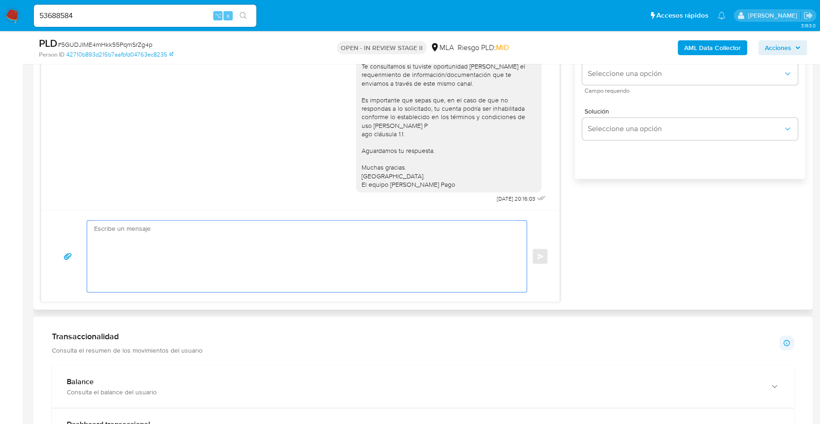
click at [137, 252] on textarea at bounding box center [304, 256] width 421 height 71
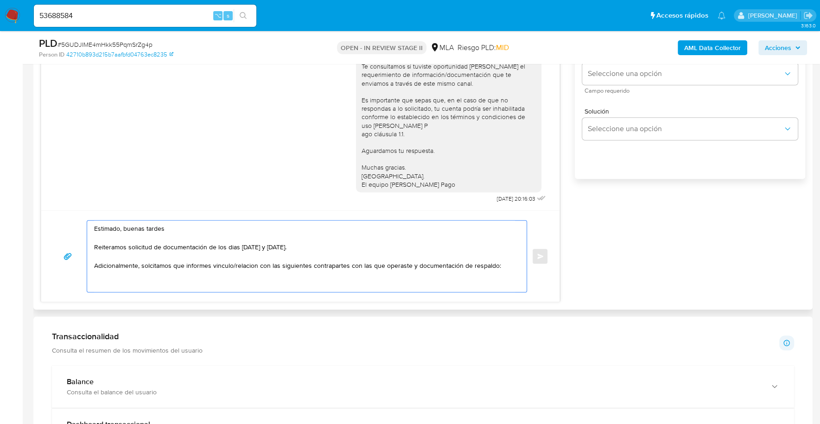
click at [121, 277] on textarea "Estimado, buenas tardes Reiteramos solicitud de documentación de los dias 17 y …" at bounding box center [304, 256] width 421 height 71
paste textarea "- Corrientescar Srl - 30716219794 (ACTIVIDAD: Venta de autos, camionetas y util…"
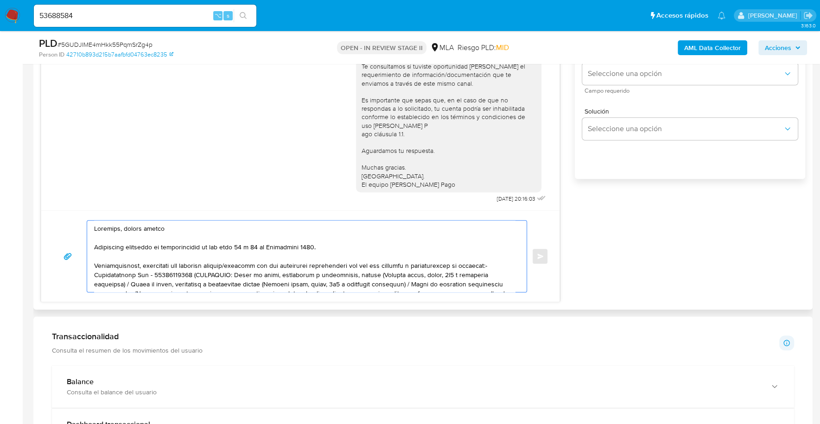
scroll to position [31, 0]
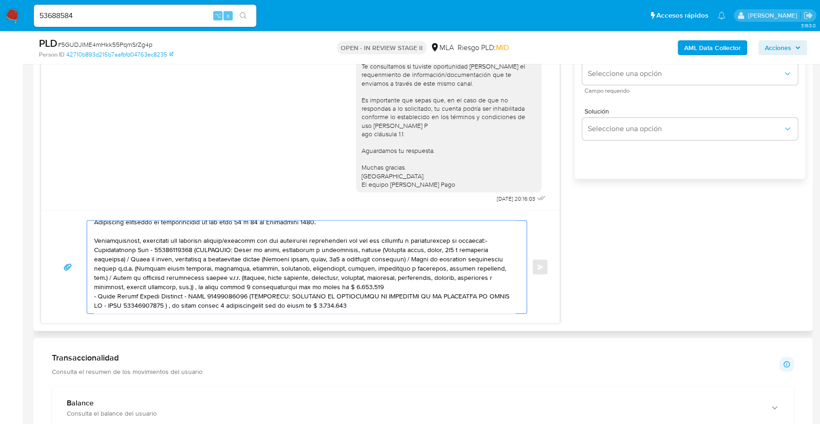
click at [494, 231] on textarea at bounding box center [304, 267] width 421 height 93
drag, startPoint x: 190, startPoint y: 238, endPoint x: 162, endPoint y: 275, distance: 45.7
click at [162, 275] on textarea at bounding box center [304, 267] width 421 height 93
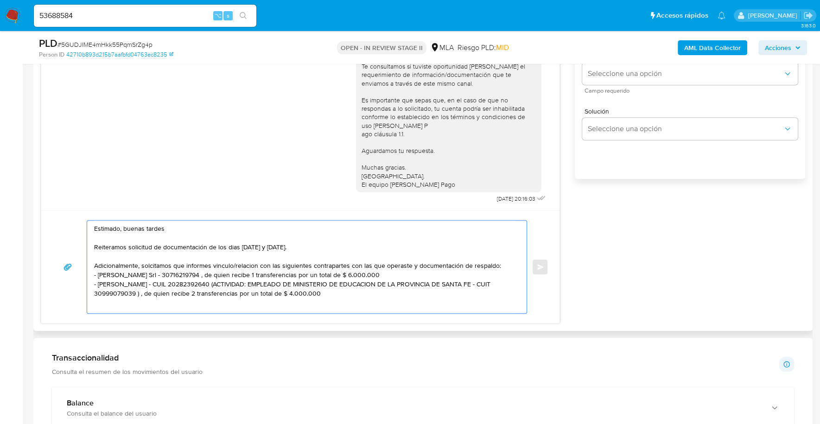
scroll to position [0, 0]
drag, startPoint x: 374, startPoint y: 273, endPoint x: 188, endPoint y: 275, distance: 186.3
click at [188, 275] on textarea "Estimado, buenas tardes Reiteramos solicitud de documentación de los dias 17 y …" at bounding box center [304, 266] width 421 height 90
drag, startPoint x: 347, startPoint y: 291, endPoint x: 284, endPoint y: 282, distance: 63.6
click at [241, 282] on textarea "Estimado, buenas tardes Reiteramos solicitud de documentación de los dias 17 y …" at bounding box center [304, 266] width 421 height 90
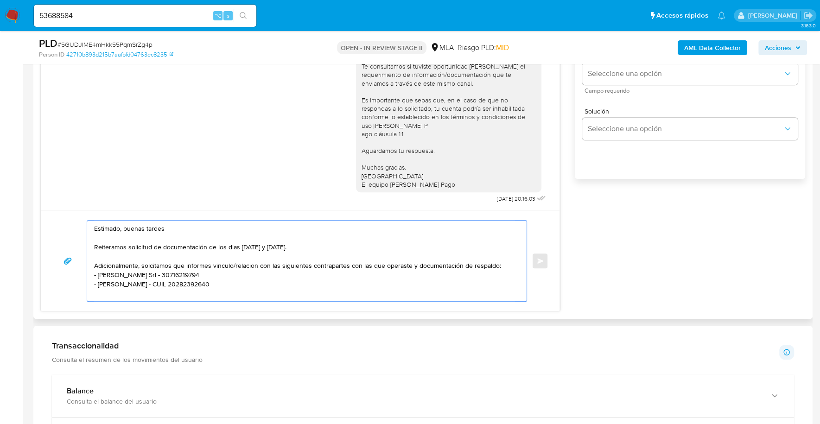
click at [151, 273] on textarea "Estimado, buenas tardes Reiteramos solicitud de documentación de los dias 17 y …" at bounding box center [304, 261] width 421 height 81
click at [115, 297] on textarea "Estimado, buenas tardes Reiteramos solicitud de documentación de los dias 17 y …" at bounding box center [304, 261] width 421 height 81
paste textarea "- Norte Agroalimentos Sas - CUIL 30716579006 (ACTIVIDAD: Elaboración de aliment…"
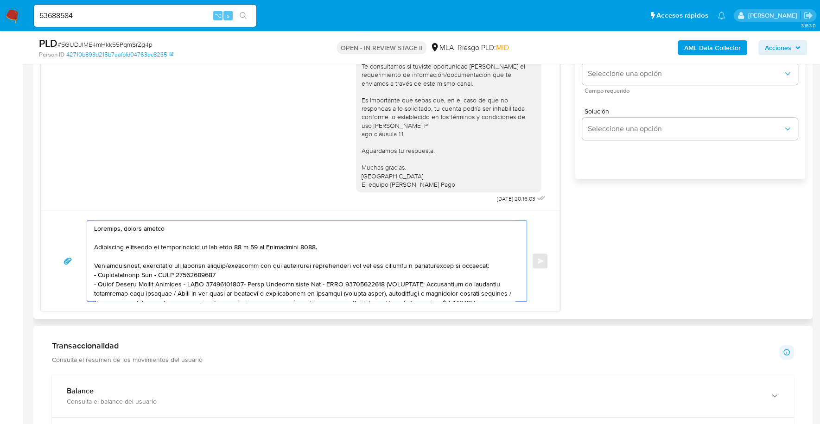
scroll to position [31, 0]
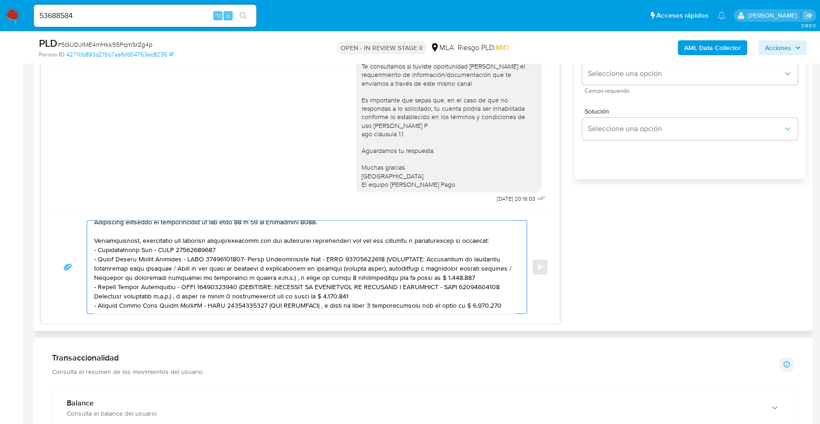
drag, startPoint x: 268, startPoint y: 297, endPoint x: 498, endPoint y: 302, distance: 229.9
click at [498, 302] on textarea at bounding box center [304, 267] width 421 height 93
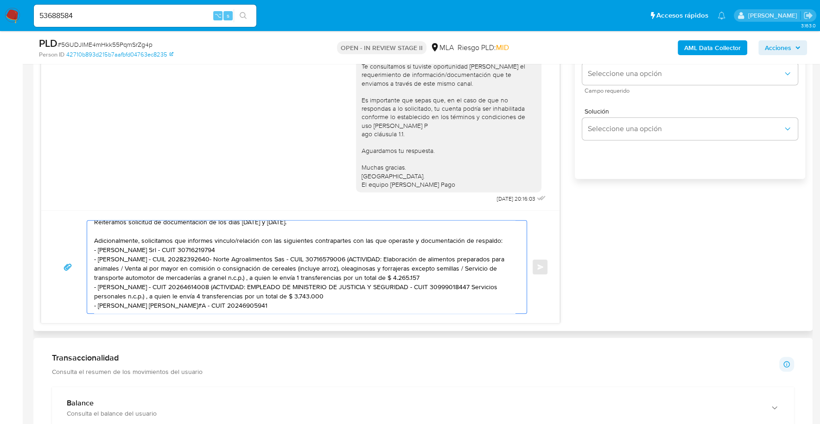
drag, startPoint x: 357, startPoint y: 289, endPoint x: 237, endPoint y: 279, distance: 120.9
click at [230, 279] on textarea "Estimado, buenas tardes Reiteramos solicitud de documentación de los dias 17 y …" at bounding box center [304, 267] width 421 height 93
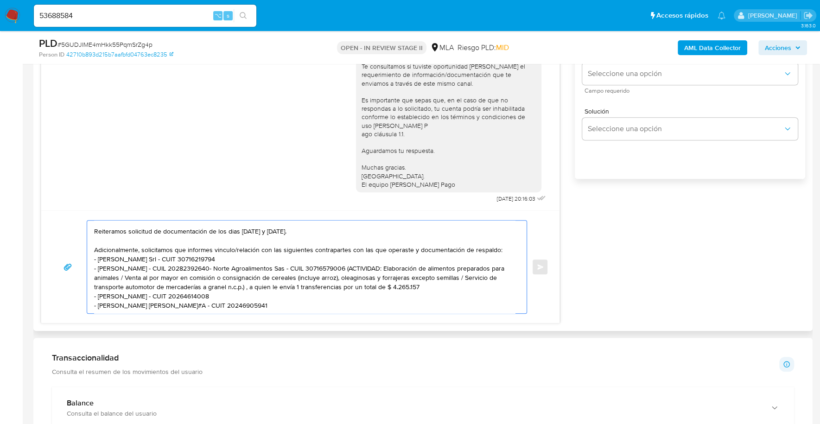
scroll to position [25, 0]
drag, startPoint x: 459, startPoint y: 274, endPoint x: 376, endPoint y: 259, distance: 83.9
click at [376, 259] on textarea "Estimado, buenas tardes Reiteramos solicitud de documentación de los dias 17 y …" at bounding box center [304, 267] width 421 height 93
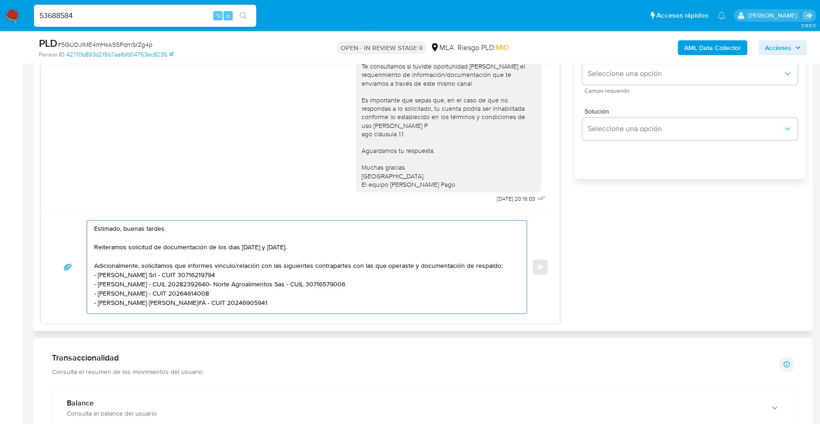
scroll to position [6, 0]
click at [240, 274] on textarea "Estimado, buenas tardes Reiteramos solicitud de documentación de los dias 17 y …" at bounding box center [304, 267] width 421 height 93
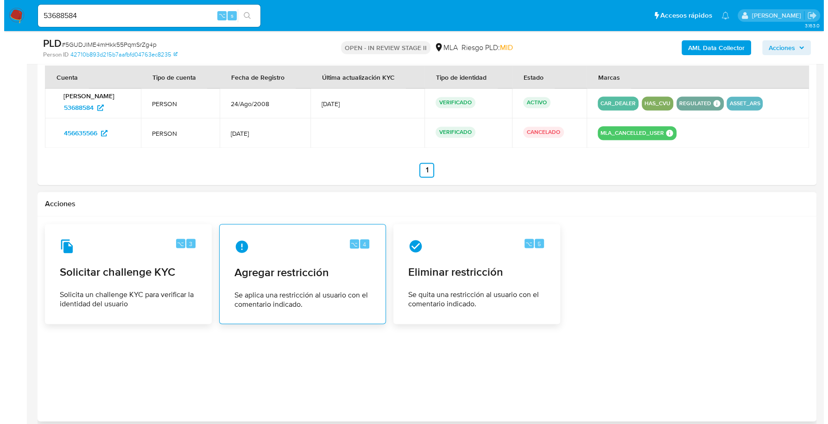
scroll to position [1464, 0]
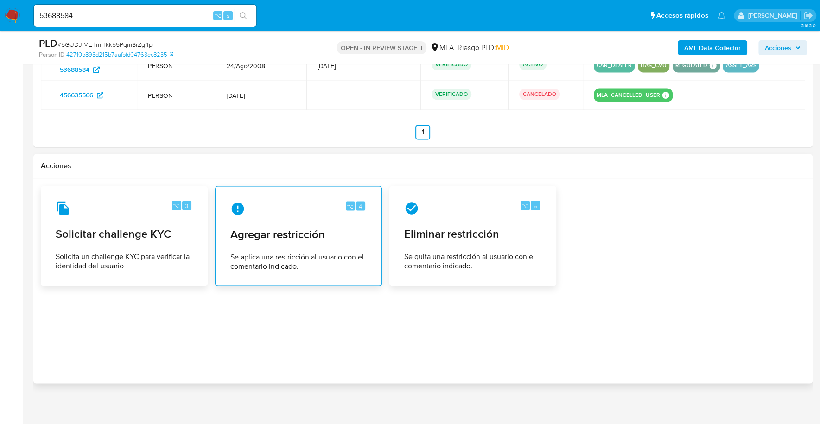
type textarea "Estimado, buenas tardes Reiteramos solicitud de documentación de los dias 17 y …"
click at [275, 227] on span "Agregar restricción" at bounding box center [298, 234] width 136 height 14
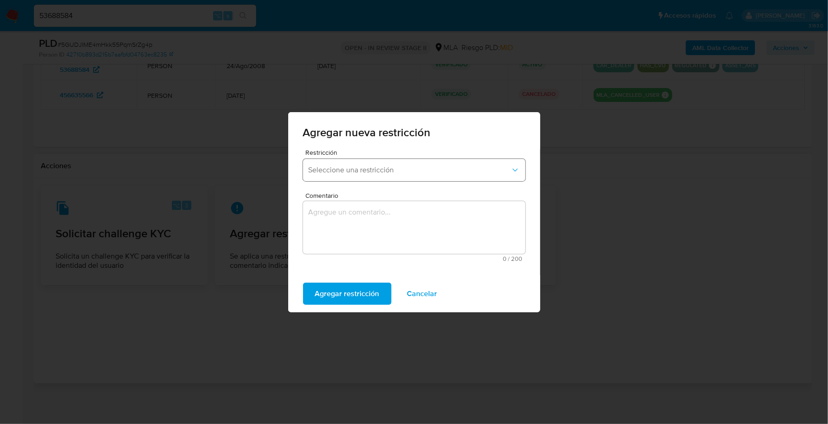
click at [376, 175] on button "Seleccione una restricción" at bounding box center [414, 170] width 222 height 22
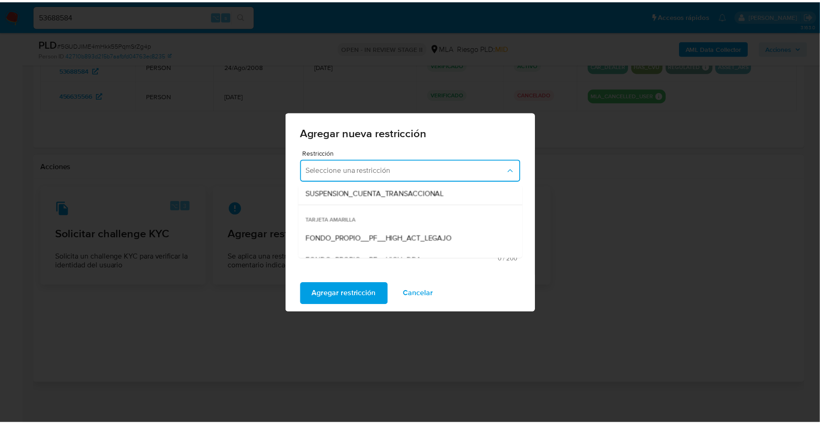
scroll to position [123, 0]
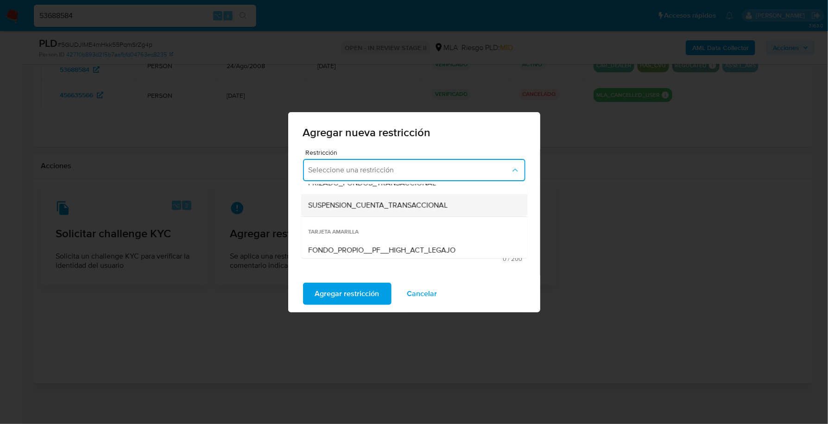
click at [387, 210] on div "SUSPENSION_CUENTA_TRANSACCIONAL" at bounding box center [412, 205] width 206 height 22
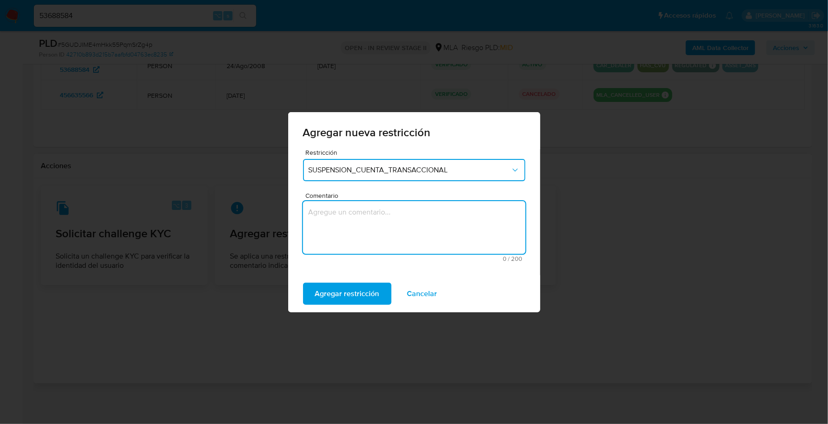
click at [355, 224] on textarea "Comentario" at bounding box center [414, 227] width 222 height 53
type textarea "AML"
click at [318, 290] on span "Agregar restricción" at bounding box center [347, 294] width 64 height 20
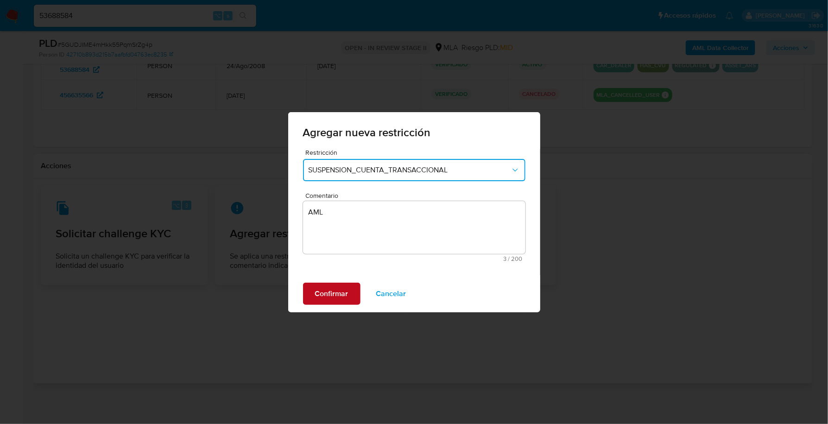
click at [326, 290] on span "Confirmar" at bounding box center [331, 294] width 33 height 20
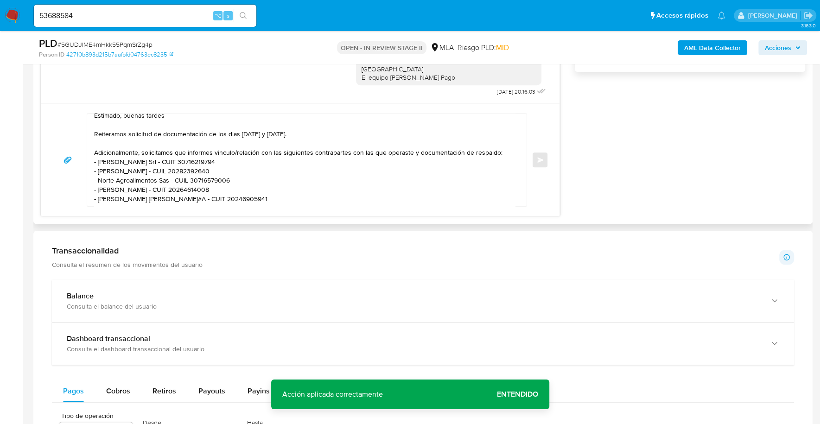
scroll to position [650, 0]
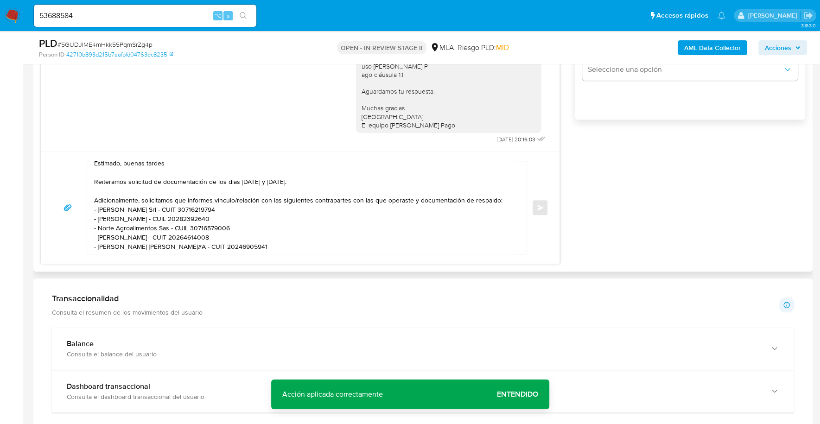
click at [285, 244] on textarea "Estimado, buenas tardes Reiteramos solicitud de documentación de los dias 17 y …" at bounding box center [304, 207] width 421 height 93
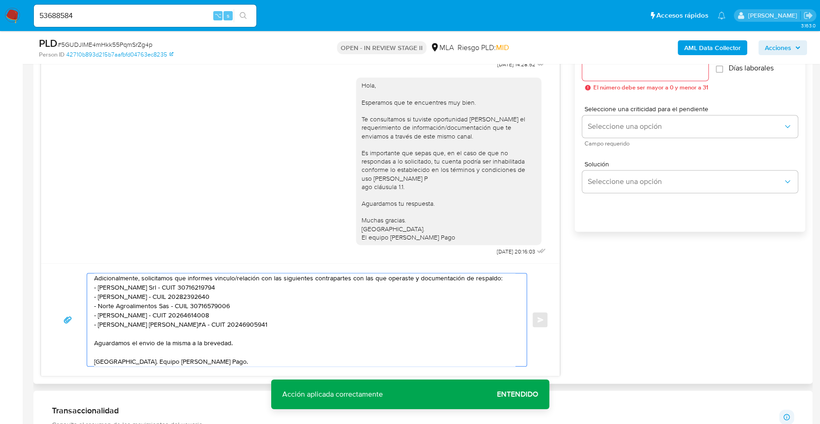
scroll to position [411, 0]
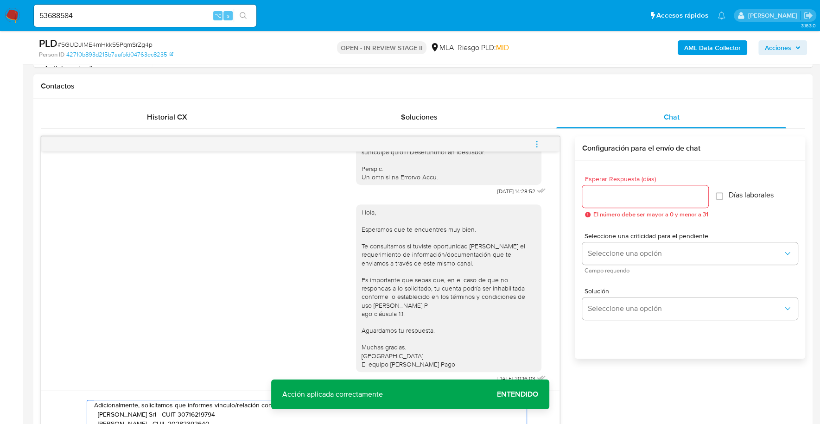
type textarea "Estimado, buenas tardes Reiteramos solicitud de documentación de los dias 17 y …"
click at [616, 191] on input "Esperar Respuesta (días)" at bounding box center [645, 197] width 126 height 12
type input "1"
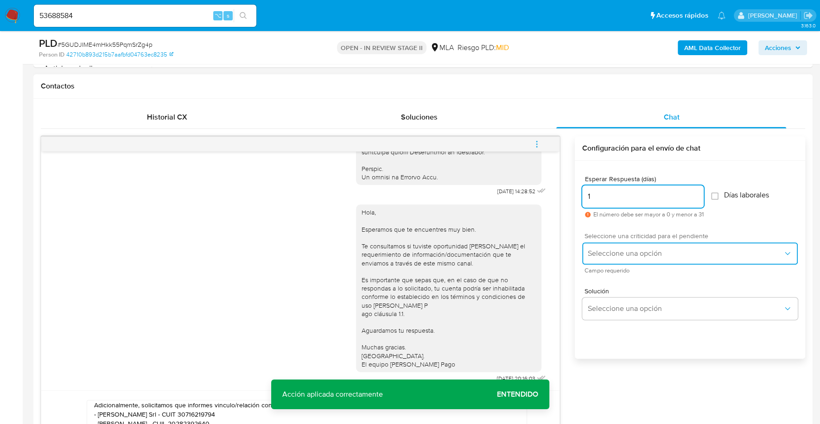
click at [637, 252] on span "Seleccione una opción" at bounding box center [685, 253] width 195 height 9
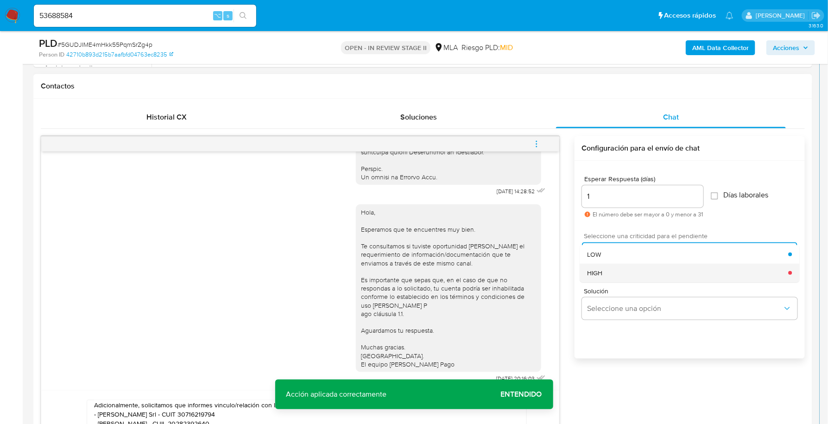
click at [633, 266] on div "HIGH" at bounding box center [687, 273] width 201 height 19
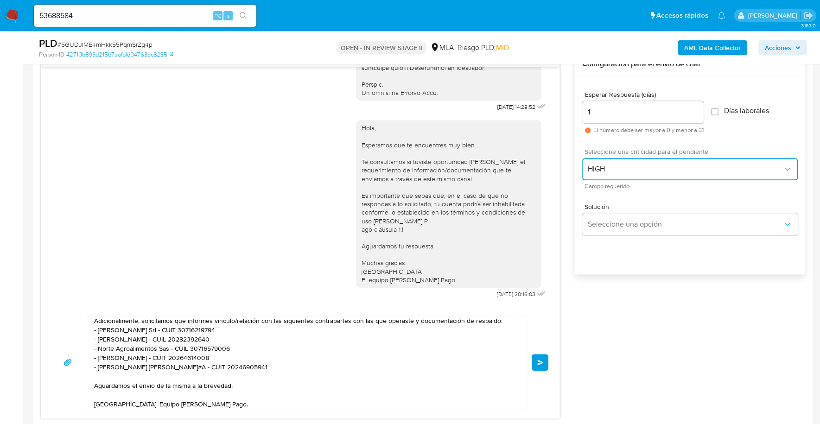
scroll to position [495, 0]
click at [545, 355] on button "Enviar" at bounding box center [540, 362] width 17 height 17
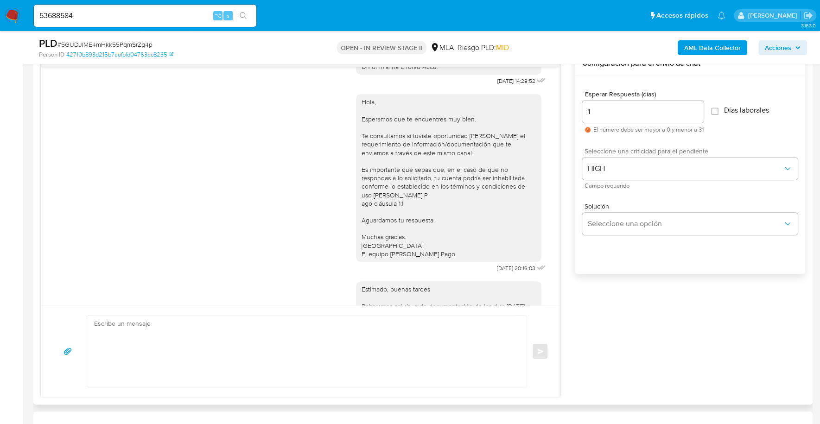
scroll to position [661, 0]
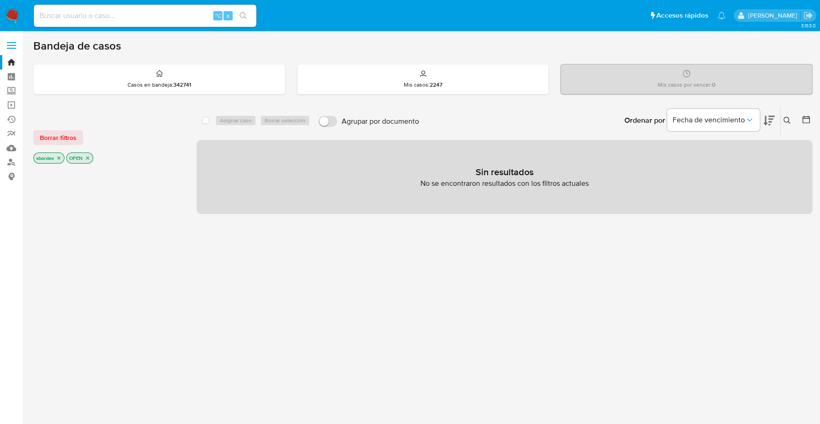
click at [58, 157] on icon "close-filter" at bounding box center [58, 158] width 3 height 3
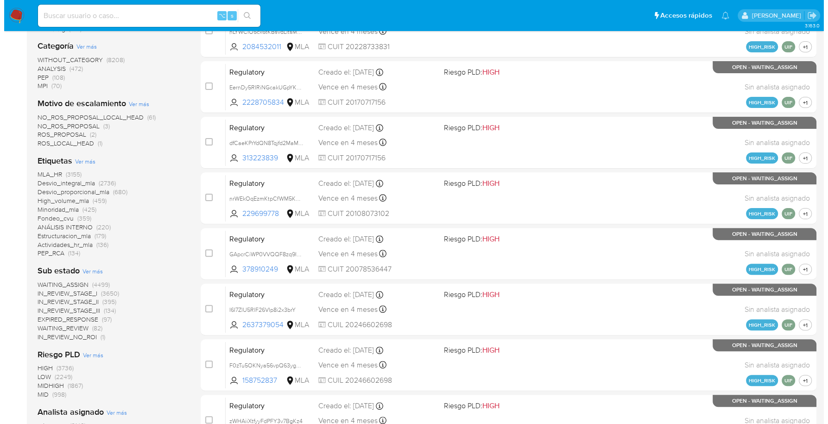
scroll to position [378, 0]
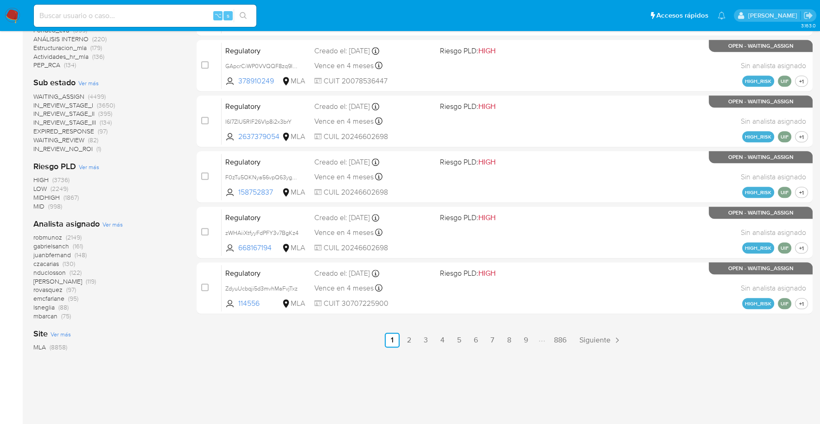
click at [115, 223] on span "Ver más" at bounding box center [112, 224] width 20 height 8
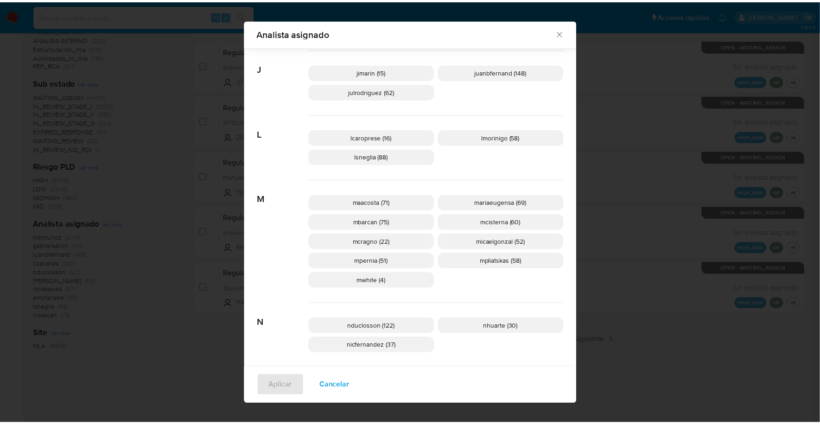
scroll to position [373, 0]
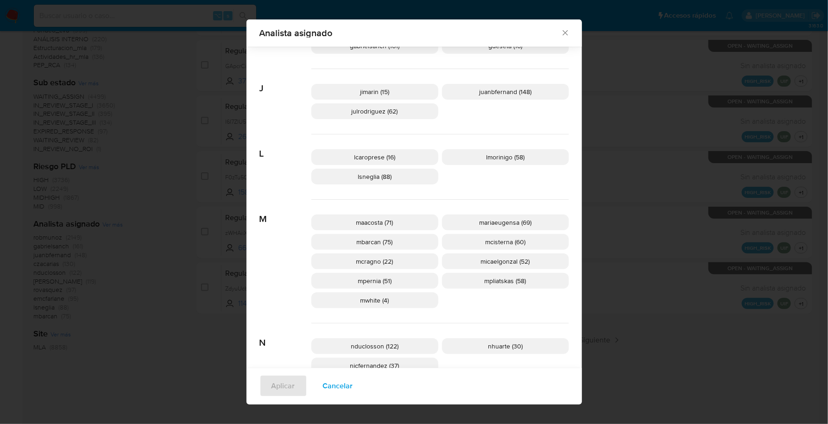
click at [562, 32] on icon "Cerrar" at bounding box center [565, 32] width 9 height 9
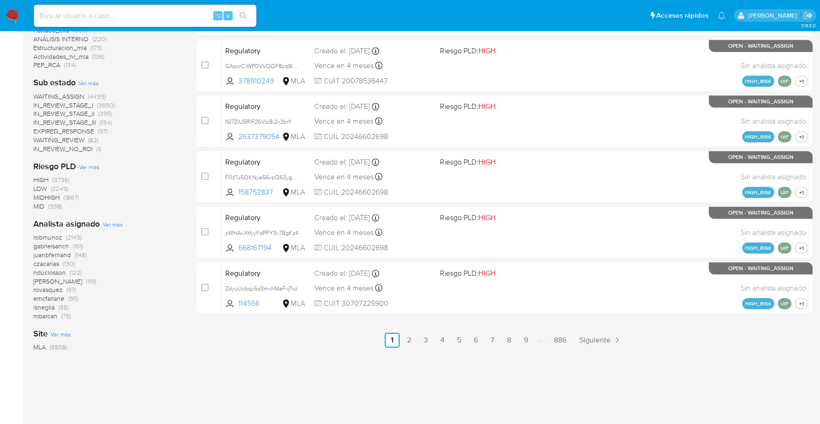
click at [5, 13] on img at bounding box center [13, 16] width 16 height 16
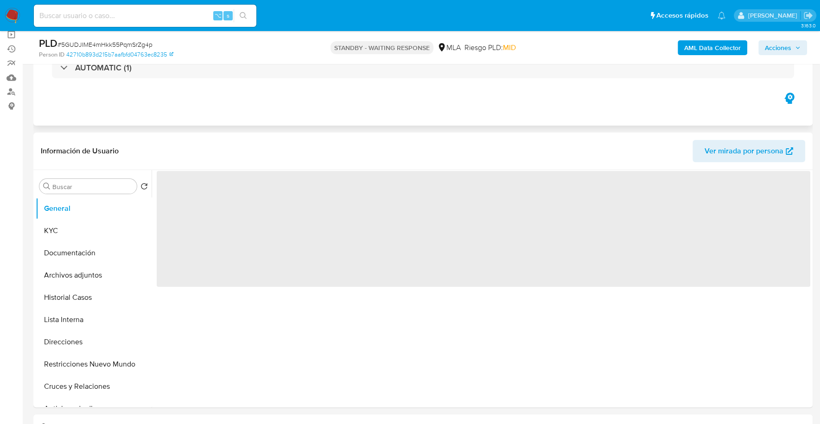
scroll to position [75, 0]
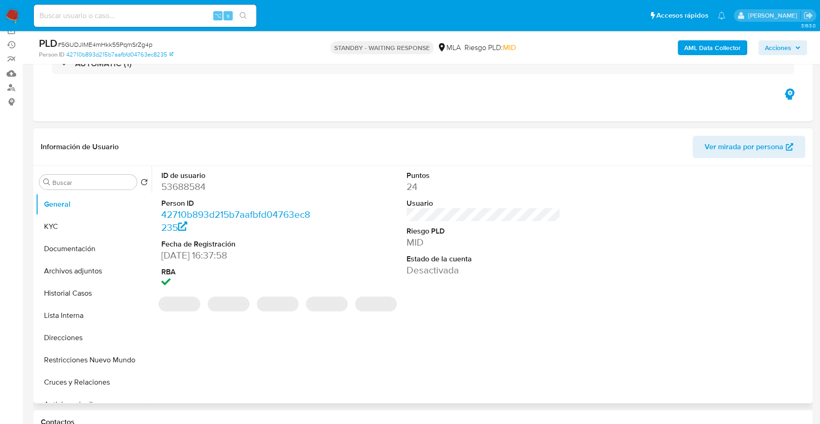
select select "10"
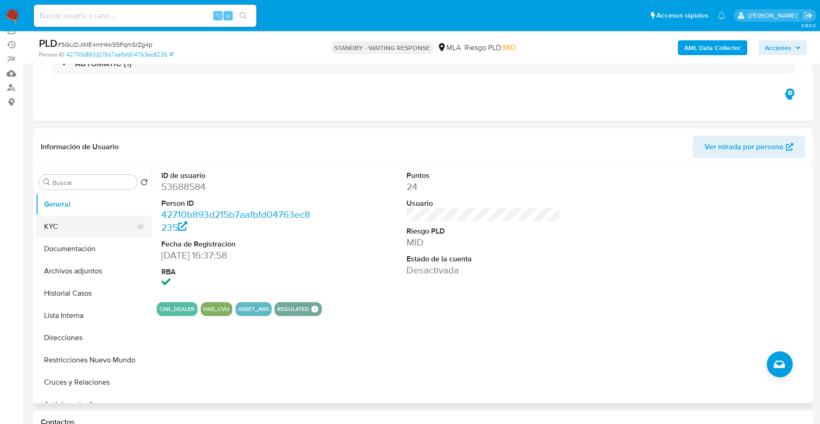
click at [50, 225] on button "KYC" at bounding box center [90, 227] width 108 height 22
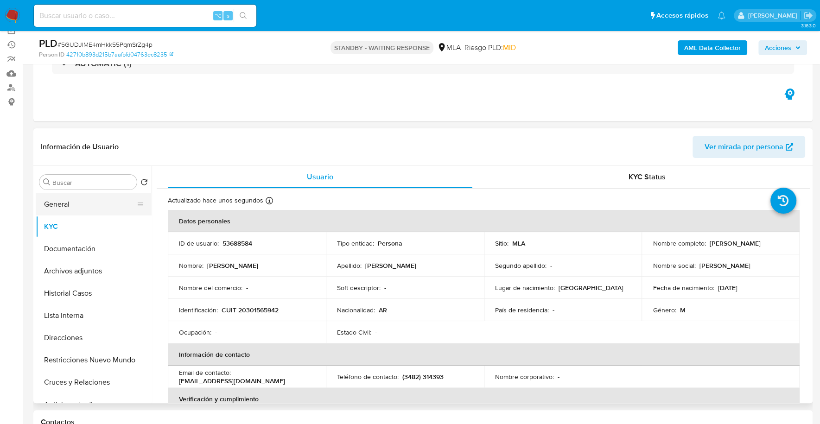
click at [70, 210] on button "General" at bounding box center [90, 204] width 108 height 22
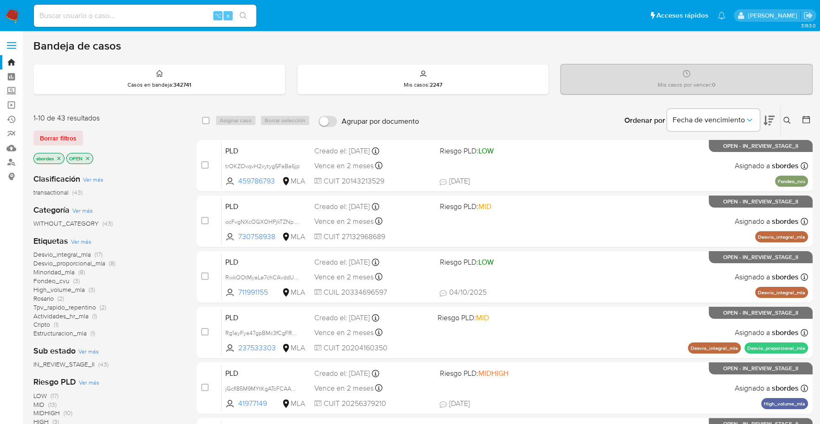
click at [58, 158] on icon "close-filter" at bounding box center [58, 158] width 3 height 3
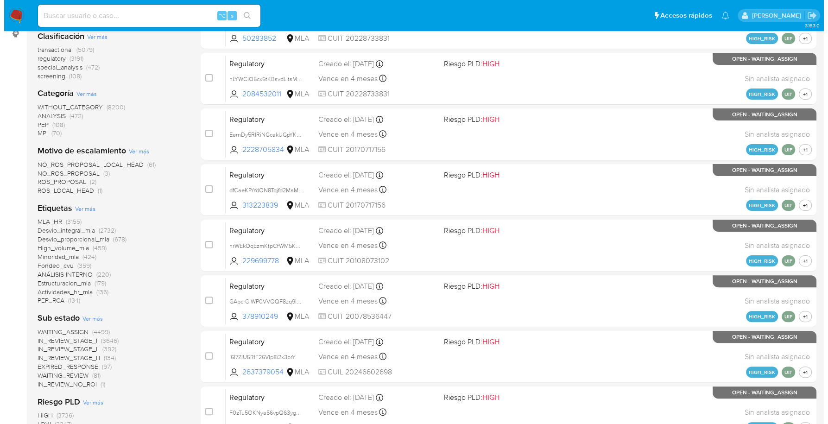
scroll to position [389, 0]
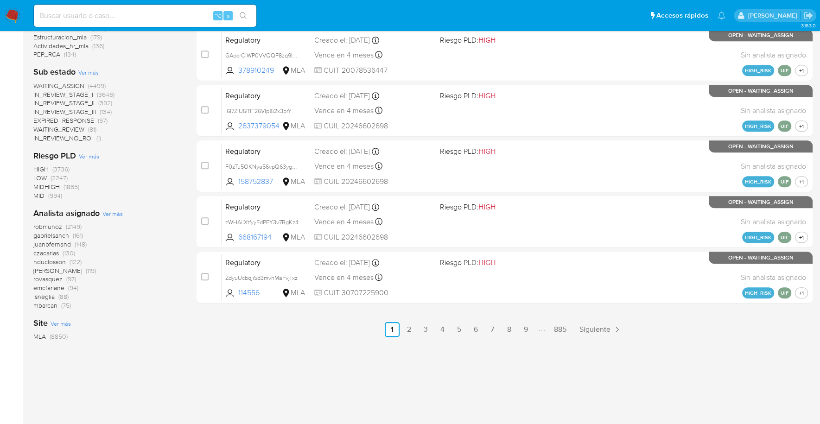
click at [110, 212] on span "Ver más" at bounding box center [112, 214] width 20 height 8
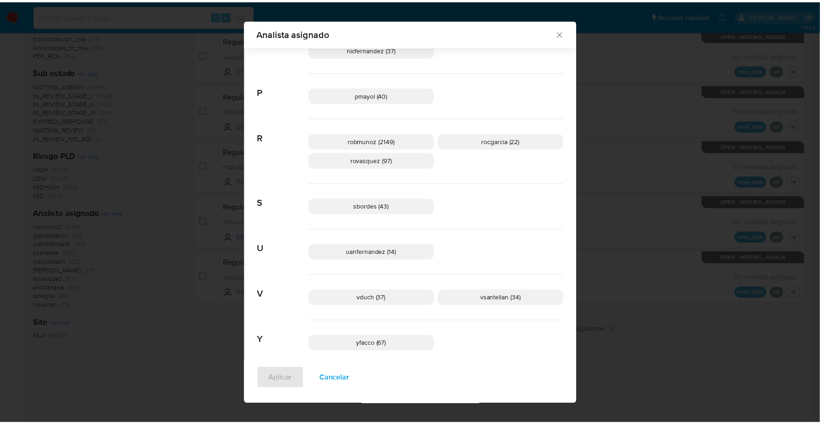
scroll to position [691, 0]
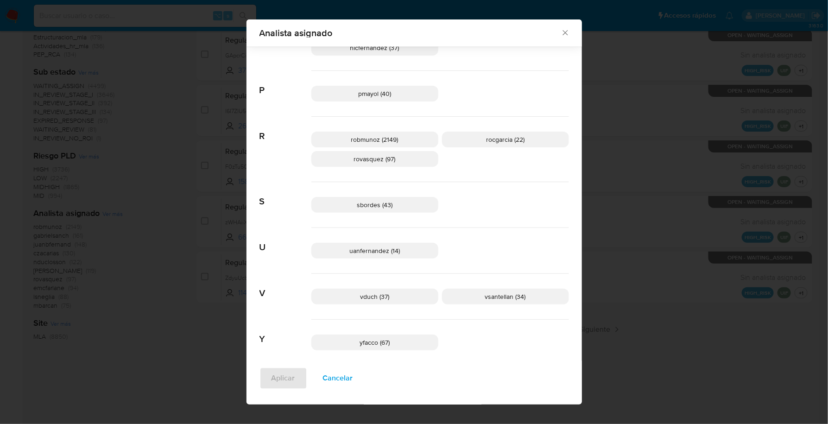
click at [563, 32] on icon "Cerrar" at bounding box center [565, 33] width 5 height 5
